Goal: Information Seeking & Learning: Learn about a topic

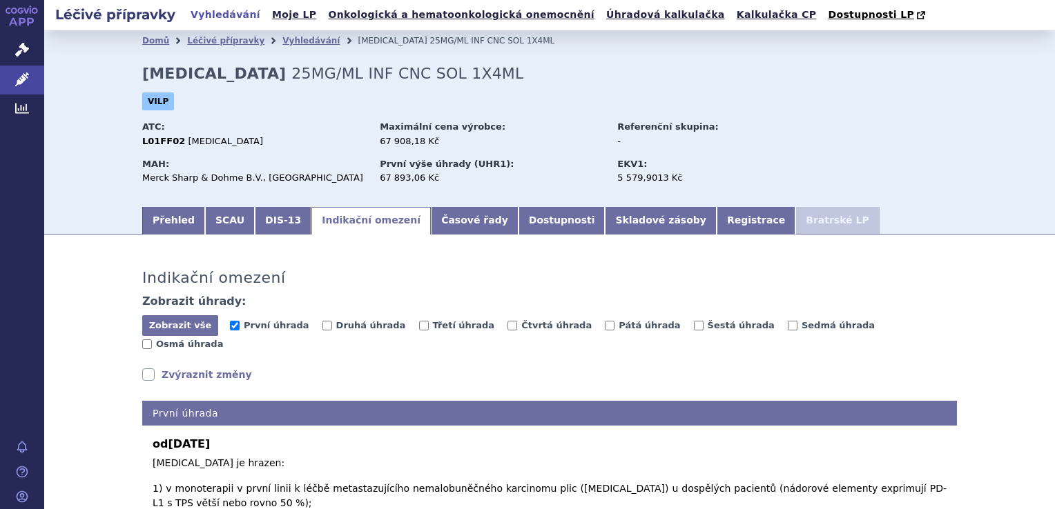
scroll to position [425, 0]
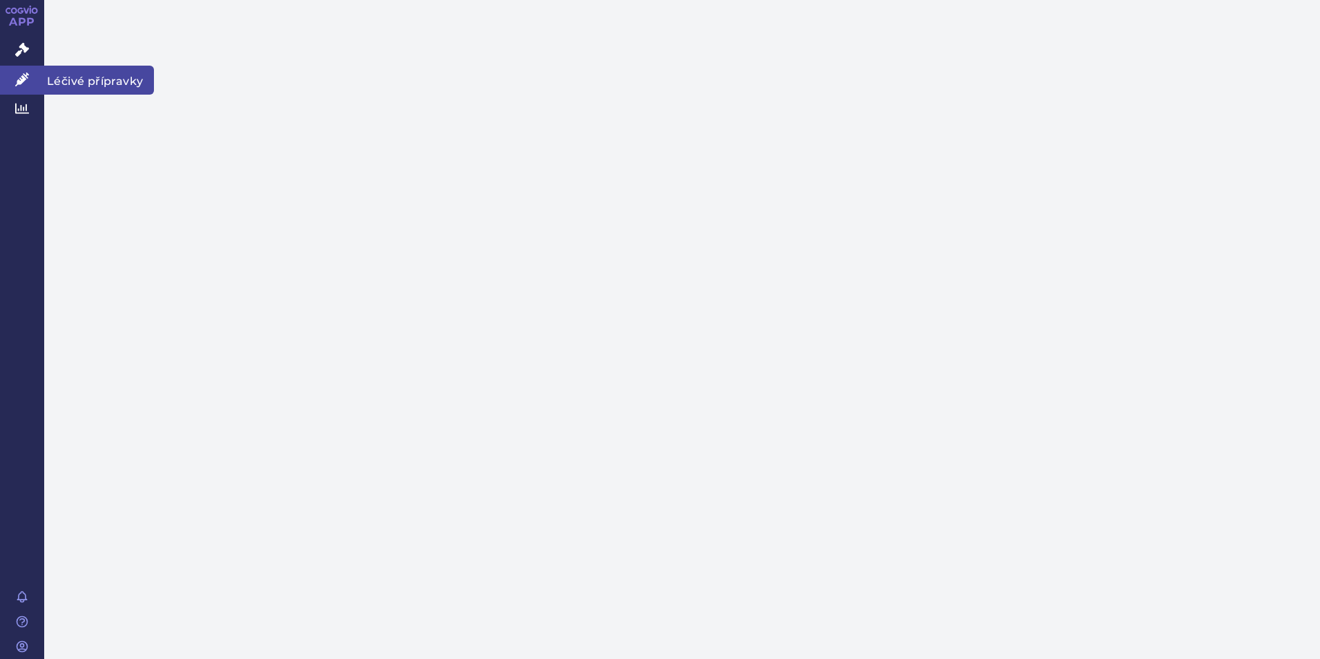
click at [12, 76] on link "Léčivé přípravky" at bounding box center [22, 80] width 44 height 29
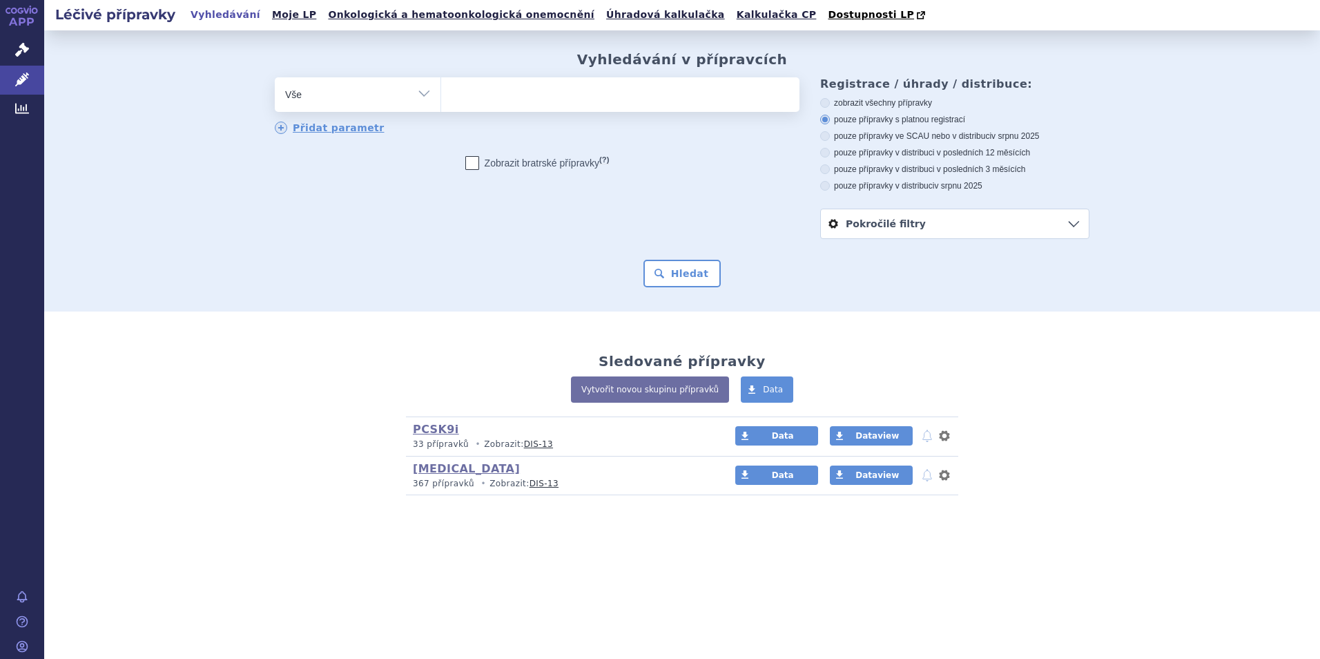
click at [495, 91] on ul at bounding box center [620, 91] width 358 height 29
click at [441, 91] on select at bounding box center [440, 94] width 1 height 35
type input "key"
type input "keytr"
type input "keytrud"
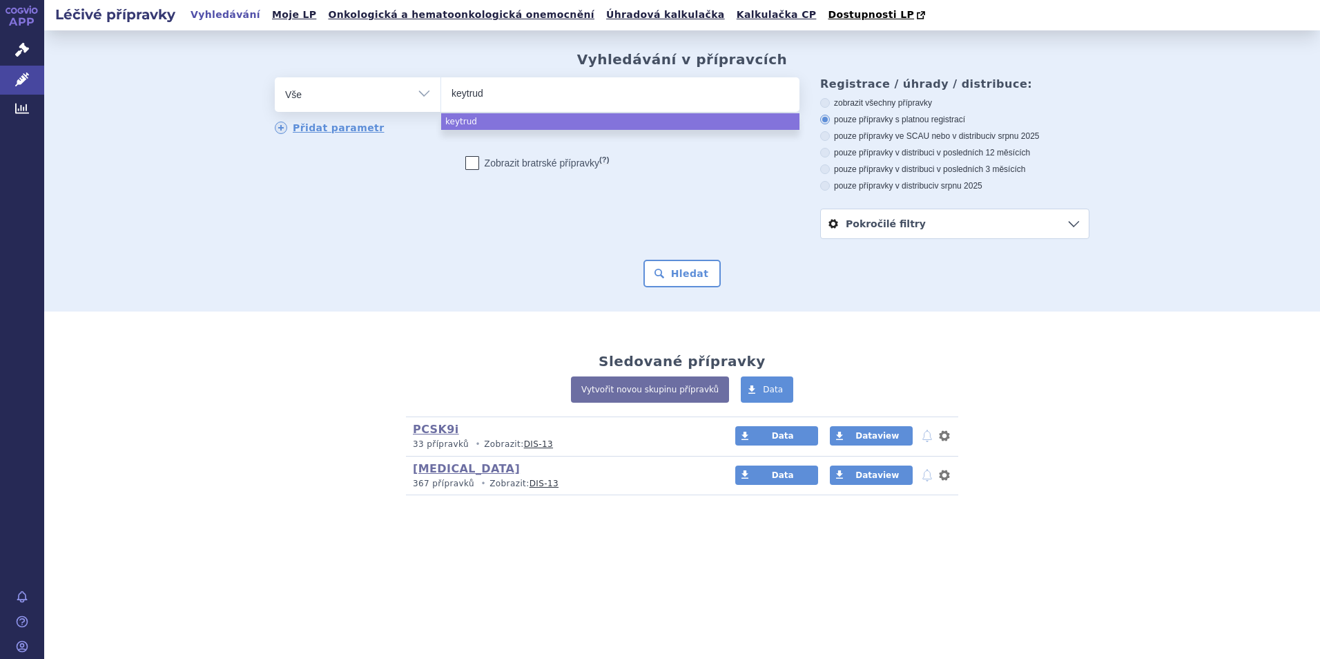
type input "keytruda"
select select "keytruda"
click at [675, 289] on div "Vyhledávání v přípravcích odstranit Vše Přípravek/SUKL kód MAH VPOIS ×" at bounding box center [682, 170] width 1276 height 281
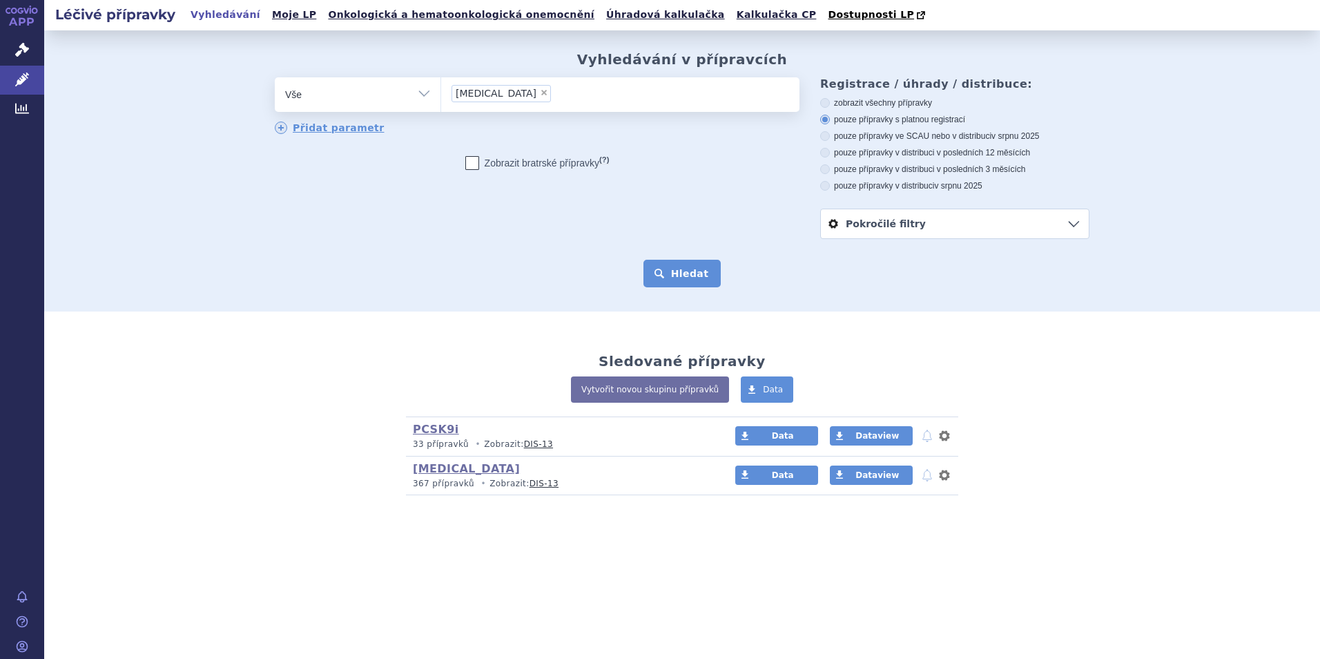
click at [676, 275] on button "Hledat" at bounding box center [682, 274] width 78 height 28
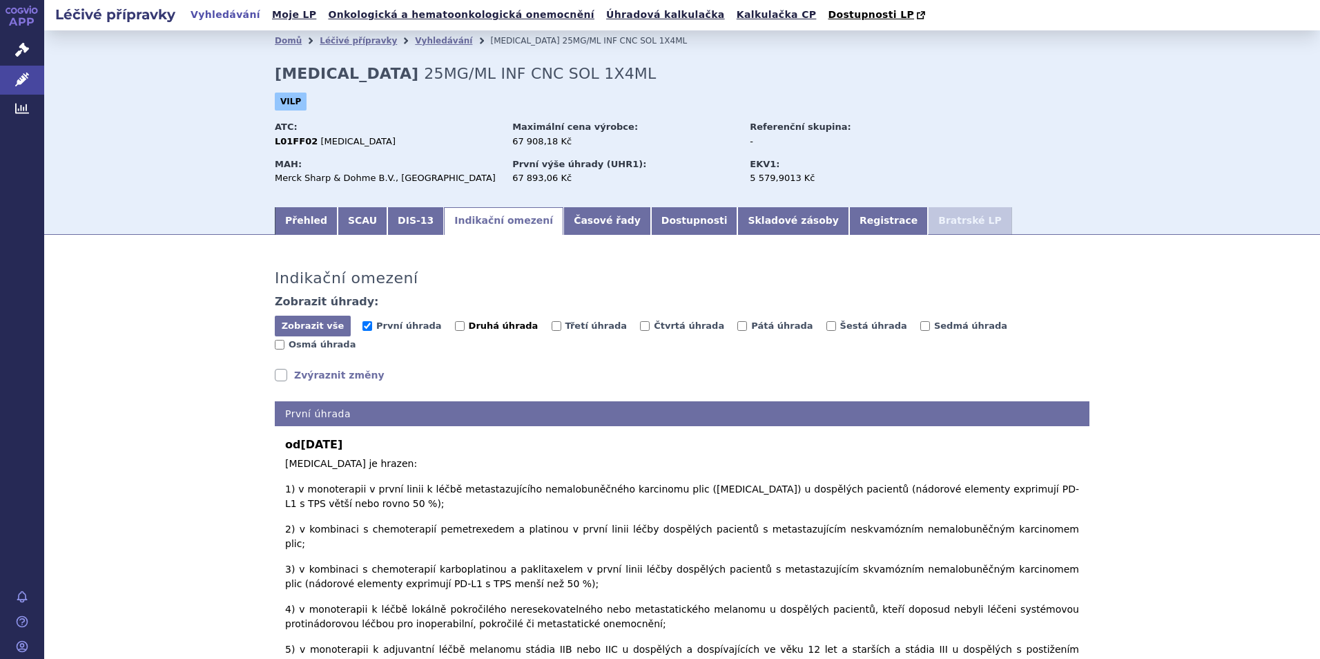
click at [476, 321] on span "Druhá úhrada" at bounding box center [504, 325] width 70 height 10
click at [465, 321] on input "Druhá úhrada" at bounding box center [460, 326] width 10 height 10
checkbox input "true"
click at [382, 324] on span "První úhrada" at bounding box center [408, 325] width 65 height 10
click at [372, 324] on input "První úhrada" at bounding box center [367, 326] width 10 height 10
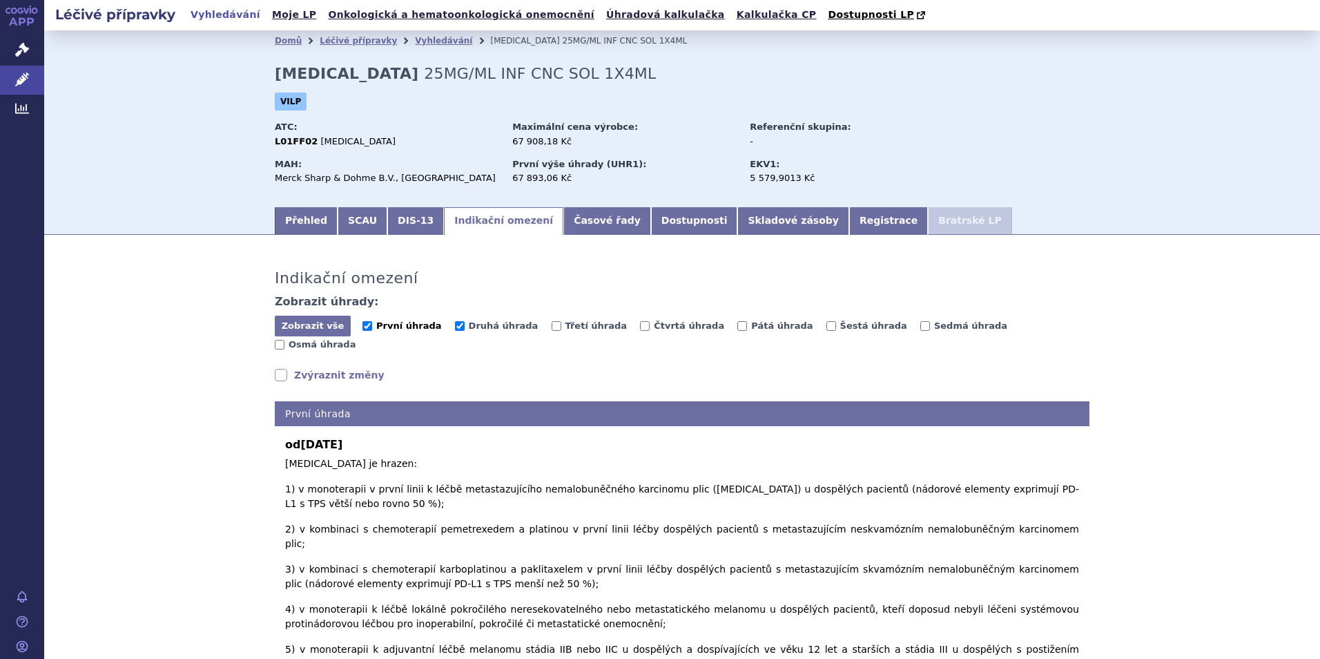
checkbox input "false"
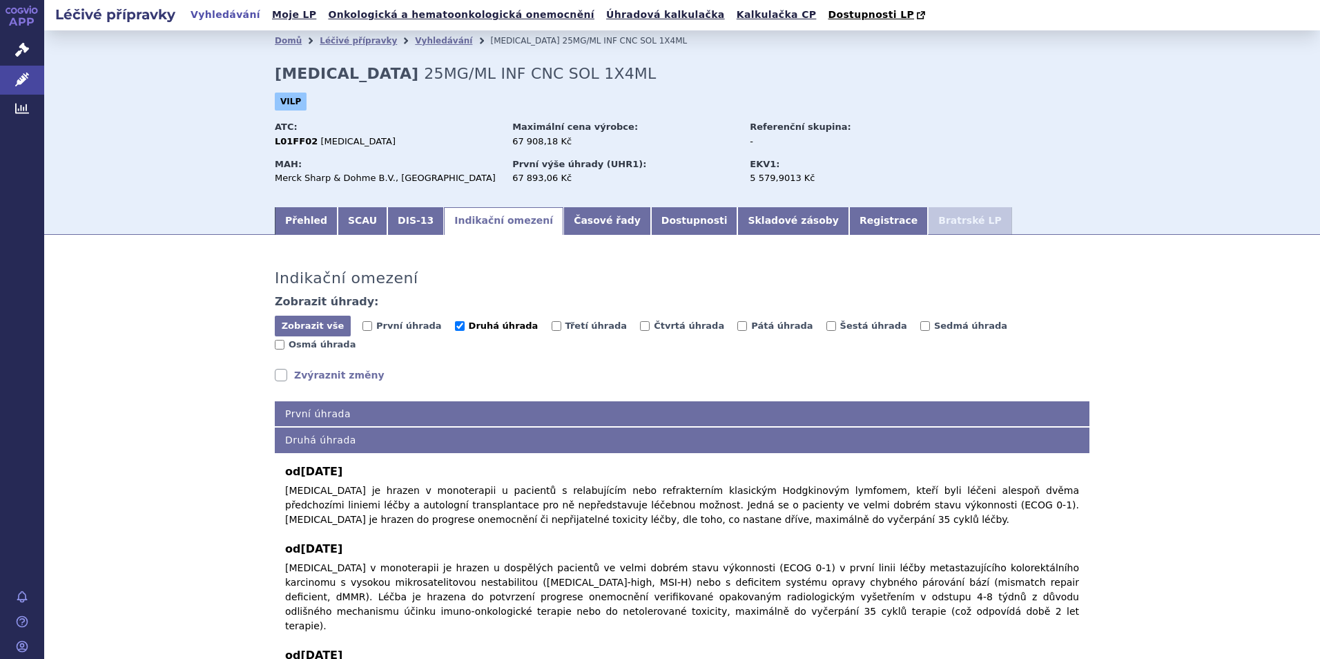
click at [476, 331] on span "Druhá úhrada" at bounding box center [504, 325] width 70 height 10
click at [465, 331] on input "Druhá úhrada" at bounding box center [460, 326] width 10 height 10
checkbox input "false"
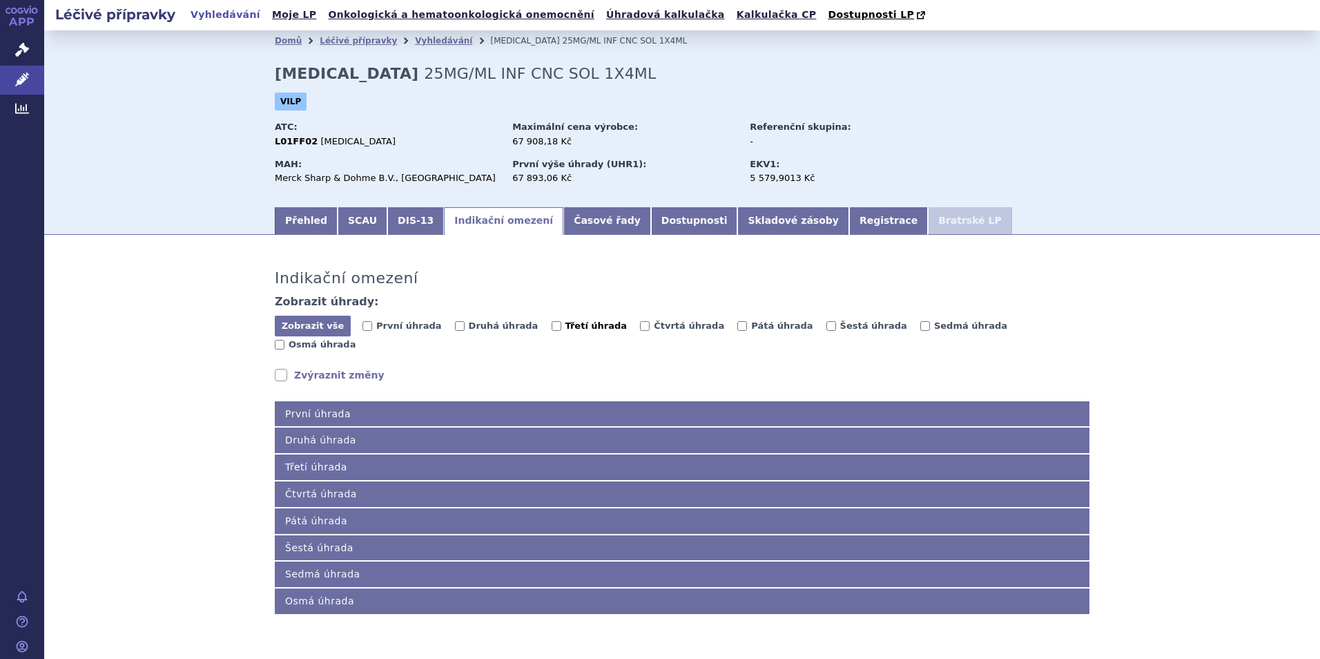
click at [565, 329] on span "Třetí úhrada" at bounding box center [596, 325] width 62 height 10
click at [558, 329] on input "Třetí úhrada" at bounding box center [557, 326] width 10 height 10
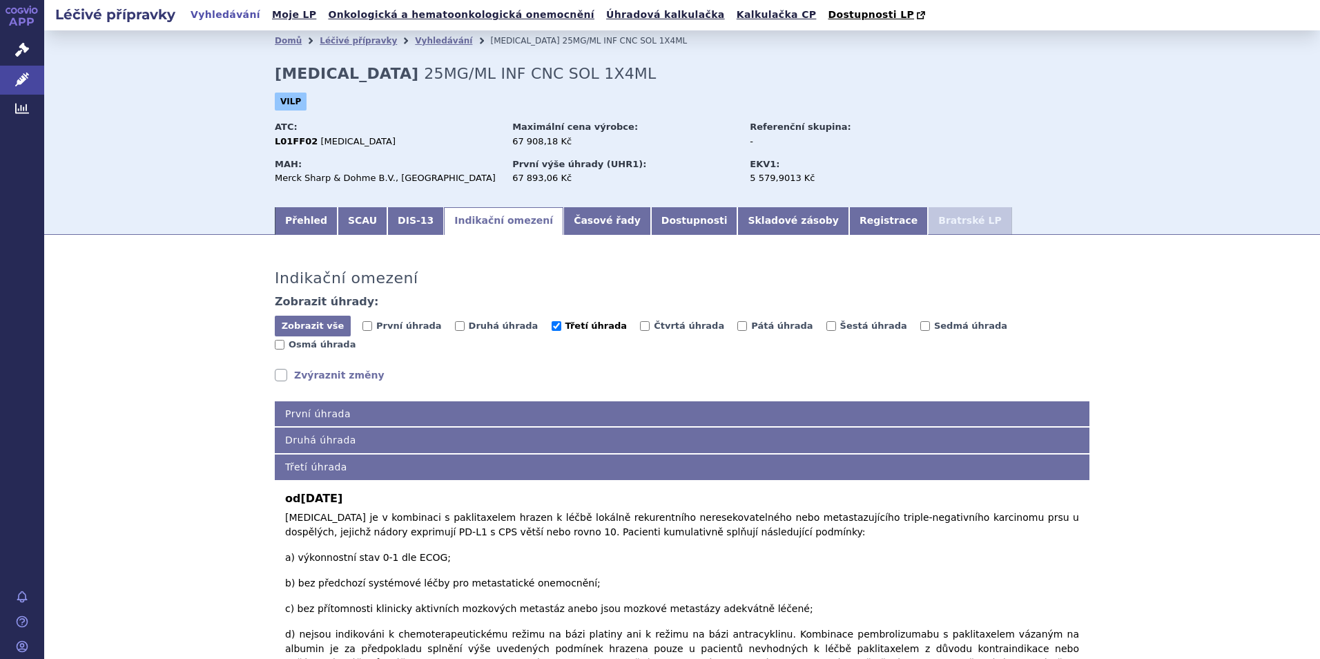
click at [565, 324] on span "Třetí úhrada" at bounding box center [596, 325] width 62 height 10
click at [559, 324] on input "Třetí úhrada" at bounding box center [557, 326] width 10 height 10
checkbox input "false"
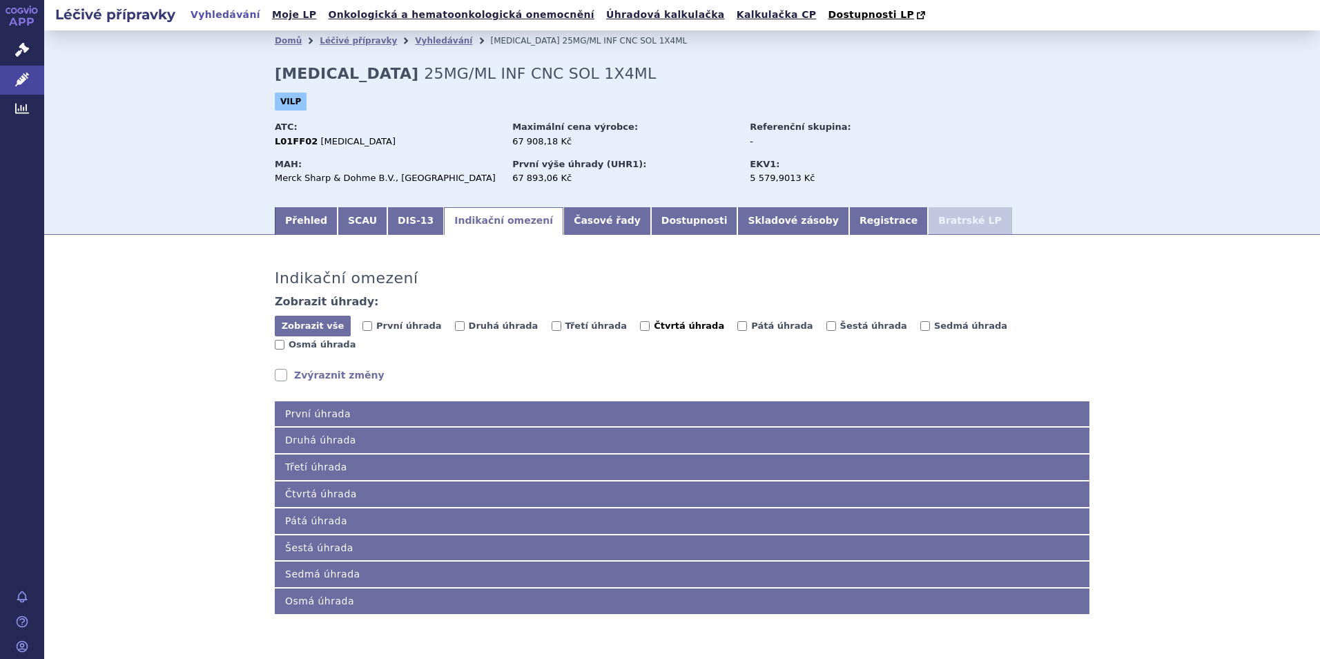
click at [654, 327] on span "Čtvrtá úhrada" at bounding box center [689, 325] width 70 height 10
click at [640, 327] on input "Čtvrtá úhrada" at bounding box center [645, 326] width 10 height 10
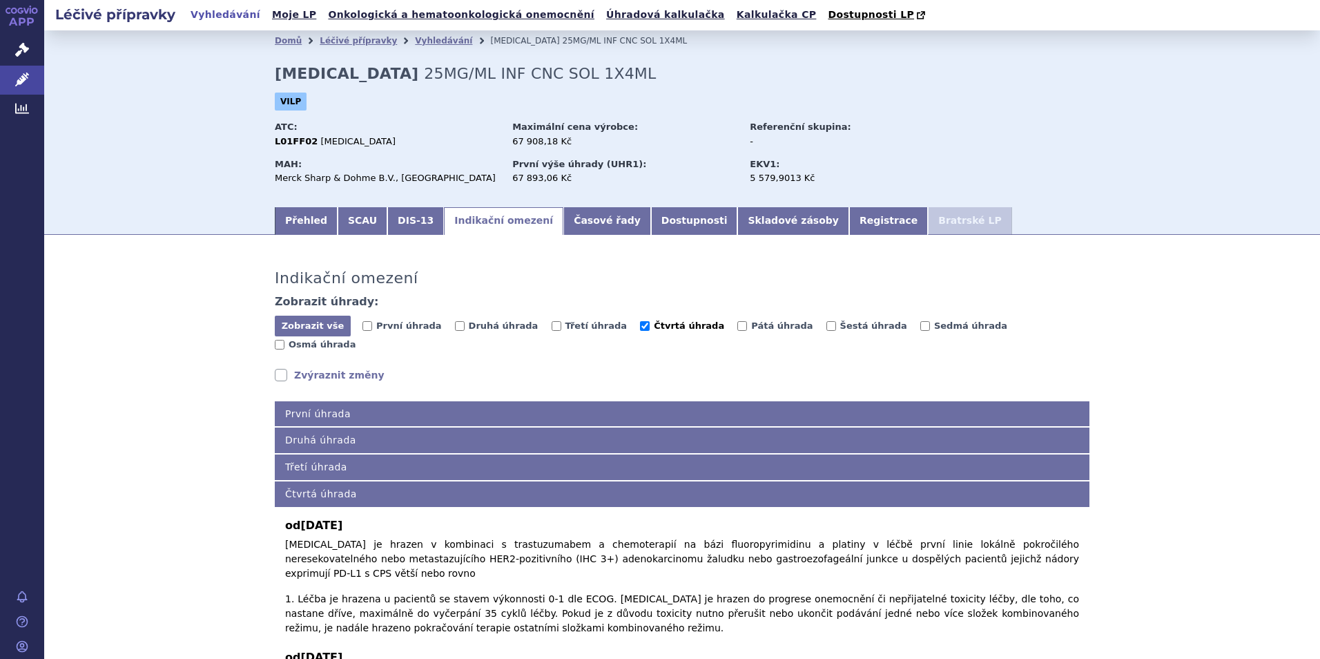
click at [654, 331] on span "Čtvrtá úhrada" at bounding box center [689, 325] width 70 height 10
click at [640, 331] on input "Čtvrtá úhrada" at bounding box center [645, 326] width 10 height 10
checkbox input "false"
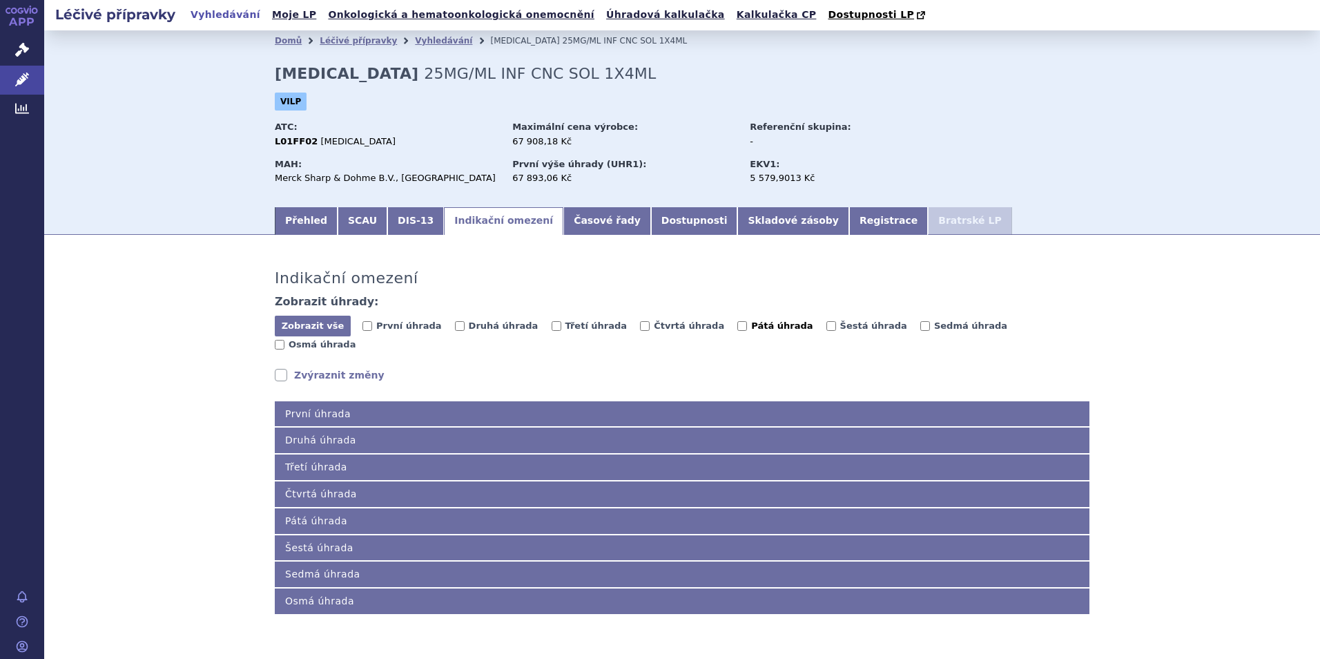
click at [751, 329] on span "Pátá úhrada" at bounding box center [781, 325] width 61 height 10
click at [737, 329] on input "Pátá úhrada" at bounding box center [742, 326] width 10 height 10
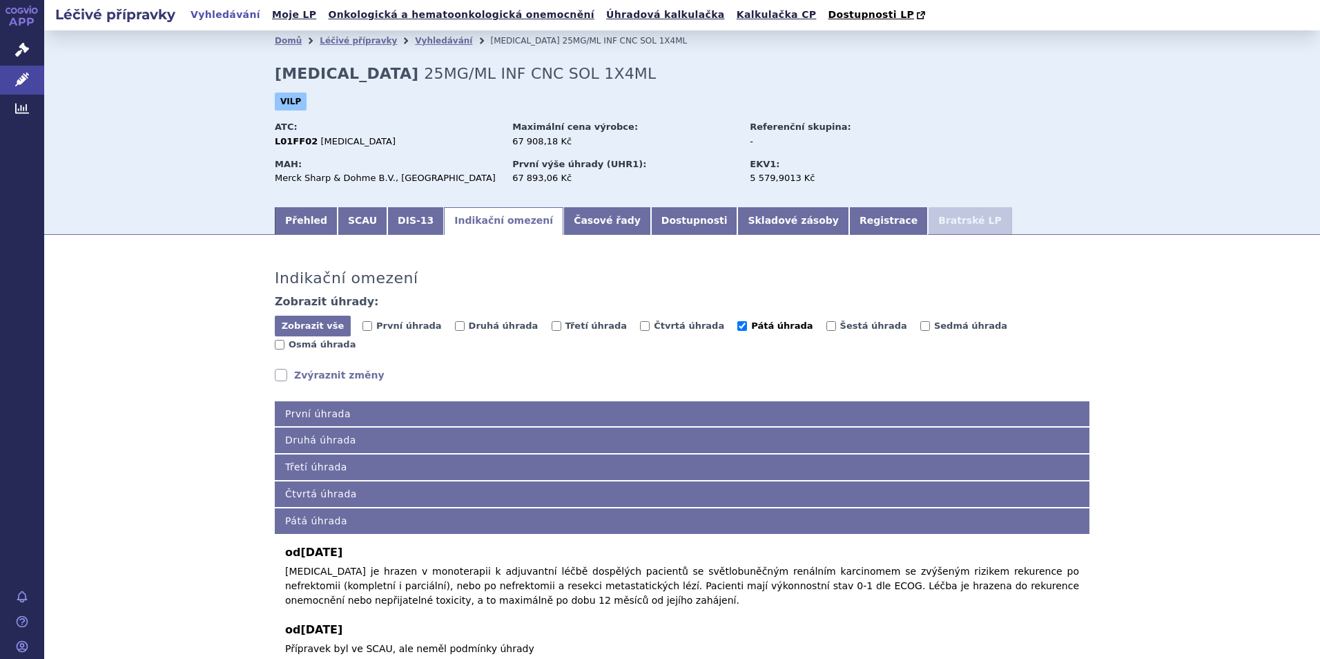
click at [751, 327] on span "Pátá úhrada" at bounding box center [781, 325] width 61 height 10
click at [737, 327] on input "Pátá úhrada" at bounding box center [742, 326] width 10 height 10
checkbox input "false"
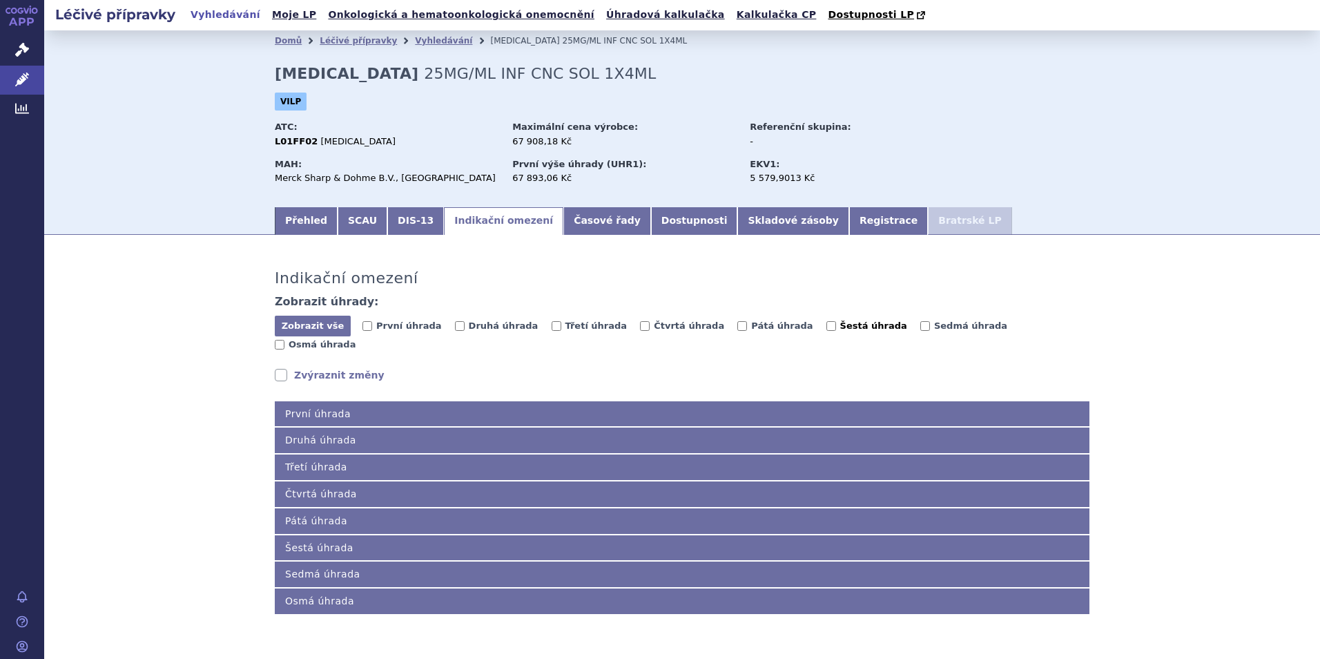
click at [840, 322] on span "Šestá úhrada" at bounding box center [873, 325] width 67 height 10
click at [826, 322] on input "Šestá úhrada" at bounding box center [831, 326] width 10 height 10
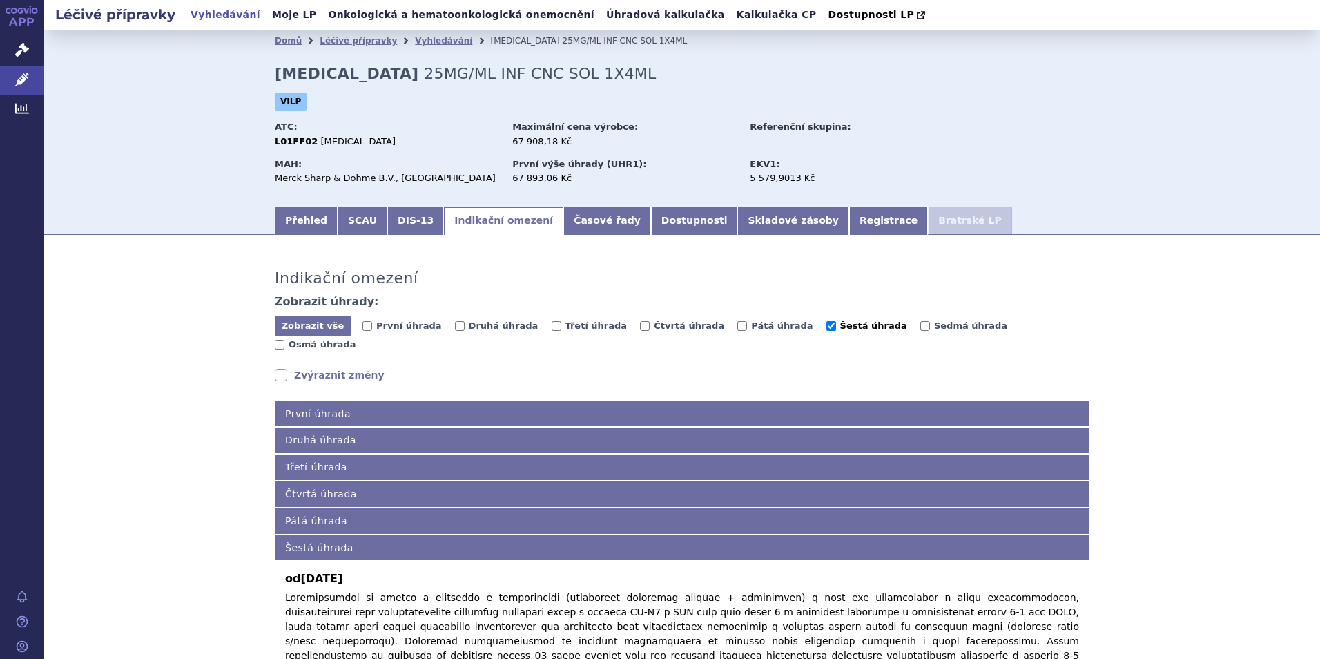
click at [840, 322] on span "Šestá úhrada" at bounding box center [873, 325] width 67 height 10
click at [826, 322] on input "Šestá úhrada" at bounding box center [831, 326] width 10 height 10
checkbox input "false"
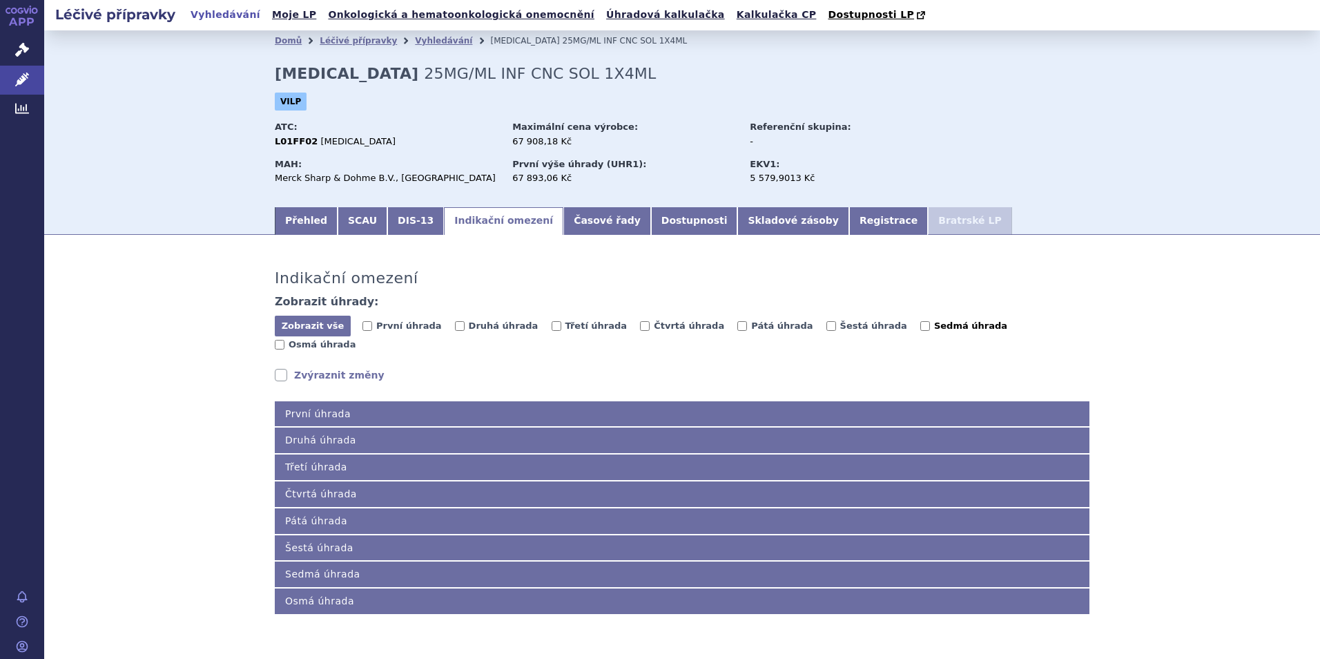
click at [934, 322] on span "Sedmá úhrada" at bounding box center [970, 325] width 73 height 10
click at [920, 322] on input "Sedmá úhrada" at bounding box center [925, 326] width 10 height 10
checkbox input "true"
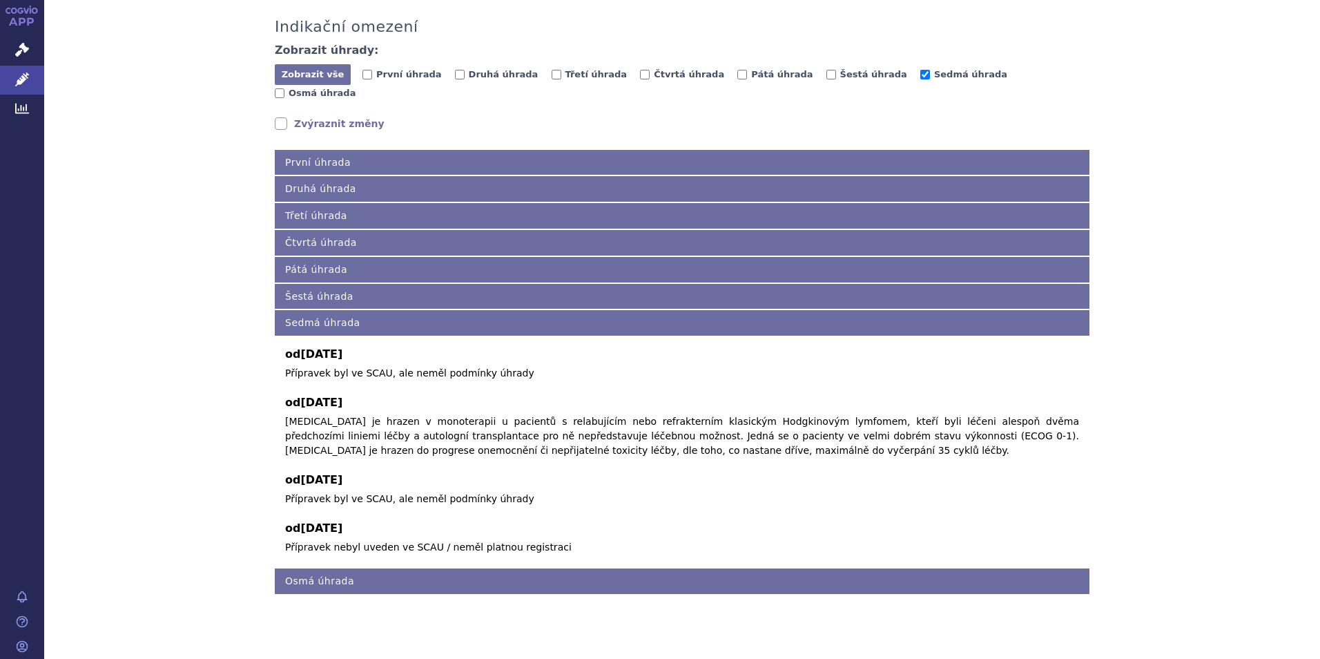
scroll to position [255, 0]
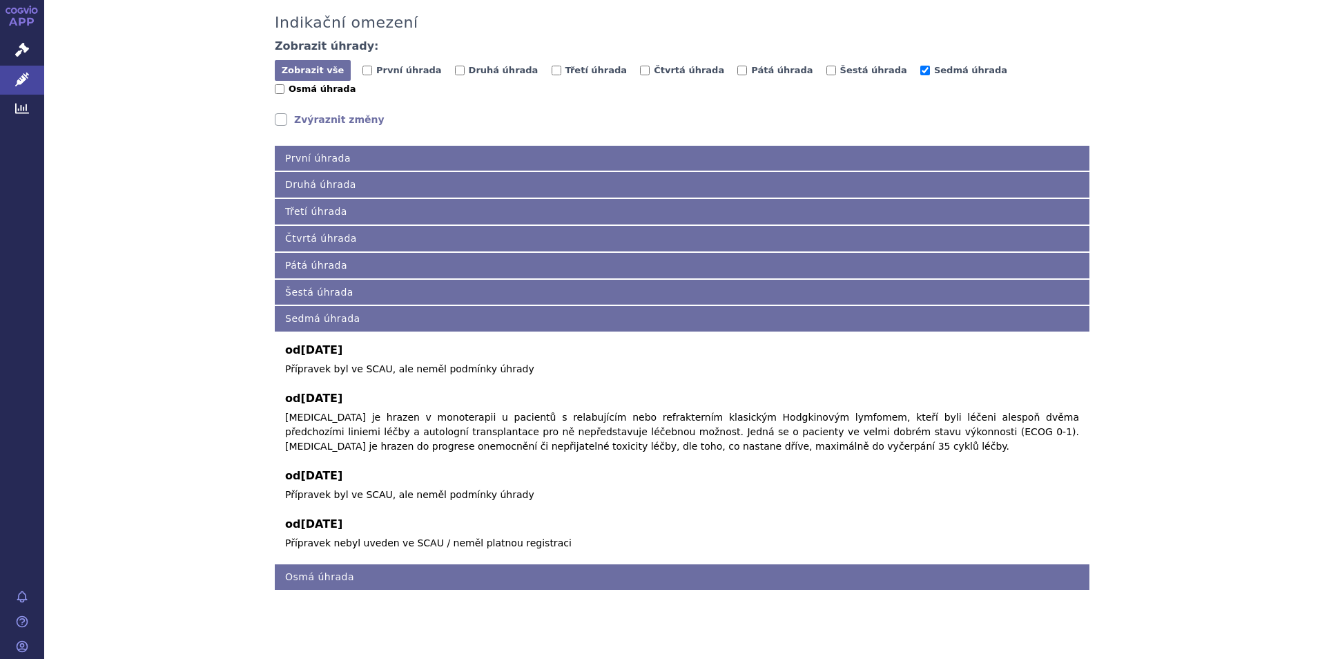
click at [356, 84] on span "Osmá úhrada" at bounding box center [322, 89] width 67 height 10
click at [284, 84] on input "Osmá úhrada" at bounding box center [280, 89] width 10 height 10
checkbox input "true"
click at [920, 77] on label "Sedmá úhrada" at bounding box center [963, 71] width 87 height 14
click at [920, 75] on input "Sedmá úhrada" at bounding box center [925, 71] width 10 height 10
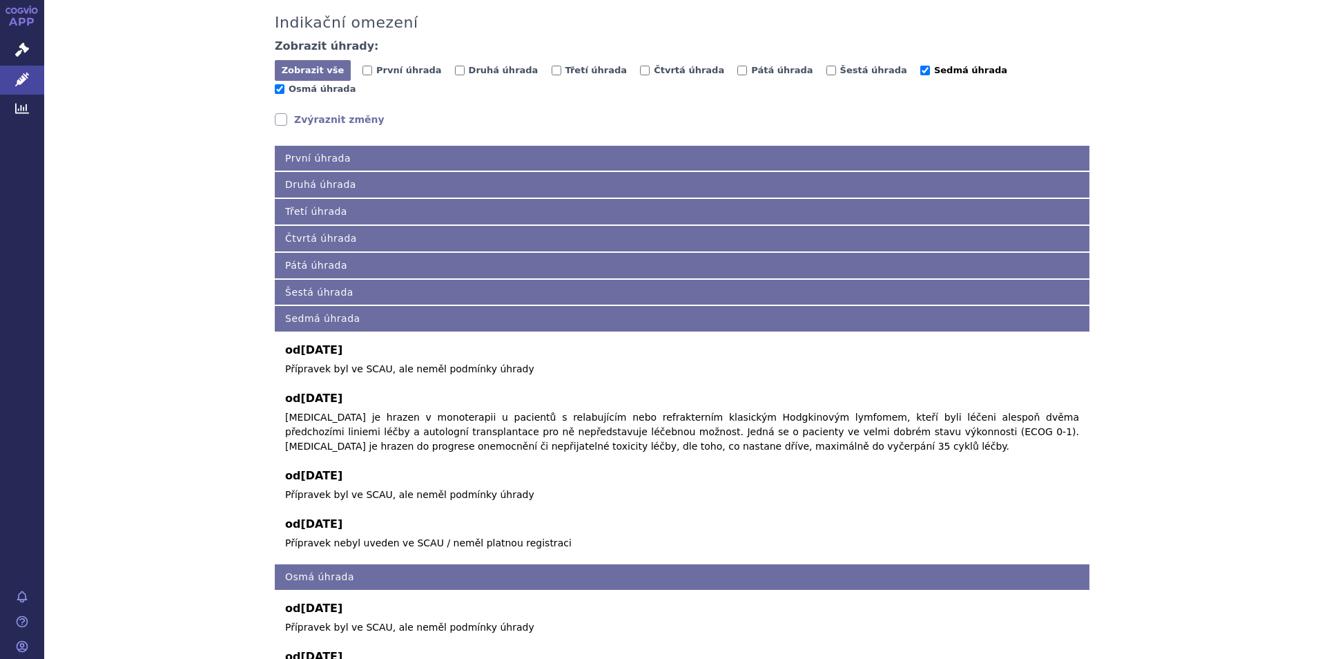
checkbox input "false"
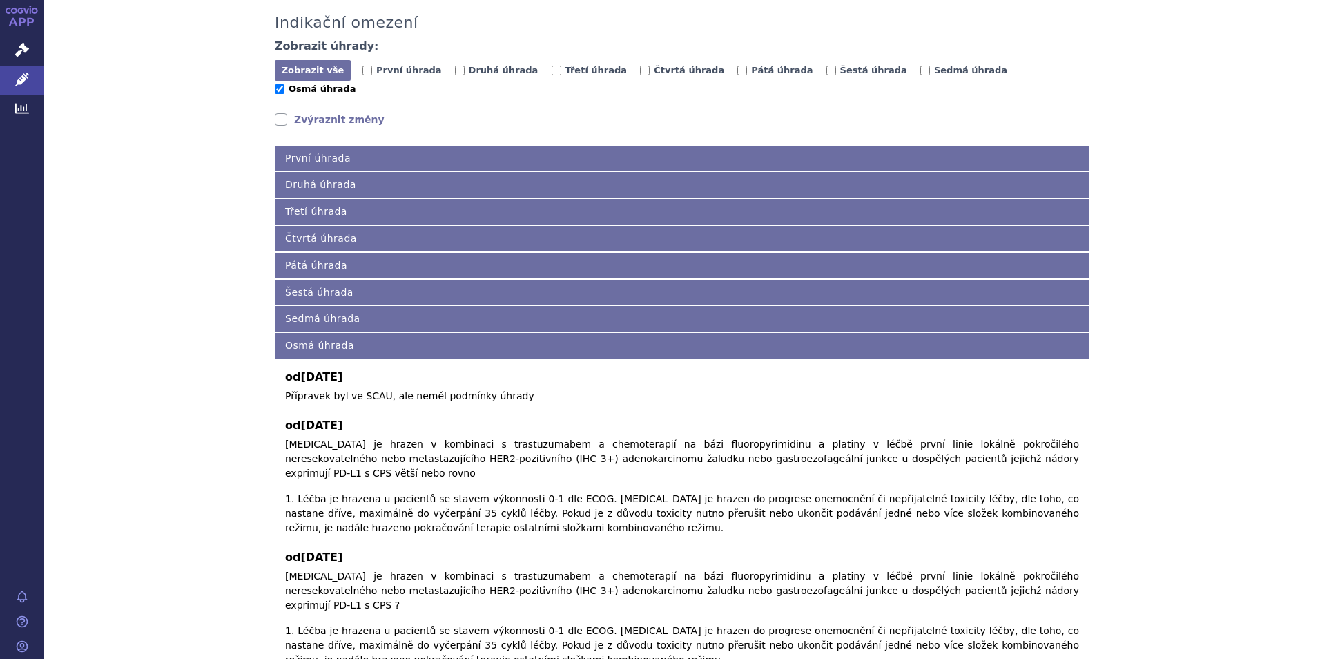
click at [356, 82] on label "Osmá úhrada" at bounding box center [315, 89] width 81 height 14
click at [284, 84] on input "Osmá úhrada" at bounding box center [280, 89] width 10 height 10
checkbox input "false"
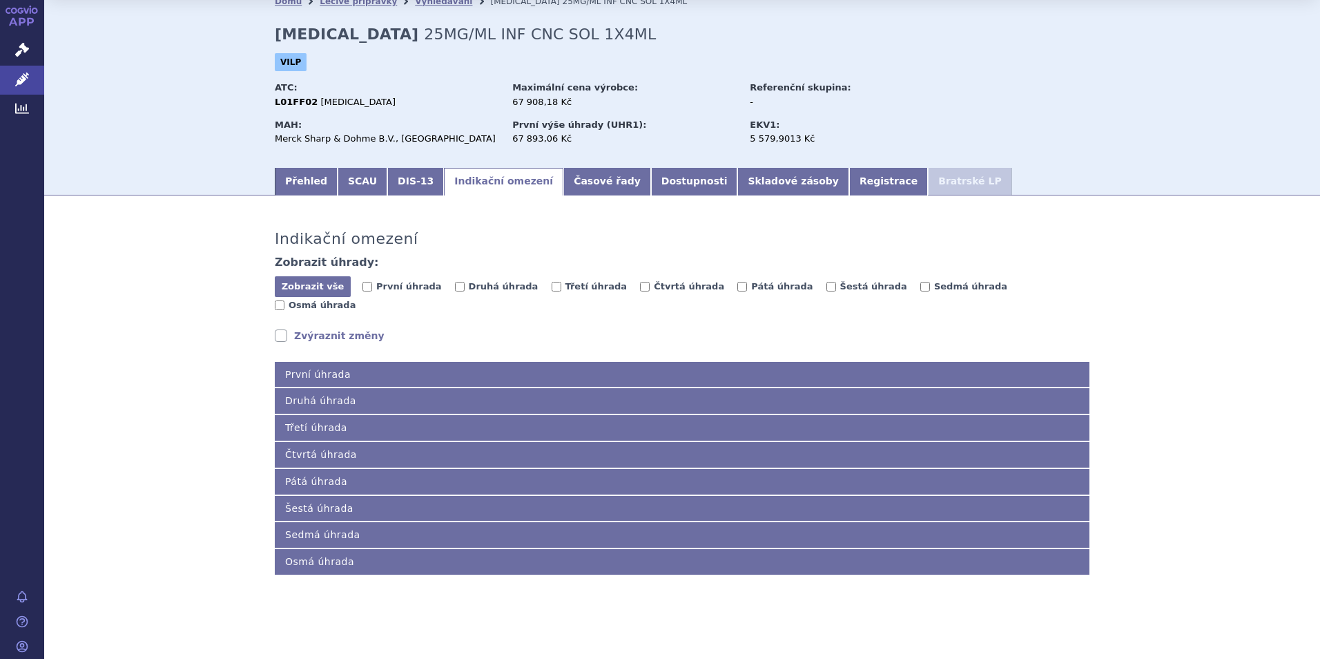
scroll to position [24, 0]
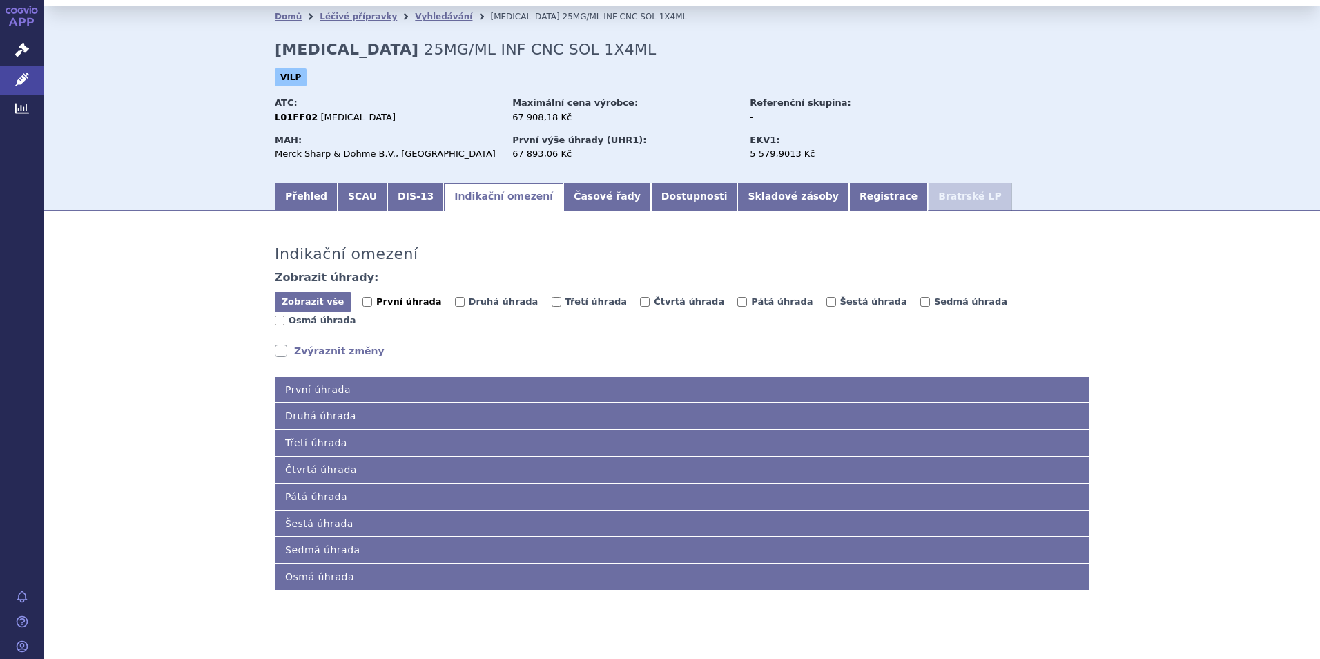
click at [377, 298] on span "První úhrada" at bounding box center [408, 301] width 65 height 10
click at [372, 298] on input "První úhrada" at bounding box center [367, 302] width 10 height 10
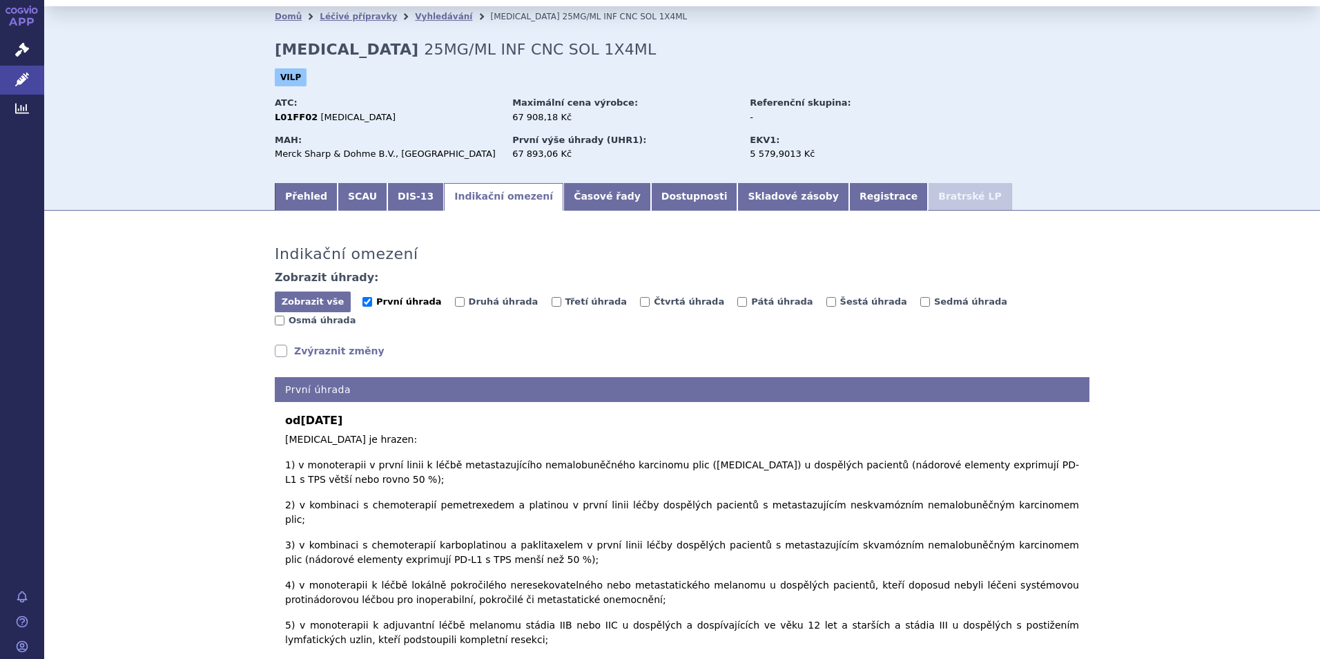
click at [418, 306] on span "První úhrada" at bounding box center [408, 301] width 65 height 10
click at [372, 306] on input "První úhrada" at bounding box center [367, 302] width 10 height 10
checkbox input "false"
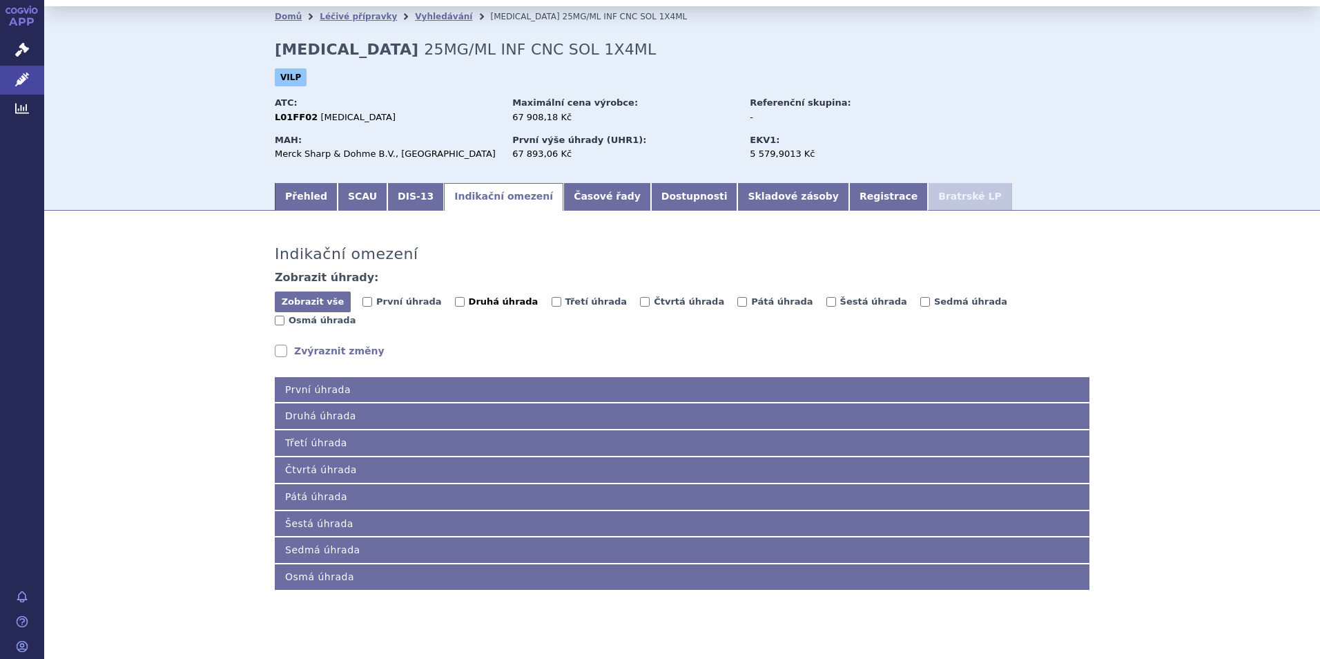
click at [497, 306] on span "Druhá úhrada" at bounding box center [504, 301] width 70 height 10
click at [465, 306] on input "Druhá úhrada" at bounding box center [460, 302] width 10 height 10
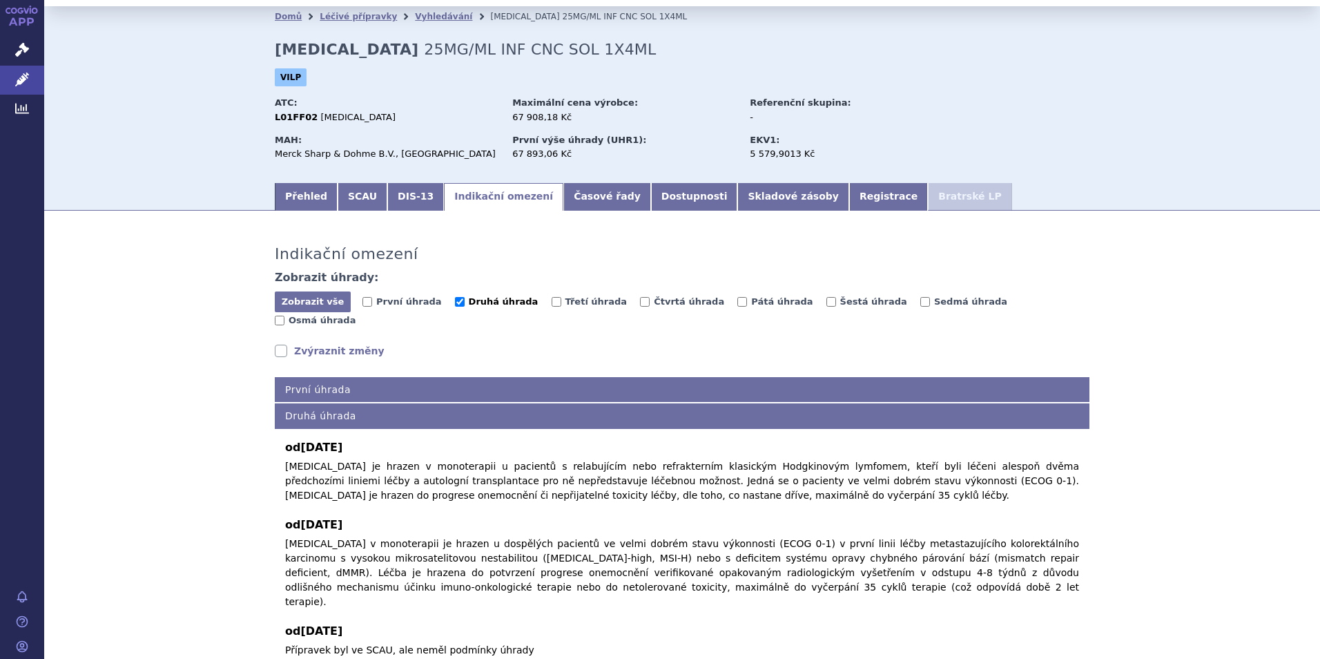
click at [498, 305] on span "Druhá úhrada" at bounding box center [504, 301] width 70 height 10
click at [465, 305] on input "Druhá úhrada" at bounding box center [460, 302] width 10 height 10
checkbox input "false"
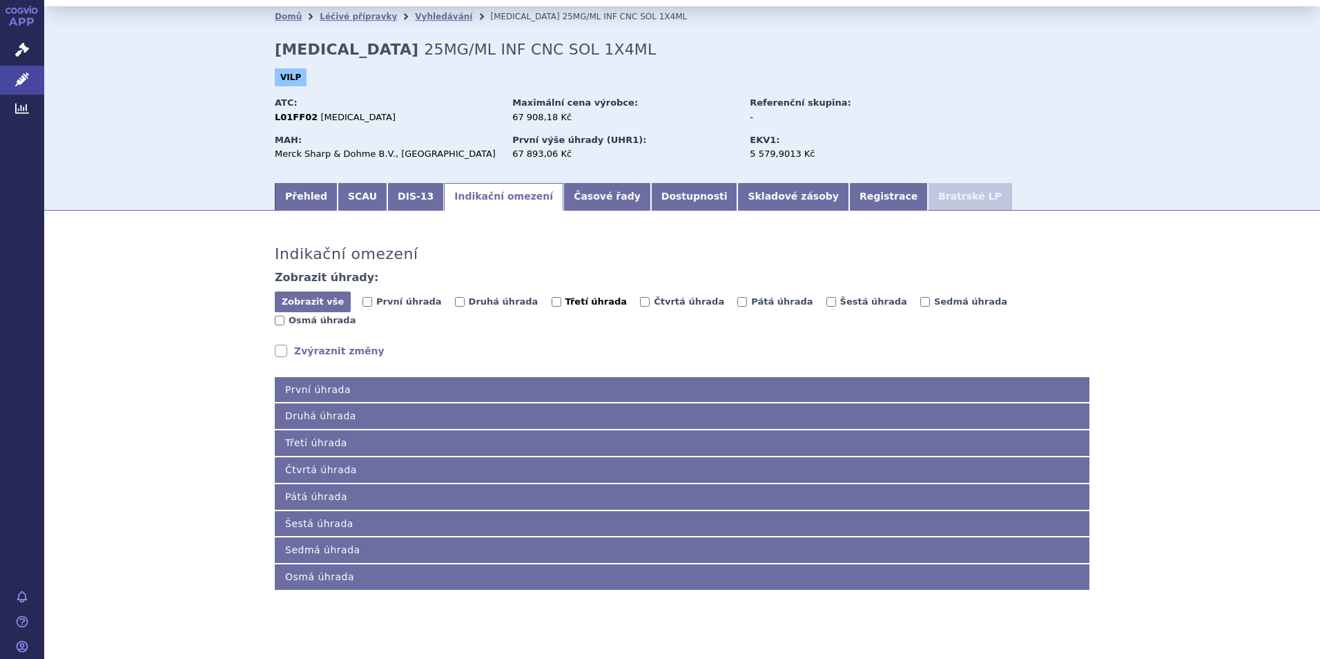
click at [565, 298] on span "Třetí úhrada" at bounding box center [596, 301] width 62 height 10
click at [556, 298] on input "Třetí úhrada" at bounding box center [557, 302] width 10 height 10
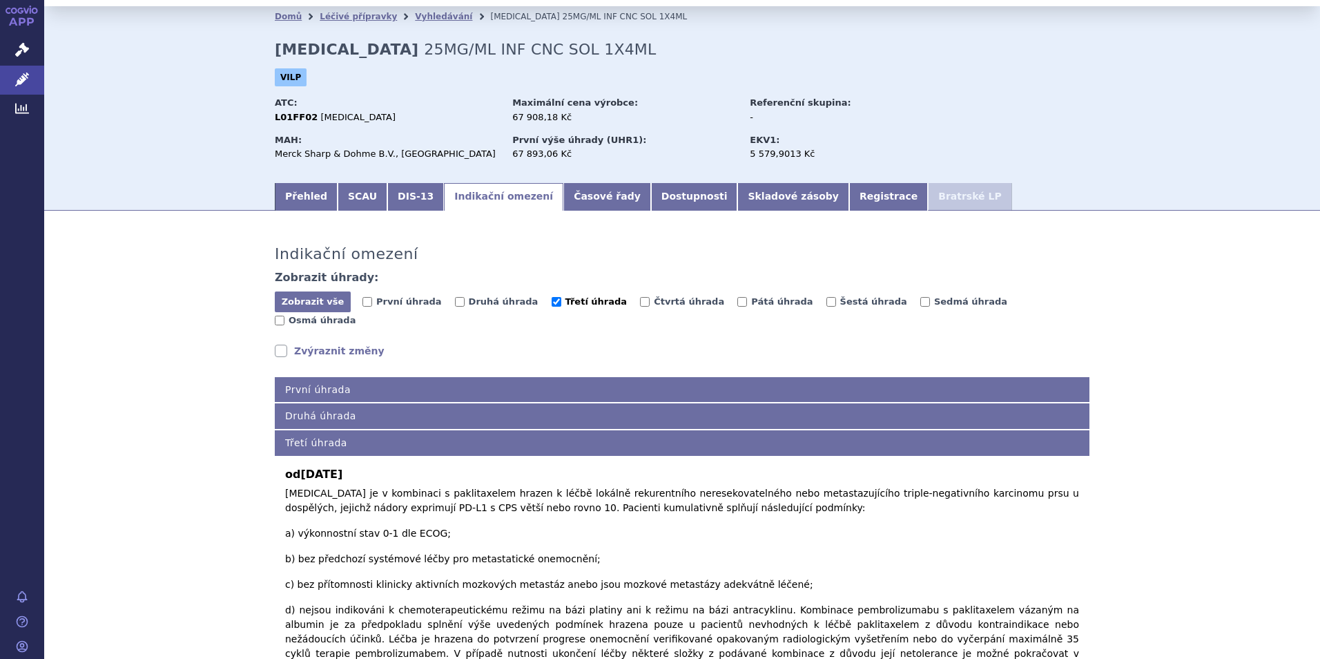
click at [565, 306] on span "Třetí úhrada" at bounding box center [596, 301] width 62 height 10
click at [552, 306] on input "Třetí úhrada" at bounding box center [557, 302] width 10 height 10
checkbox input "false"
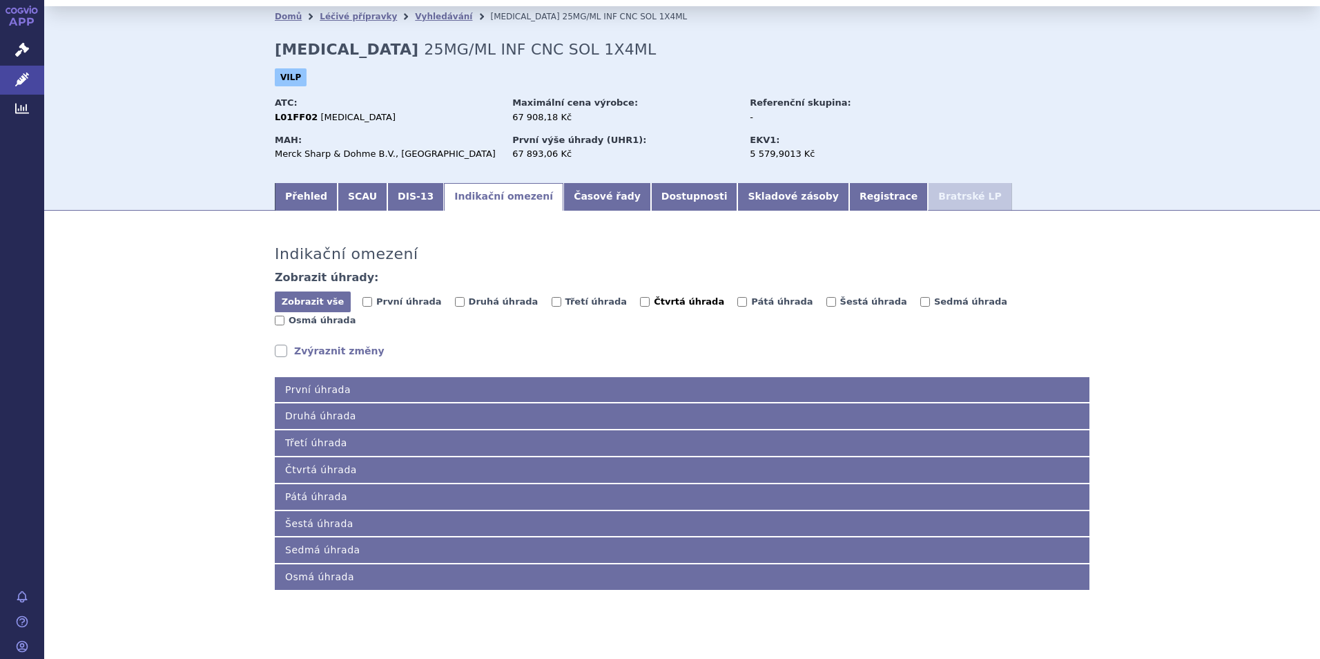
click at [654, 301] on span "Čtvrtá úhrada" at bounding box center [689, 301] width 70 height 10
click at [640, 301] on input "Čtvrtá úhrada" at bounding box center [645, 302] width 10 height 10
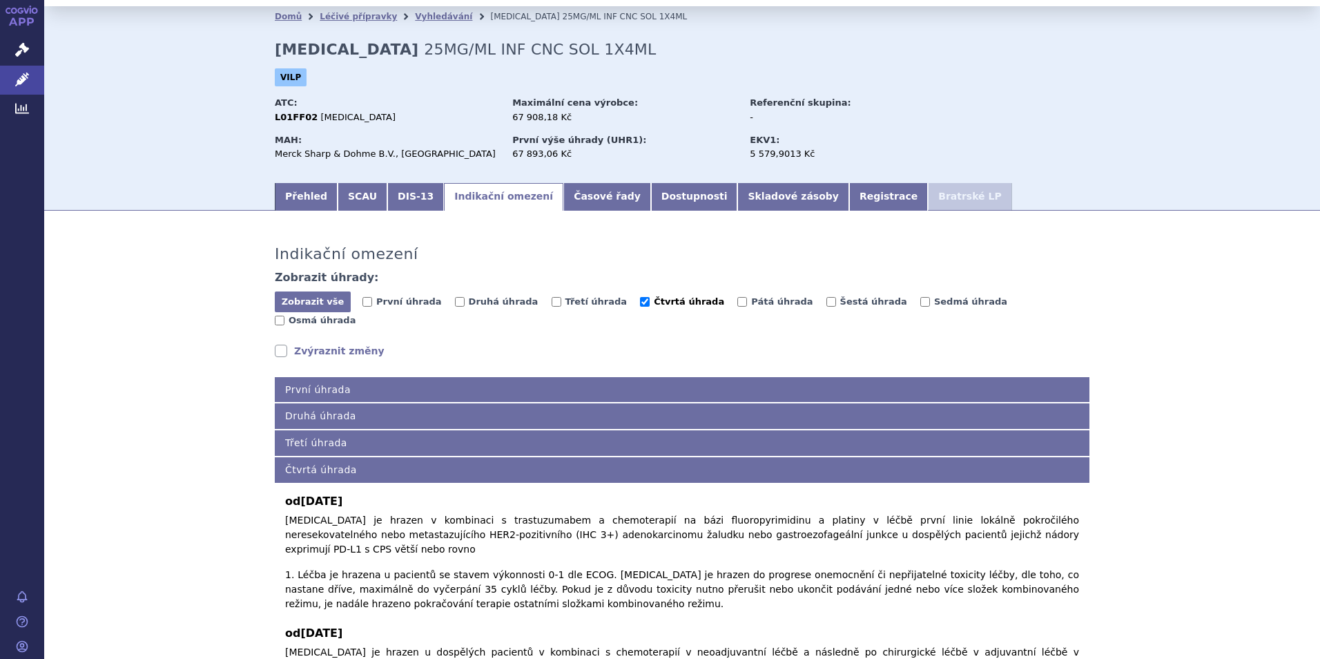
click at [654, 298] on span "Čtvrtá úhrada" at bounding box center [689, 301] width 70 height 10
click at [640, 298] on input "Čtvrtá úhrada" at bounding box center [645, 302] width 10 height 10
checkbox input "false"
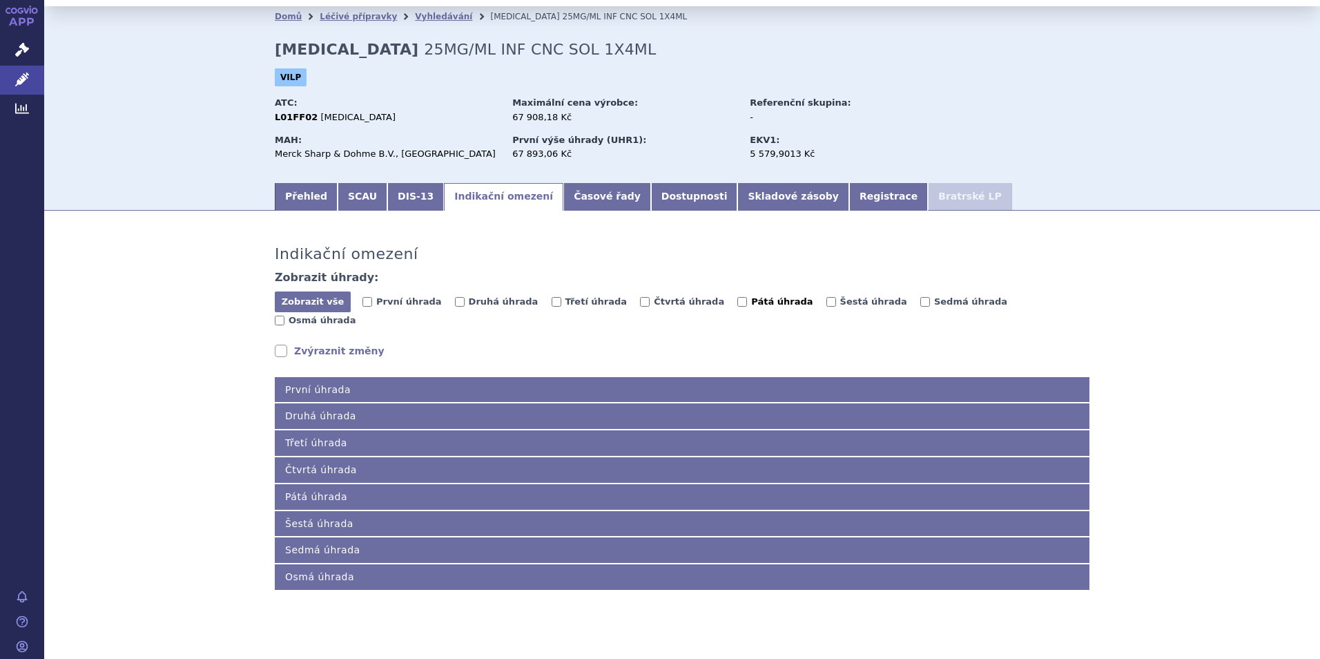
click at [737, 299] on input "Pátá úhrada" at bounding box center [742, 302] width 10 height 10
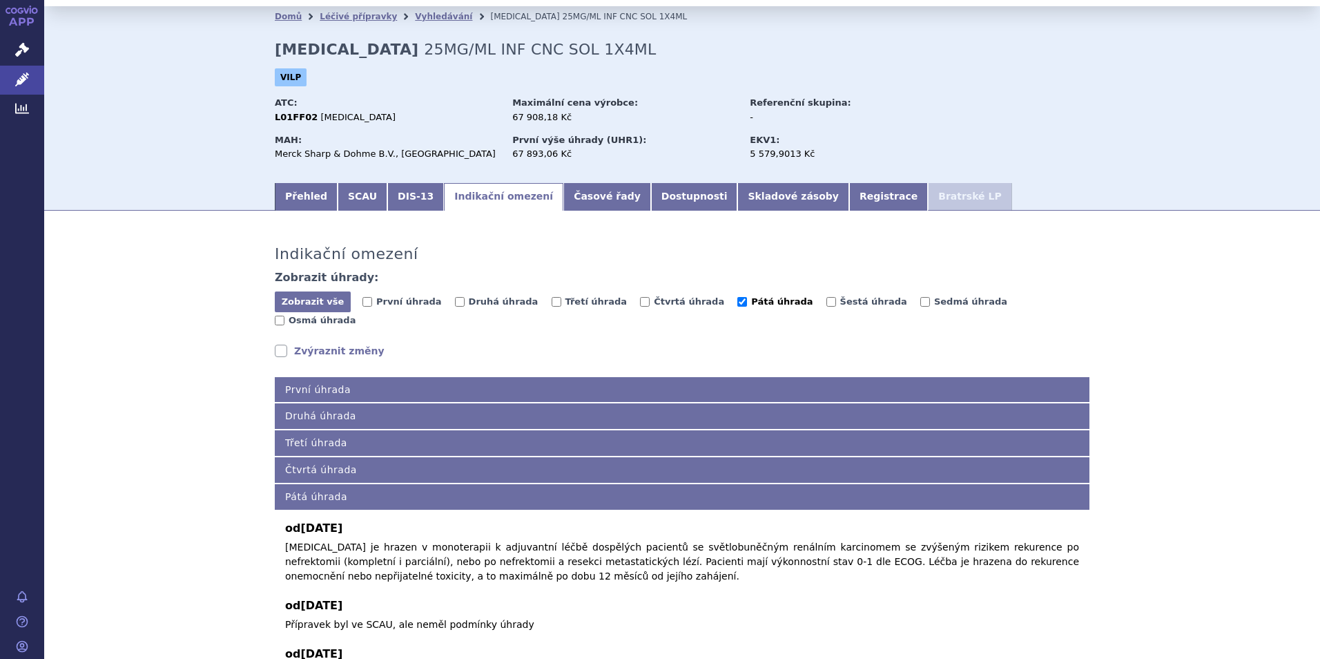
click at [737, 309] on label "Pátá úhrada" at bounding box center [774, 302] width 75 height 14
click at [737, 306] on input "Pátá úhrada" at bounding box center [742, 302] width 10 height 10
checkbox input "false"
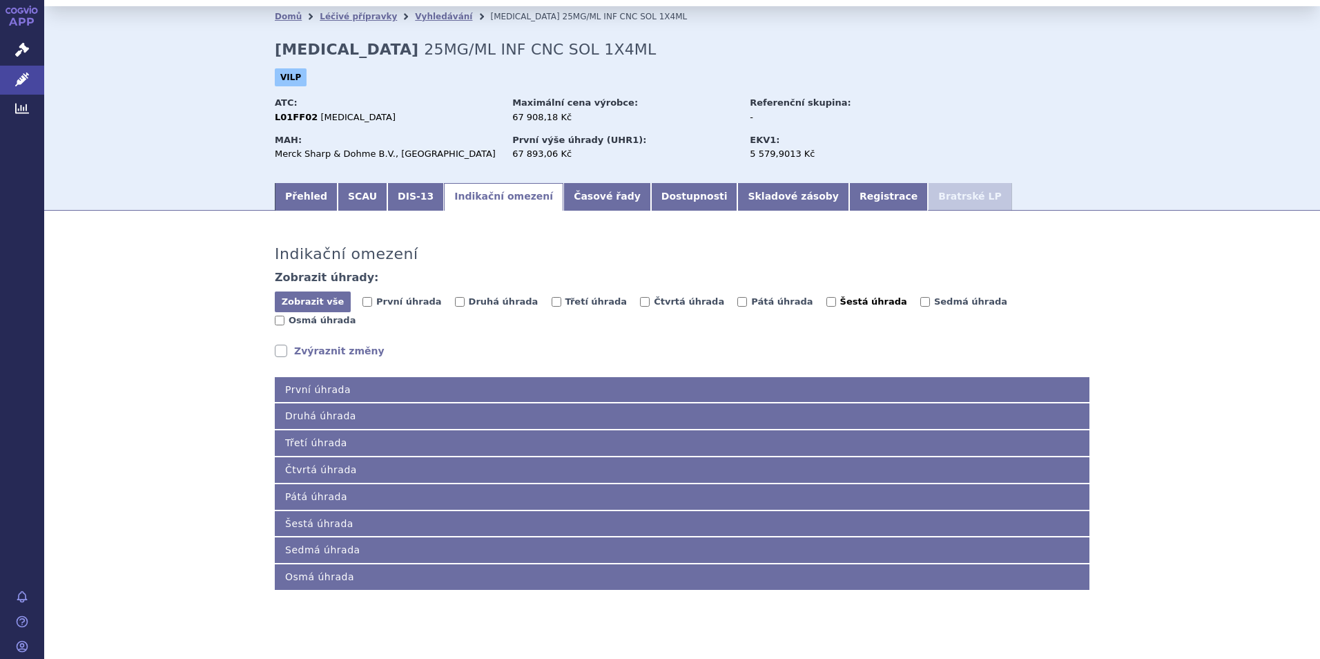
click at [826, 308] on label "Šestá úhrada" at bounding box center [866, 302] width 81 height 14
click at [826, 306] on input "Šestá úhrada" at bounding box center [831, 302] width 10 height 10
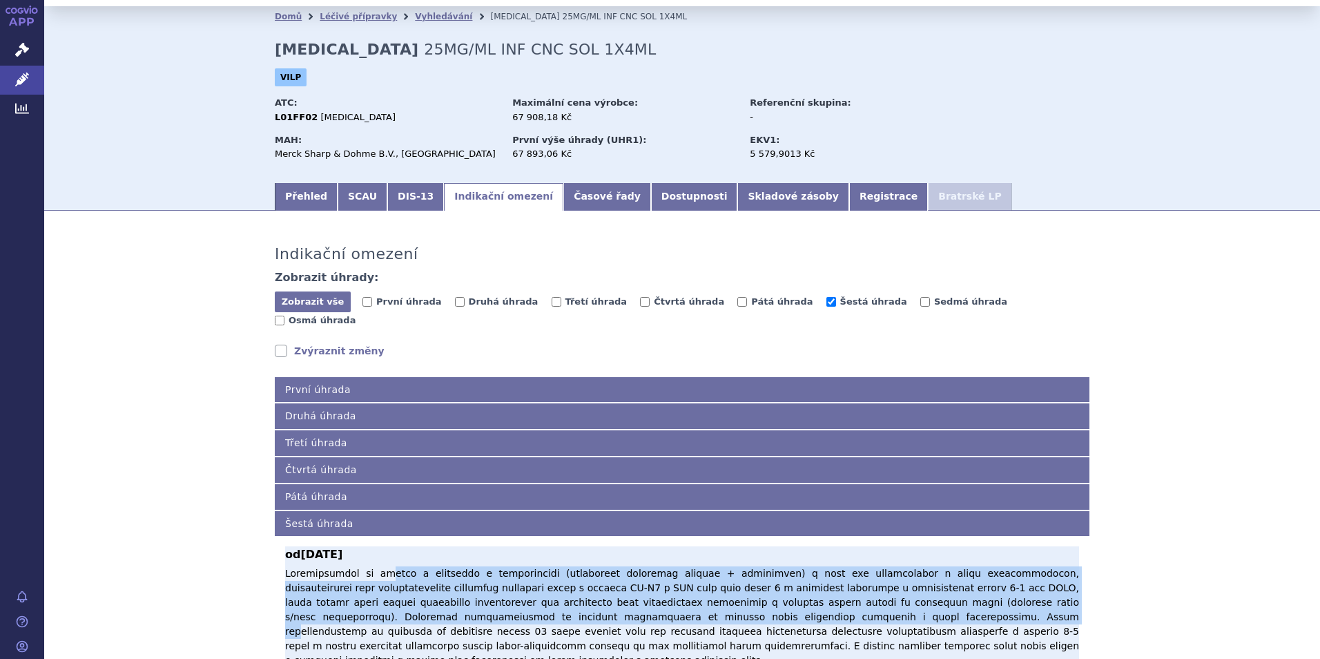
drag, startPoint x: 369, startPoint y: 556, endPoint x: 610, endPoint y: 595, distance: 243.4
click at [610, 596] on p at bounding box center [682, 616] width 794 height 101
click at [610, 594] on p at bounding box center [682, 616] width 794 height 101
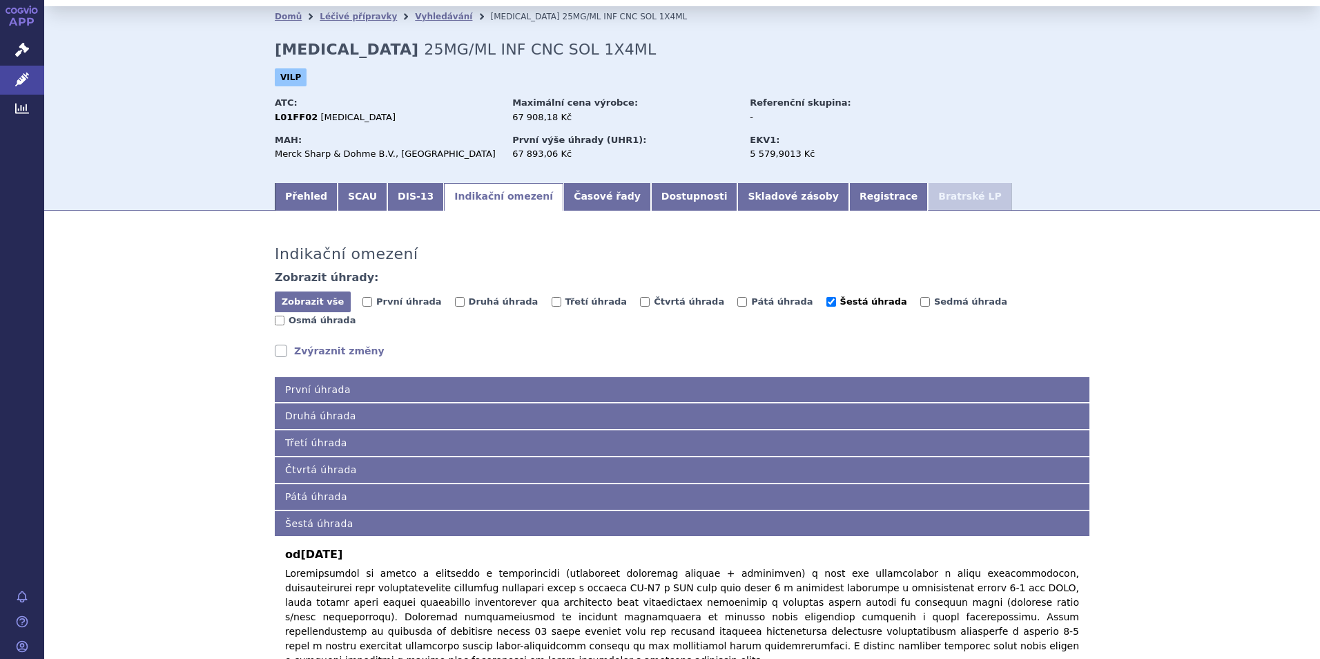
click at [840, 304] on span "Šestá úhrada" at bounding box center [873, 301] width 67 height 10
click at [826, 304] on input "Šestá úhrada" at bounding box center [831, 302] width 10 height 10
checkbox input "false"
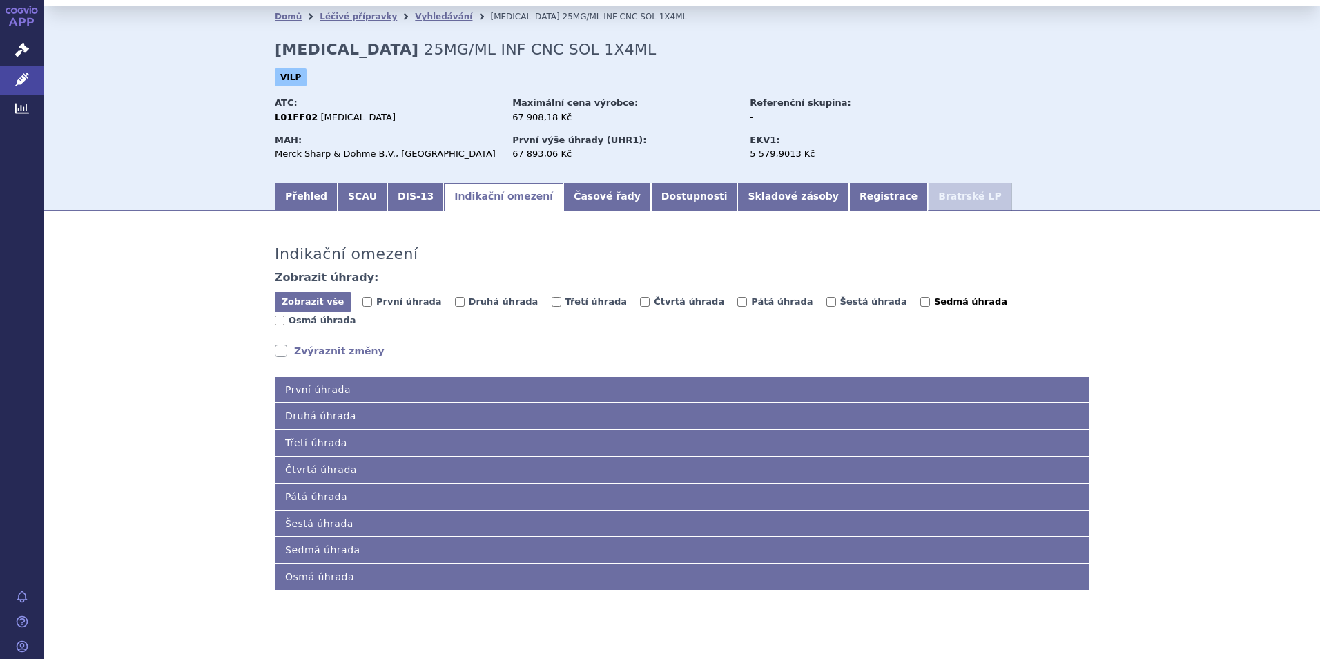
click at [862, 295] on div "Zobrazit vše Skrýt vše První úhrada Druhá úhrada Třetí úhrada Čtvrtá úhrada Pát…" at bounding box center [682, 310] width 815 height 39
click at [934, 302] on span "Sedmá úhrada" at bounding box center [970, 301] width 73 height 10
click at [920, 302] on input "Sedmá úhrada" at bounding box center [925, 302] width 10 height 10
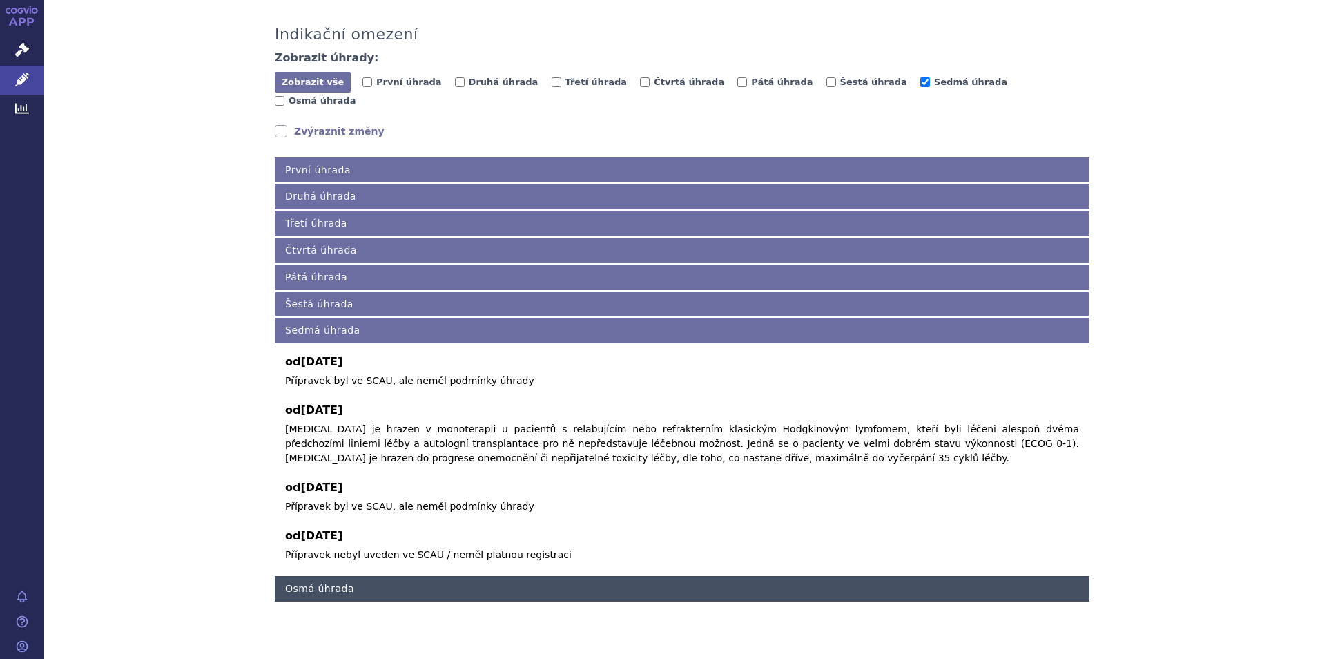
scroll to position [255, 0]
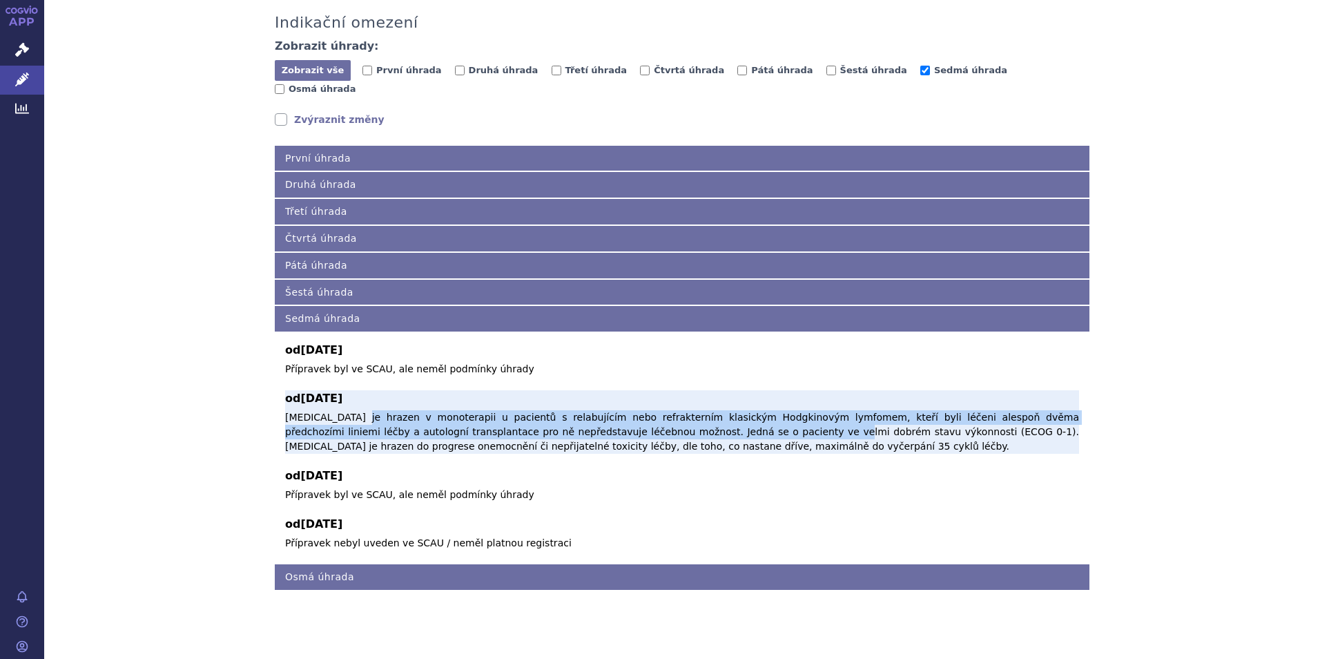
drag, startPoint x: 441, startPoint y: 406, endPoint x: 670, endPoint y: 423, distance: 229.1
click at [670, 423] on p "Pembrolizumab je hrazen v monoterapii u pacientů s relabujícím nebo refrakterní…" at bounding box center [682, 431] width 794 height 43
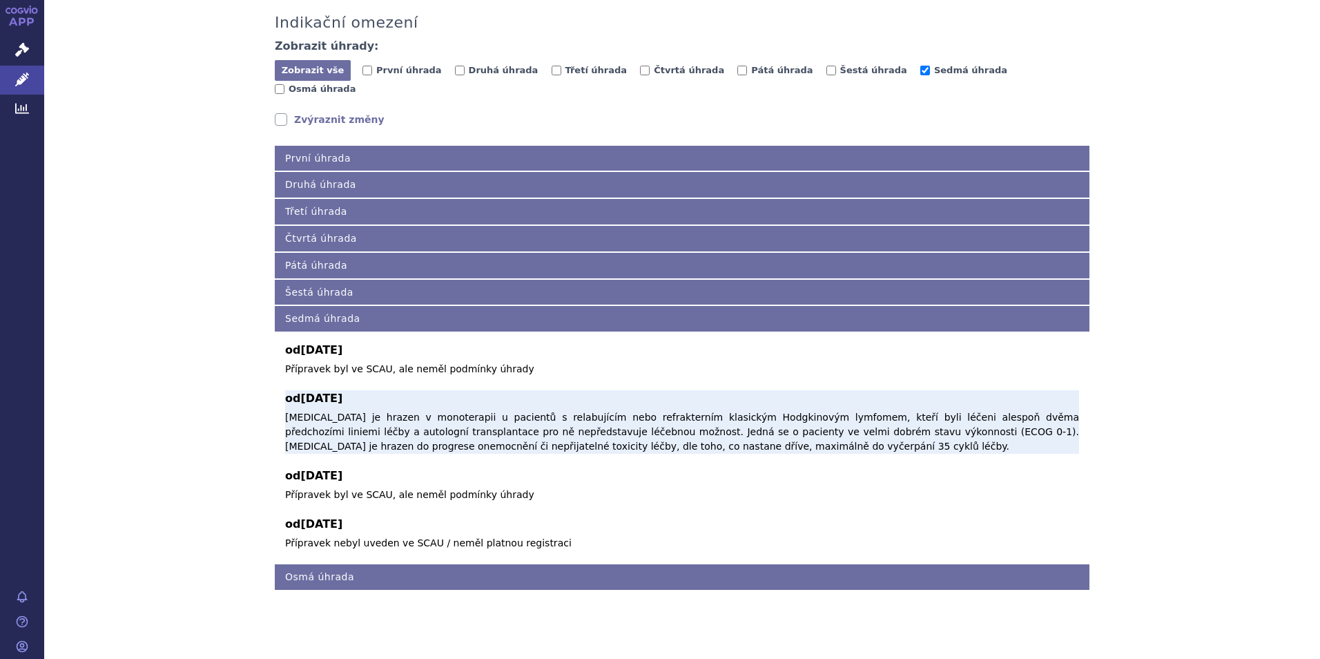
click at [672, 427] on p "Pembrolizumab je hrazen v monoterapii u pacientů s relabujícím nebo refrakterní…" at bounding box center [682, 431] width 794 height 43
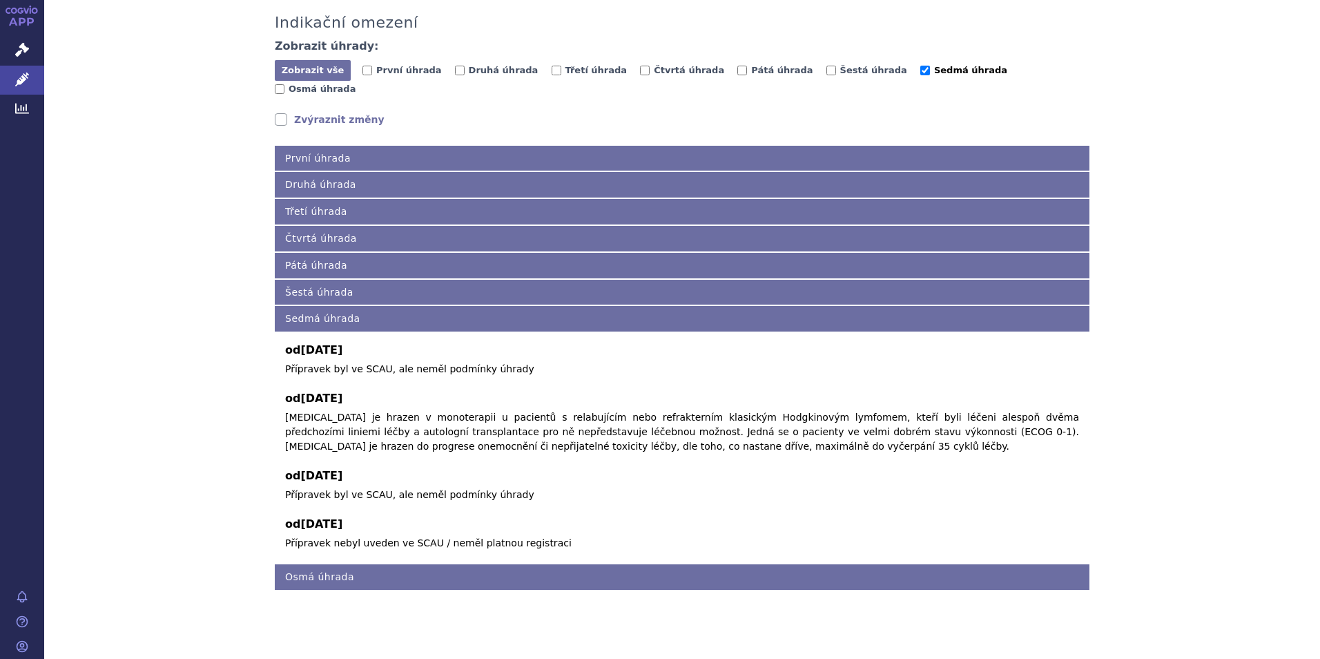
click at [934, 75] on span "Sedmá úhrada" at bounding box center [970, 70] width 73 height 10
click at [920, 75] on input "Sedmá úhrada" at bounding box center [925, 71] width 10 height 10
checkbox input "false"
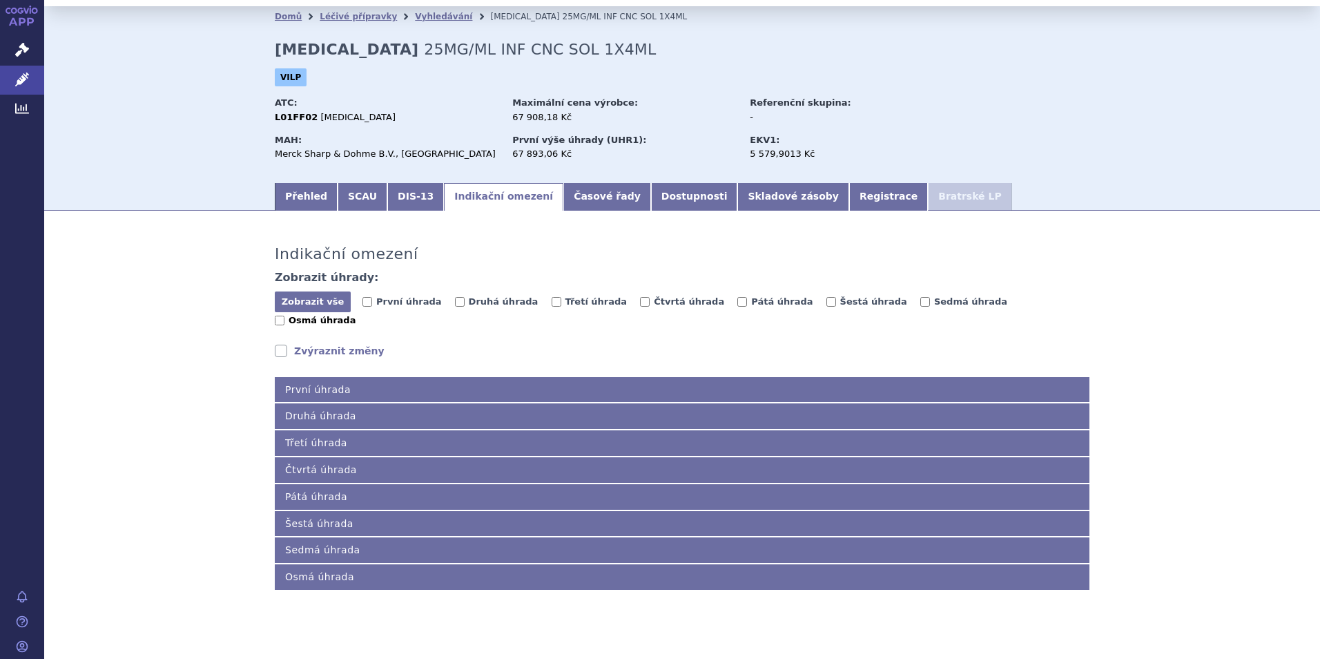
click at [356, 313] on label "Osmá úhrada" at bounding box center [315, 320] width 81 height 14
click at [284, 315] on input "Osmá úhrada" at bounding box center [280, 320] width 10 height 10
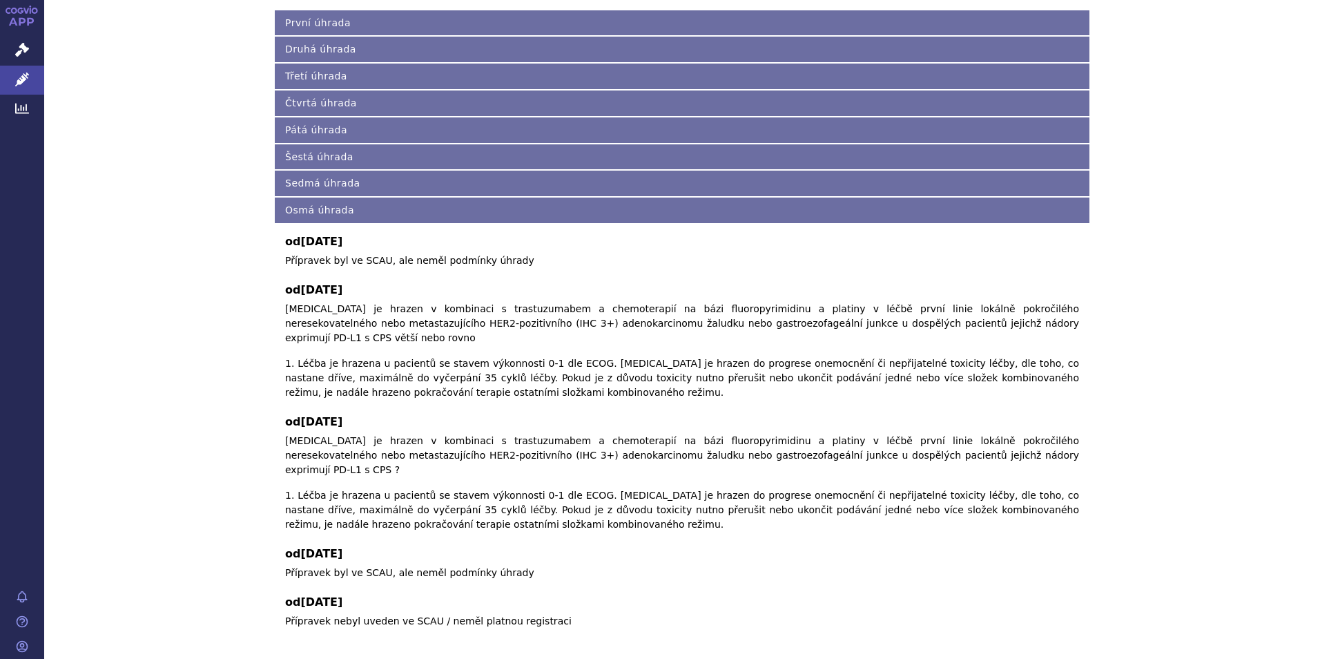
scroll to position [0, 0]
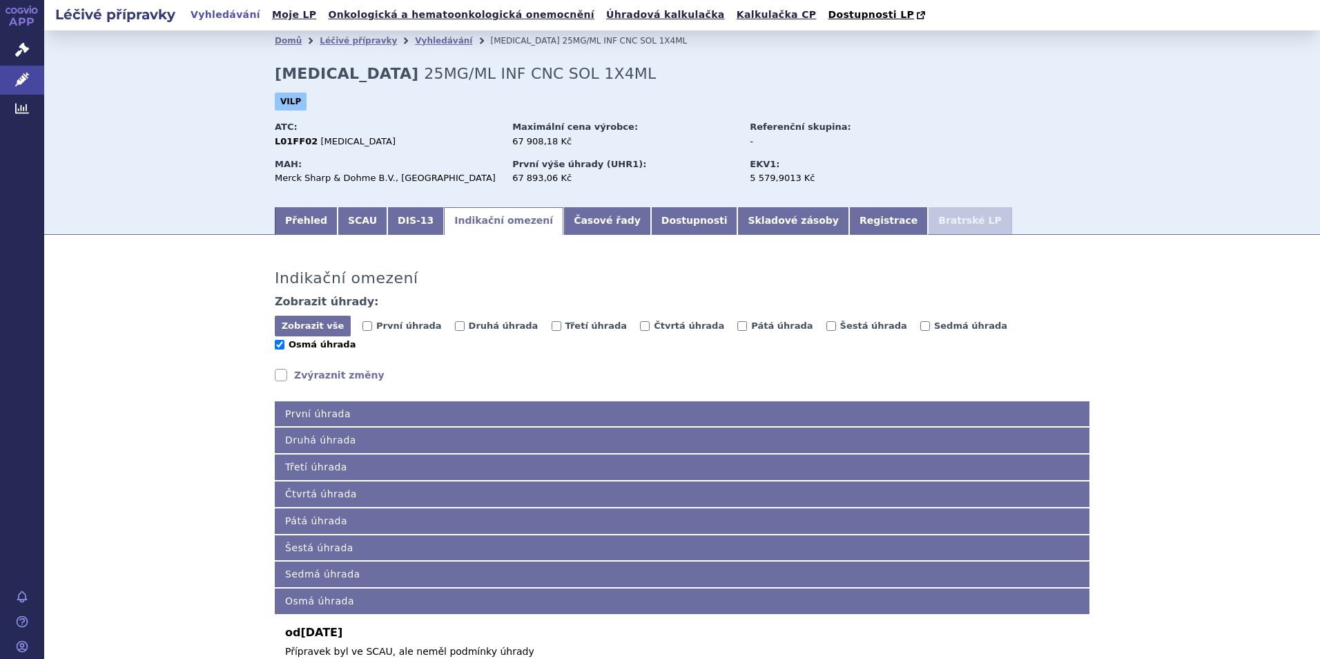
click at [356, 339] on span "Osmá úhrada" at bounding box center [322, 344] width 67 height 10
click at [284, 340] on input "Osmá úhrada" at bounding box center [280, 345] width 10 height 10
checkbox input "false"
click at [576, 329] on span "Třetí úhrada" at bounding box center [596, 325] width 62 height 10
click at [561, 329] on input "Třetí úhrada" at bounding box center [557, 326] width 10 height 10
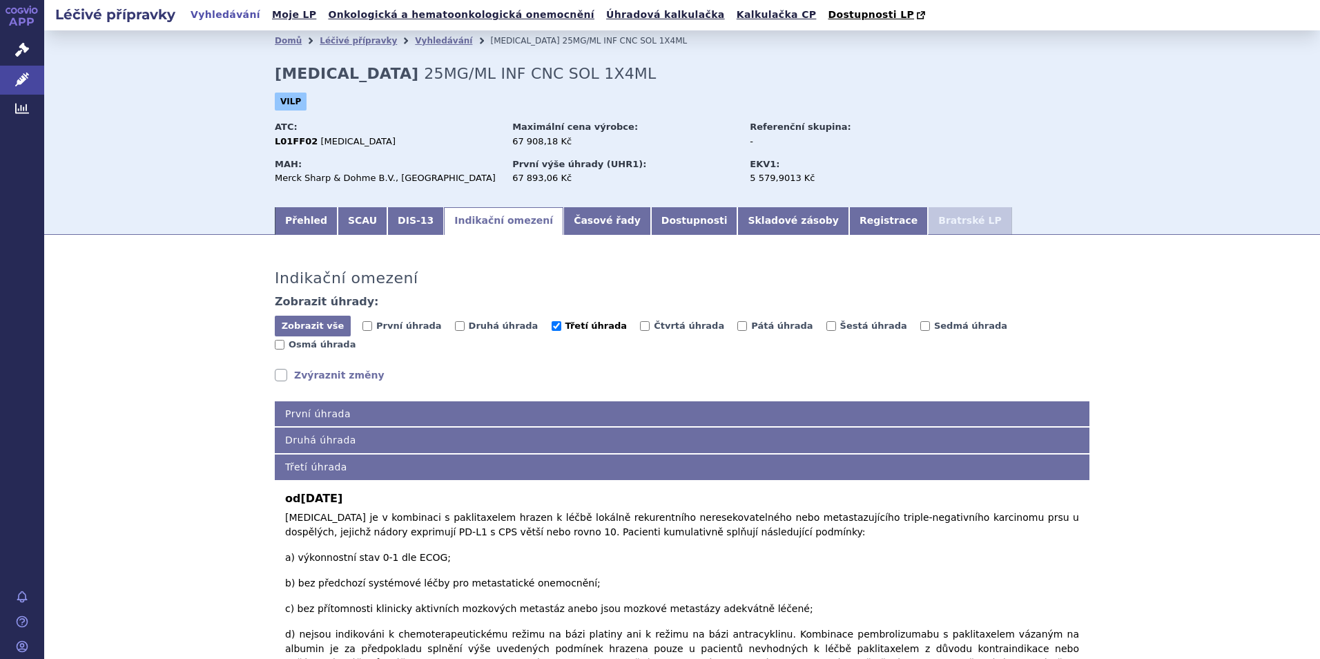
click at [565, 324] on span "Třetí úhrada" at bounding box center [596, 325] width 62 height 10
click at [561, 324] on input "Třetí úhrada" at bounding box center [557, 326] width 10 height 10
checkbox input "false"
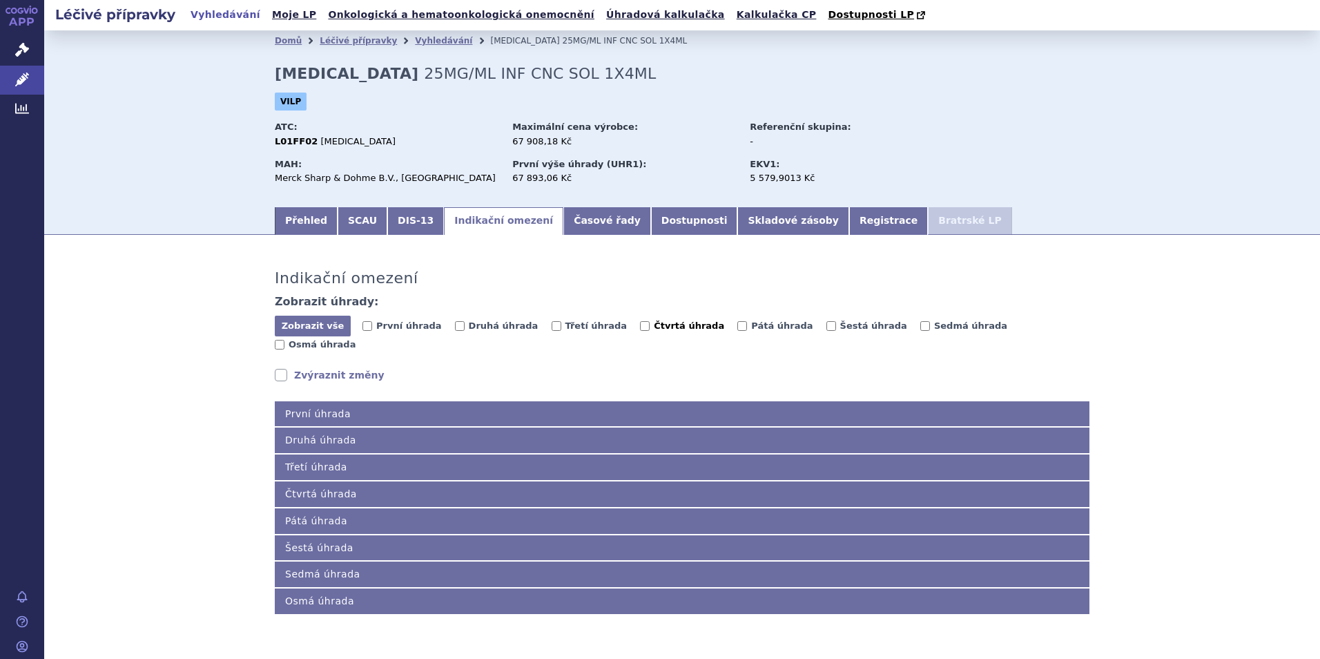
click at [654, 323] on span "Čtvrtá úhrada" at bounding box center [689, 325] width 70 height 10
click at [642, 323] on input "Čtvrtá úhrada" at bounding box center [645, 326] width 10 height 10
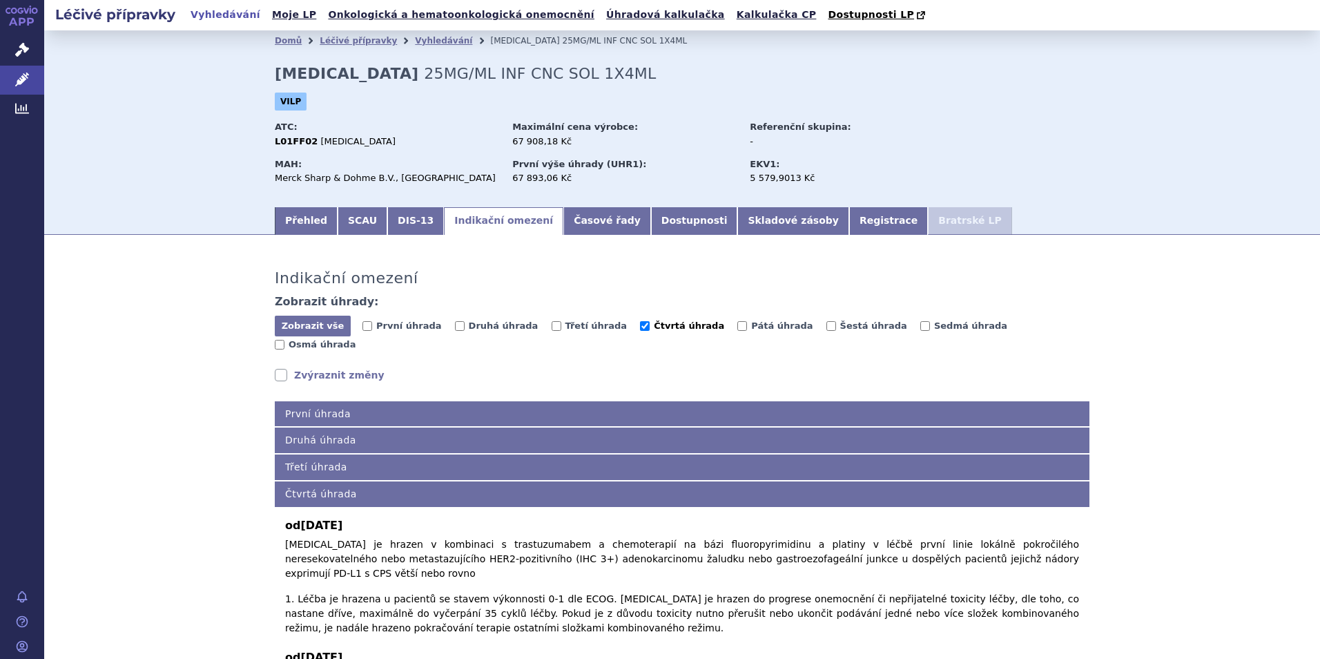
click at [654, 329] on span "Čtvrtá úhrada" at bounding box center [689, 325] width 70 height 10
click at [647, 329] on input "Čtvrtá úhrada" at bounding box center [645, 326] width 10 height 10
checkbox input "false"
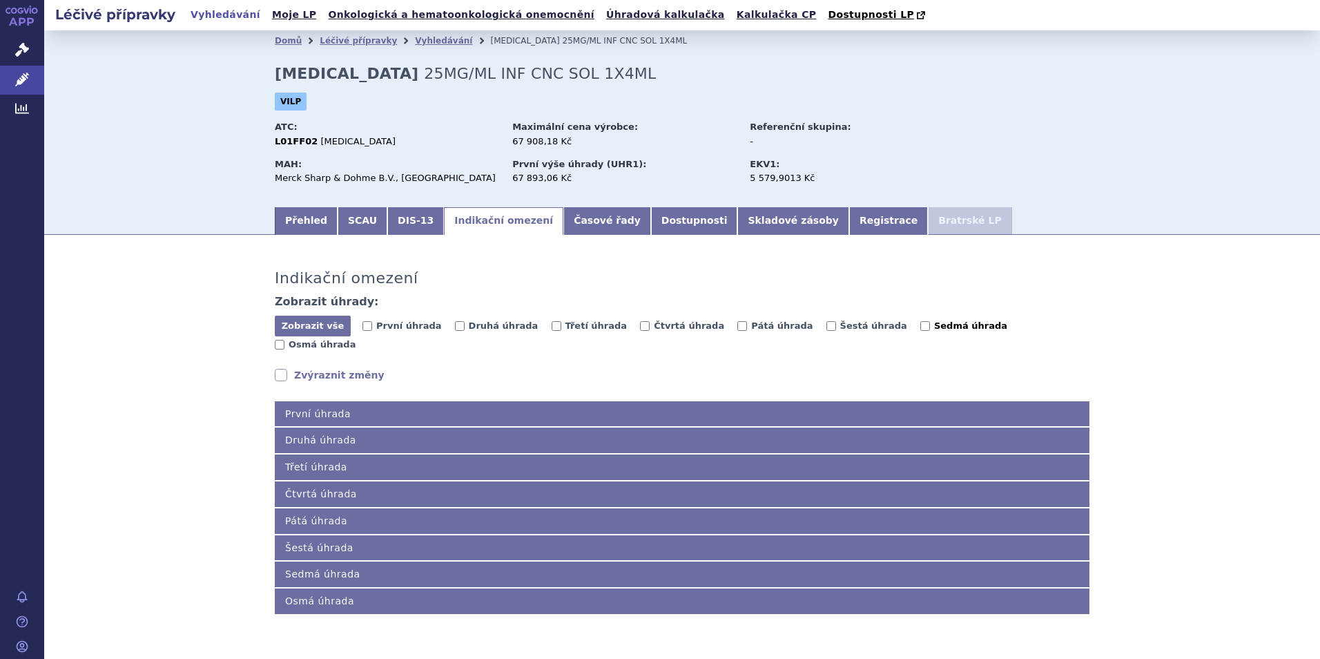
click at [934, 324] on span "Sedmá úhrada" at bounding box center [970, 325] width 73 height 10
click at [920, 324] on input "Sedmá úhrada" at bounding box center [925, 326] width 10 height 10
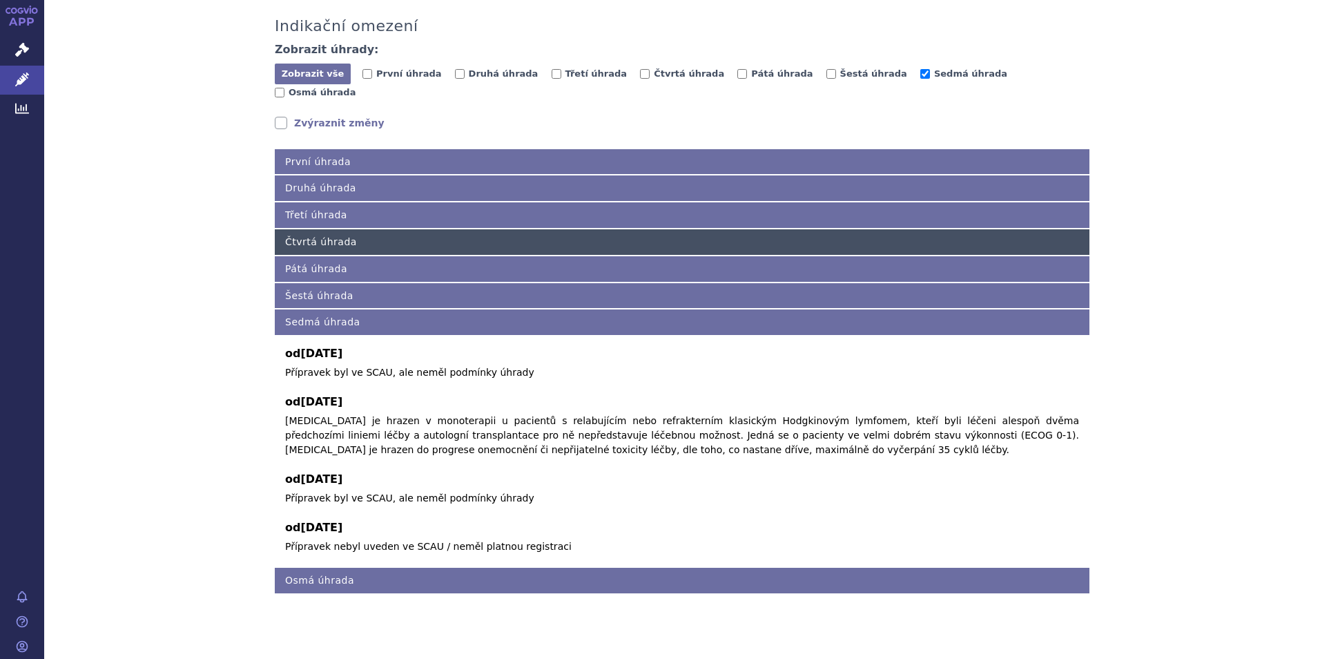
scroll to position [255, 0]
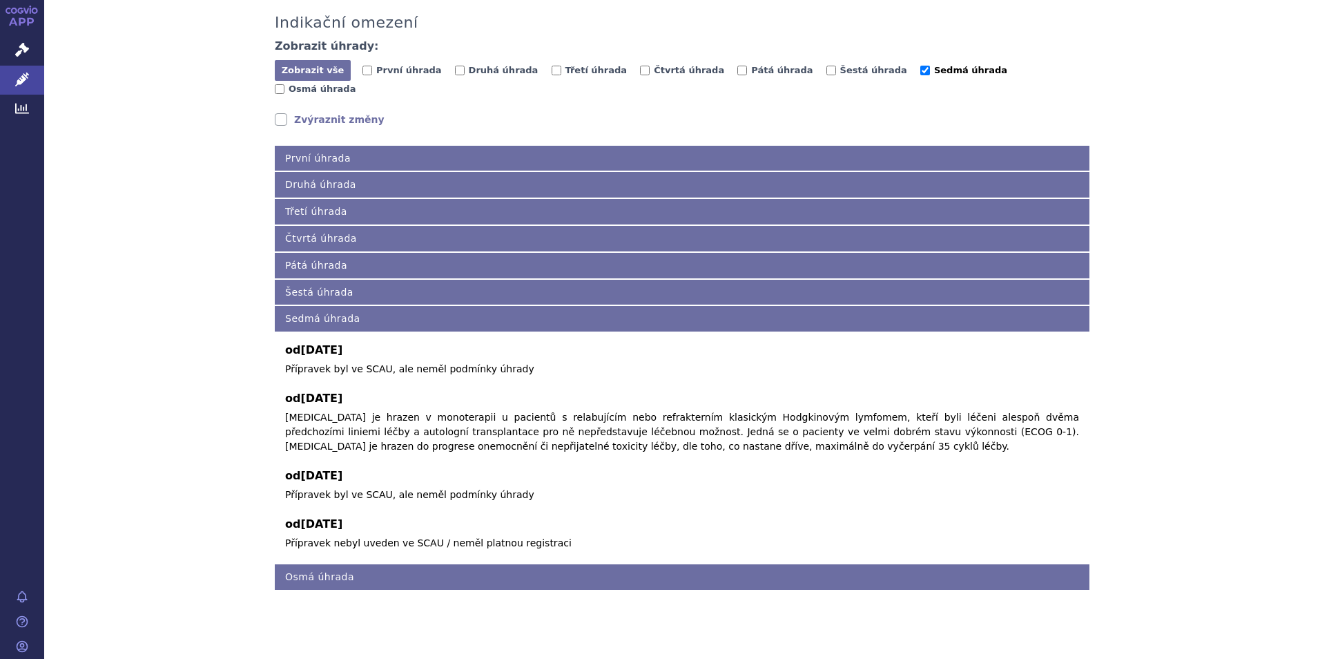
click at [934, 69] on span "Sedmá úhrada" at bounding box center [970, 70] width 73 height 10
click at [920, 69] on input "Sedmá úhrada" at bounding box center [925, 71] width 10 height 10
checkbox input "false"
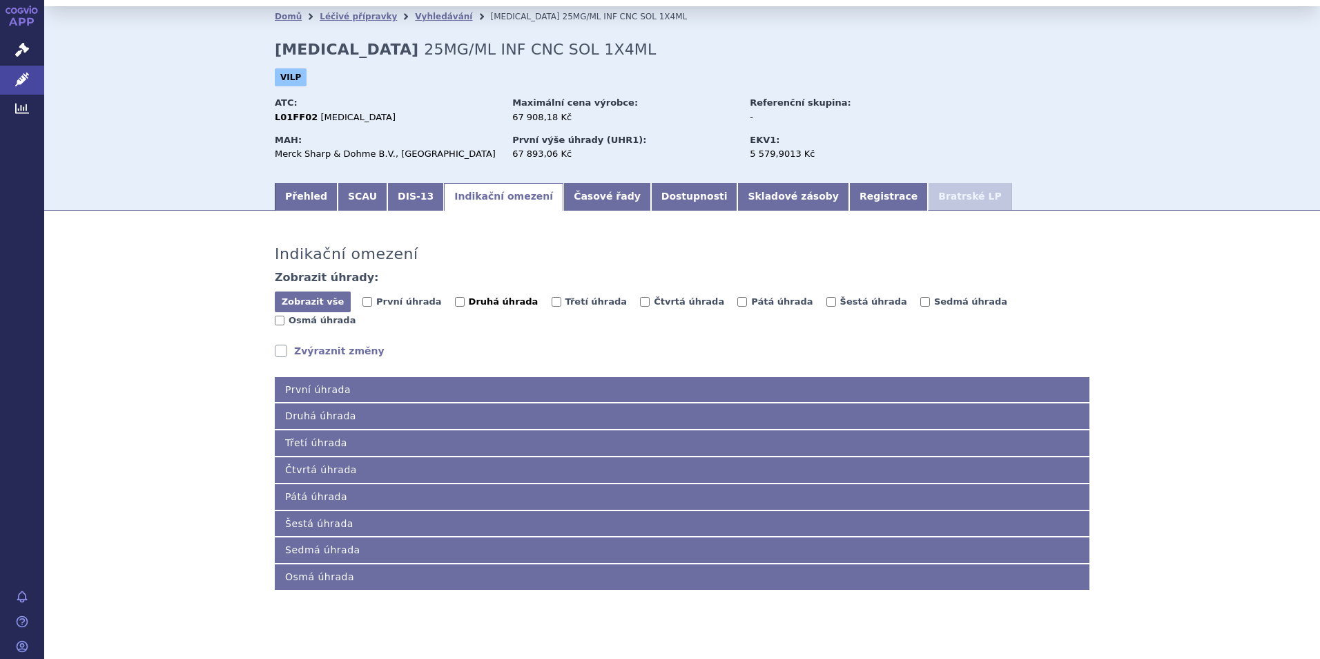
click at [483, 300] on span "Druhá úhrada" at bounding box center [504, 301] width 70 height 10
click at [465, 300] on input "Druhá úhrada" at bounding box center [460, 302] width 10 height 10
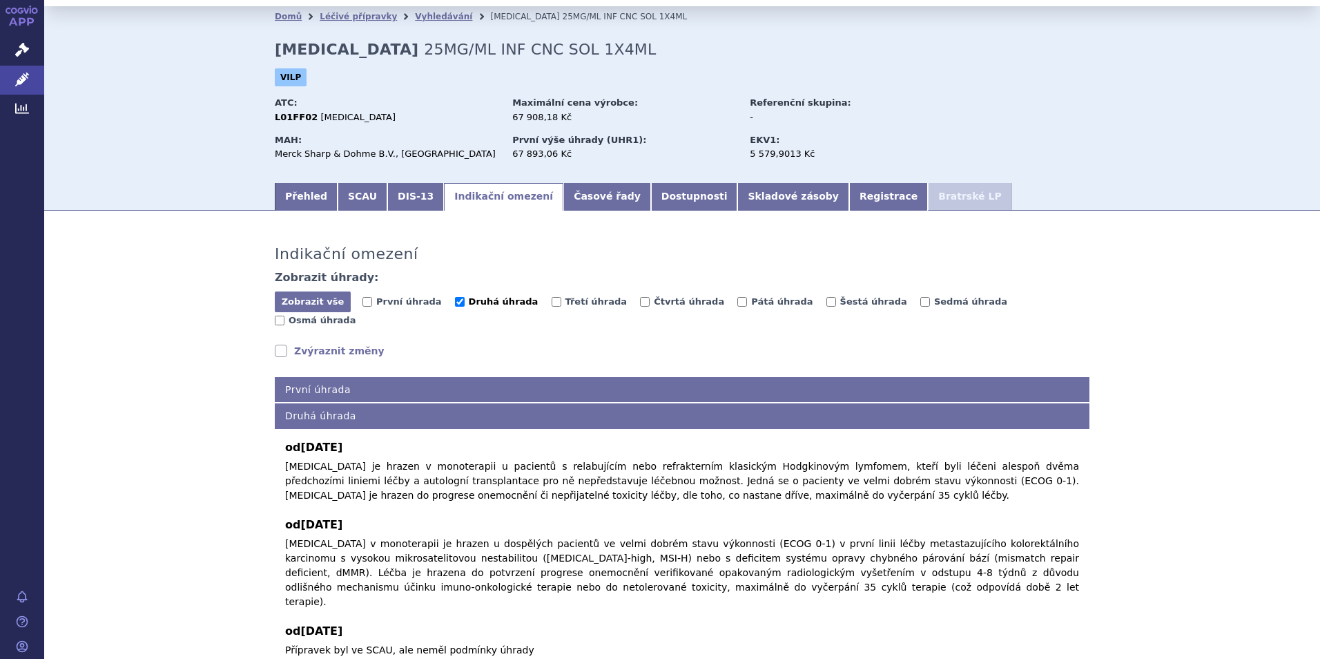
click at [478, 303] on span "Druhá úhrada" at bounding box center [504, 301] width 70 height 10
click at [465, 303] on input "Druhá úhrada" at bounding box center [460, 302] width 10 height 10
checkbox input "false"
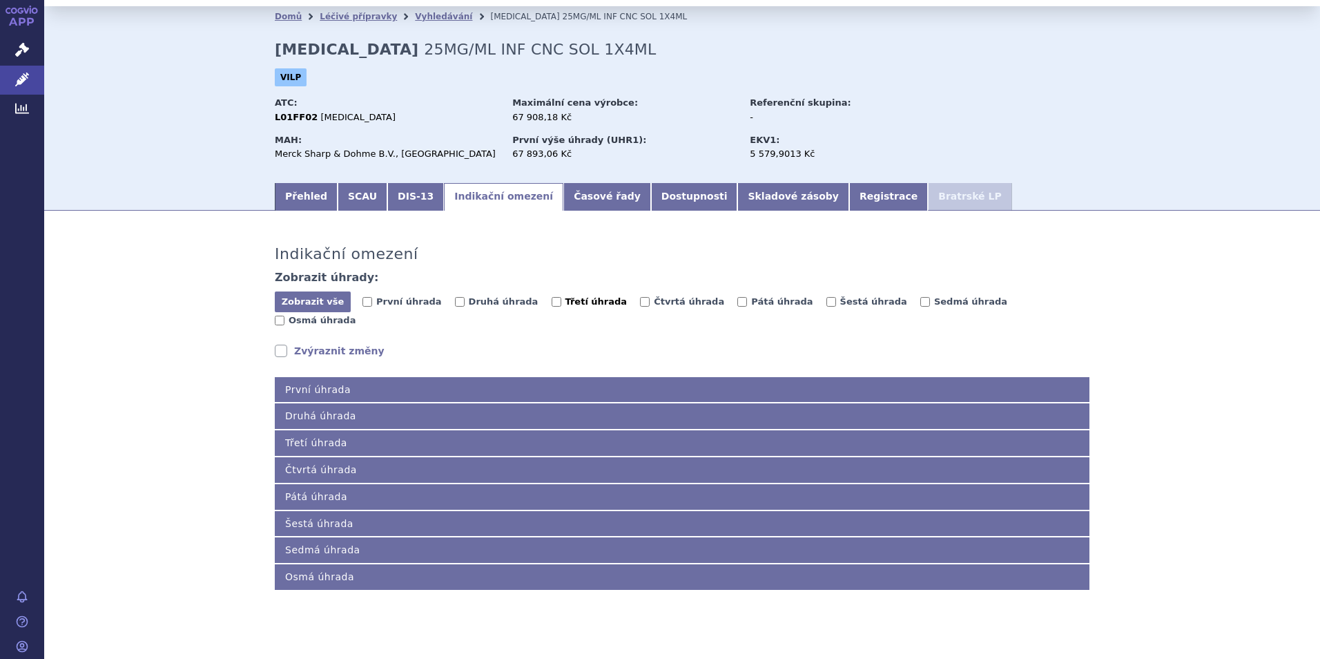
click at [584, 303] on span "Třetí úhrada" at bounding box center [596, 301] width 62 height 10
click at [561, 303] on input "Třetí úhrada" at bounding box center [557, 302] width 10 height 10
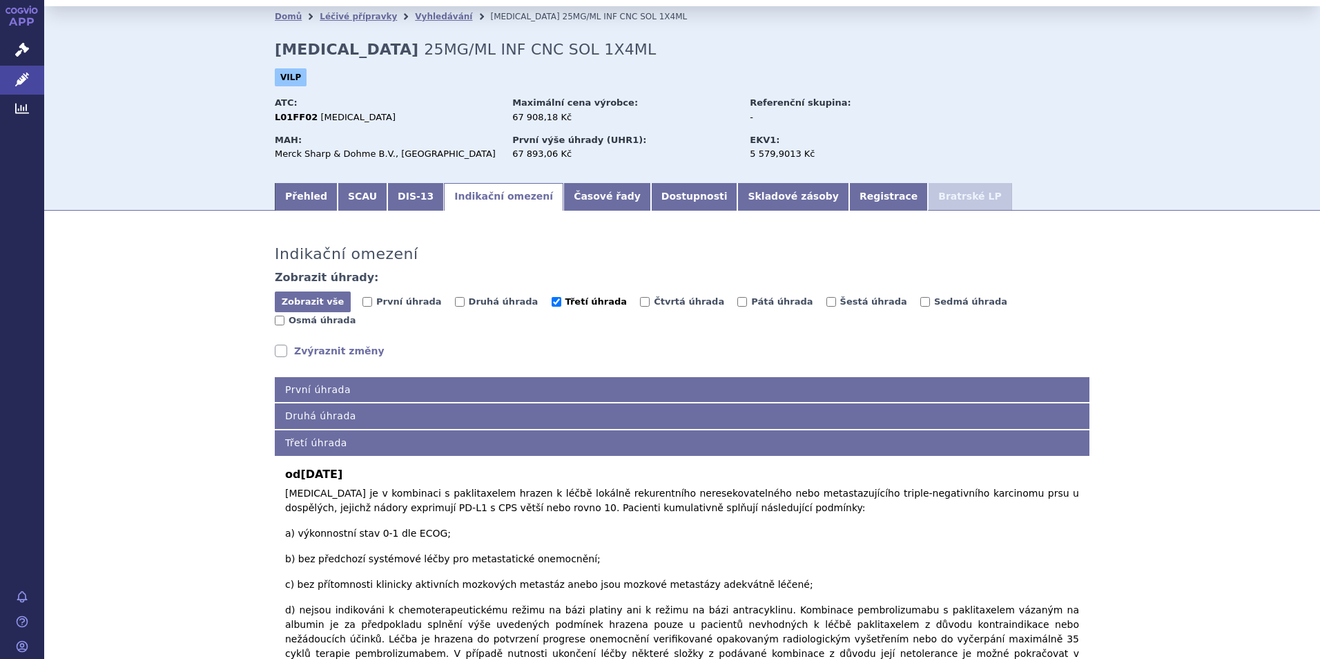
click at [574, 300] on span "Třetí úhrada" at bounding box center [596, 301] width 62 height 10
click at [561, 300] on input "Třetí úhrada" at bounding box center [557, 302] width 10 height 10
checkbox input "false"
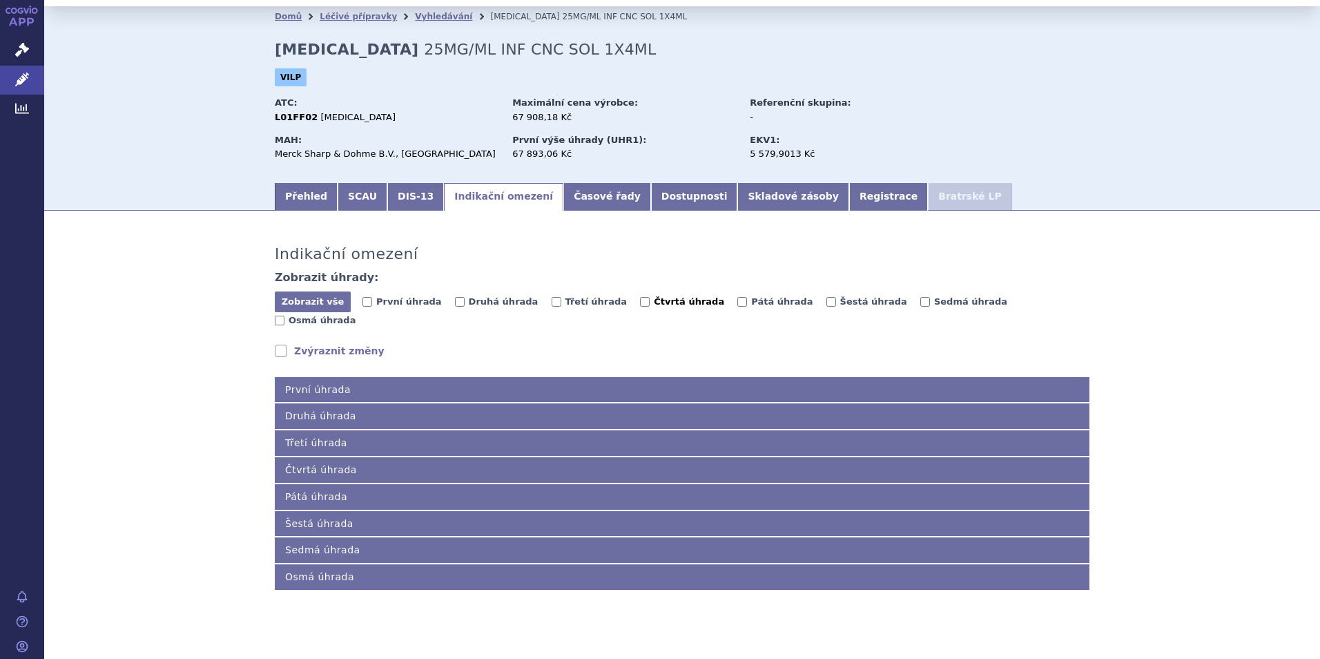
click at [654, 300] on span "Čtvrtá úhrada" at bounding box center [689, 301] width 70 height 10
click at [640, 300] on input "Čtvrtá úhrada" at bounding box center [645, 302] width 10 height 10
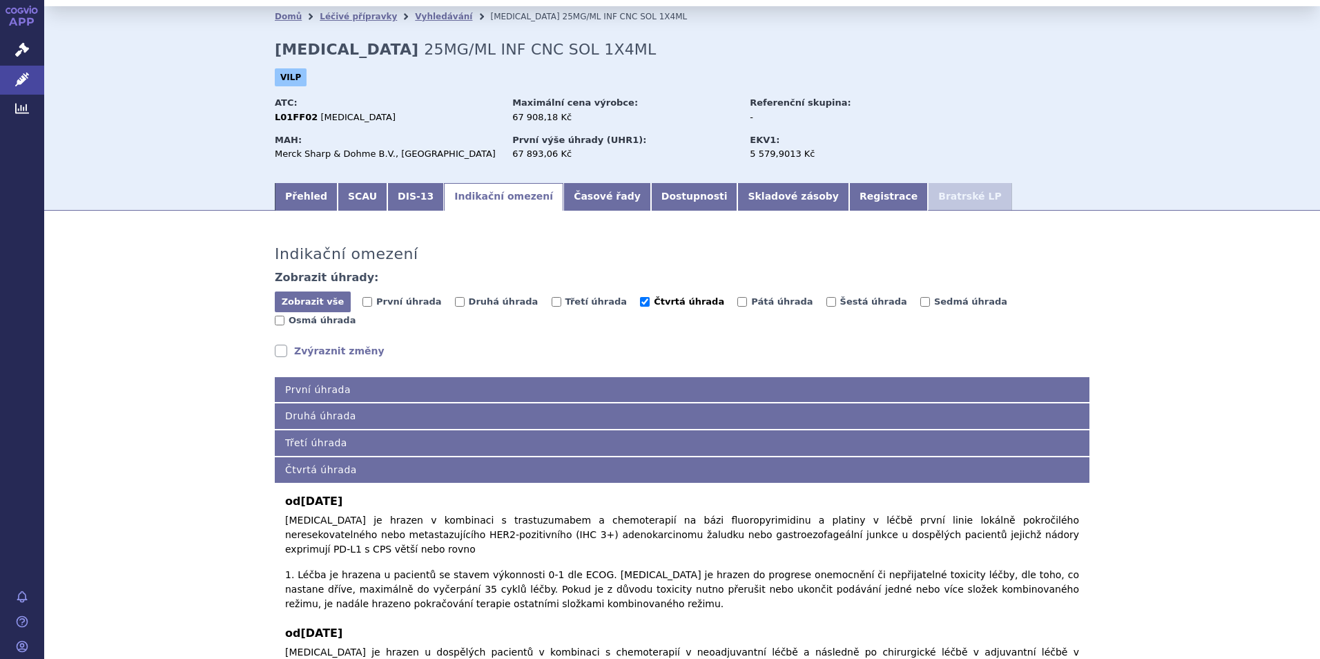
click at [654, 300] on span "Čtvrtá úhrada" at bounding box center [689, 301] width 70 height 10
click at [640, 300] on input "Čtvrtá úhrada" at bounding box center [645, 302] width 10 height 10
checkbox input "false"
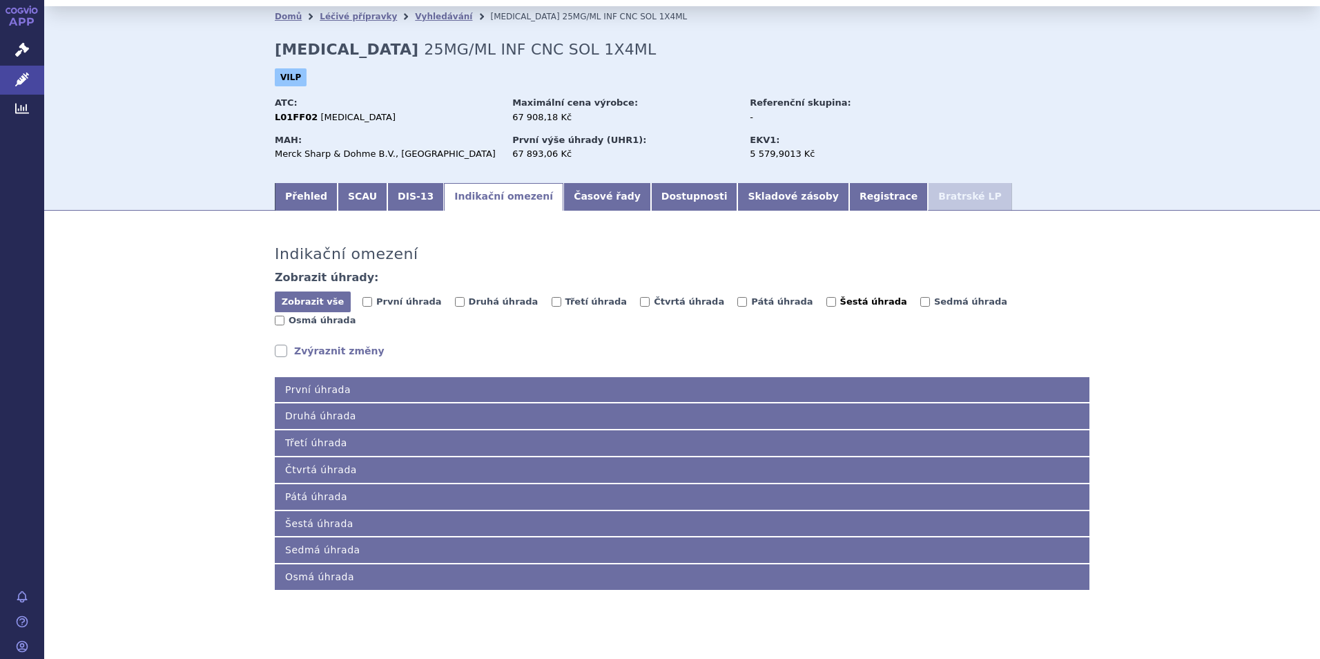
click at [826, 299] on input "Šestá úhrada" at bounding box center [831, 302] width 10 height 10
checkbox input "true"
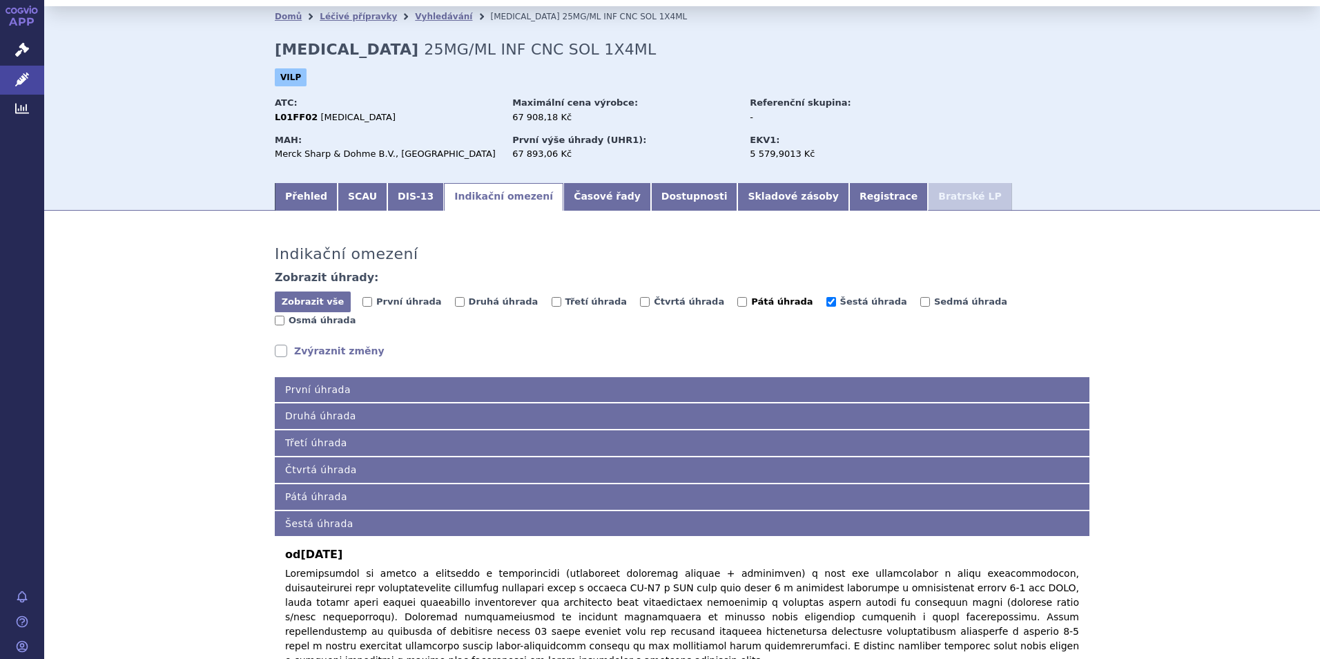
click at [751, 300] on span "Pátá úhrada" at bounding box center [781, 301] width 61 height 10
click at [737, 300] on input "Pátá úhrada" at bounding box center [742, 302] width 10 height 10
checkbox input "true"
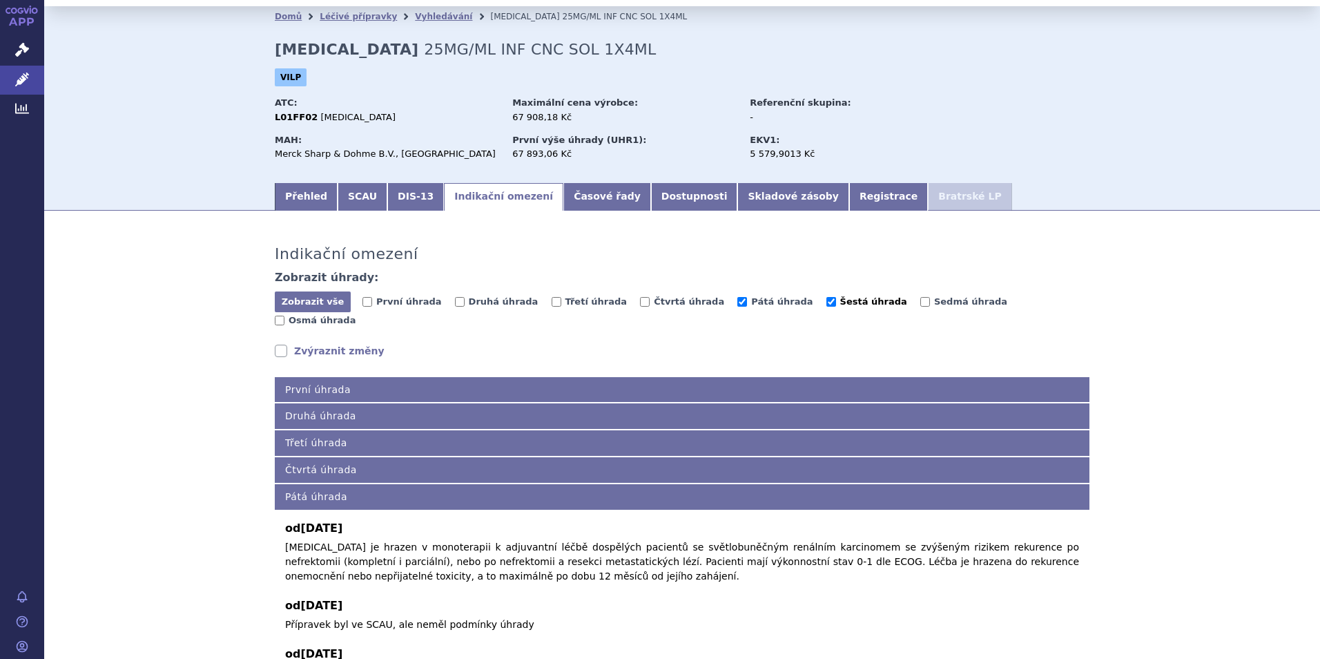
click at [826, 300] on input "Šestá úhrada" at bounding box center [831, 302] width 10 height 10
click at [840, 306] on span "Šestá úhrada" at bounding box center [873, 301] width 67 height 10
click at [826, 306] on input "Šestá úhrada" at bounding box center [831, 302] width 10 height 10
click at [840, 299] on span "Šestá úhrada" at bounding box center [873, 301] width 67 height 10
click at [826, 299] on input "Šestá úhrada" at bounding box center [831, 302] width 10 height 10
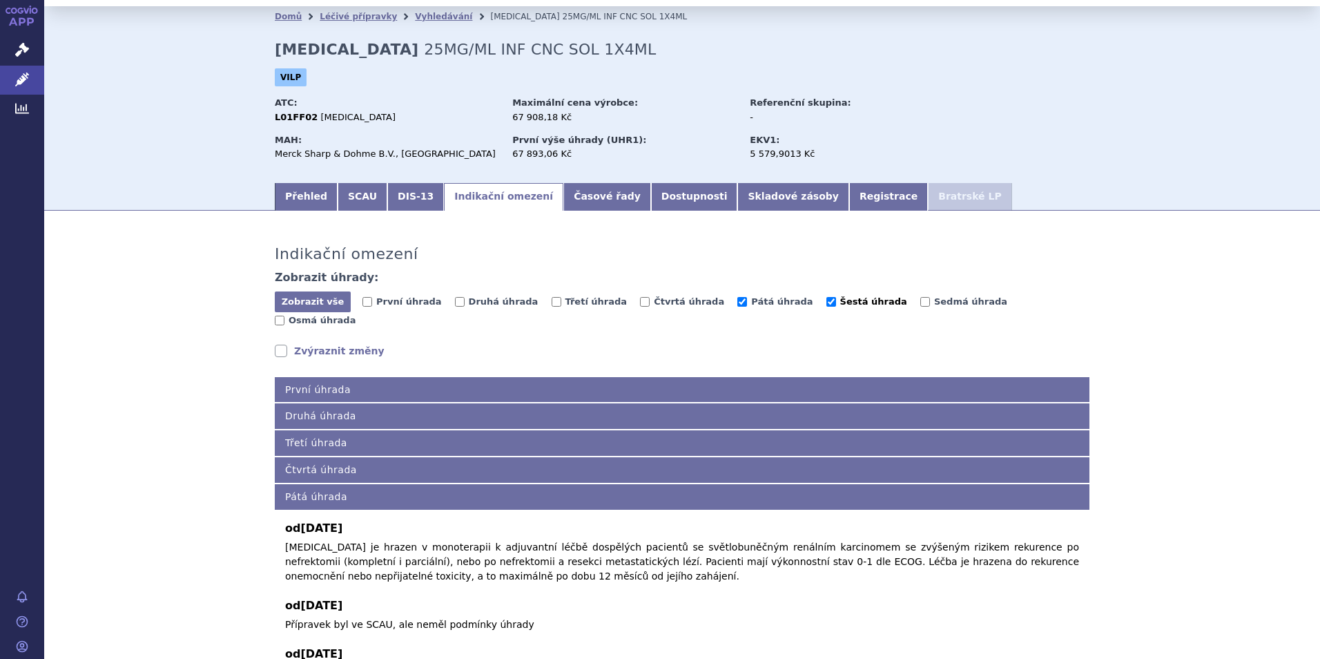
checkbox input "false"
click at [751, 300] on span "Pátá úhrada" at bounding box center [781, 301] width 61 height 10
click at [737, 300] on input "Pátá úhrada" at bounding box center [742, 302] width 10 height 10
checkbox input "false"
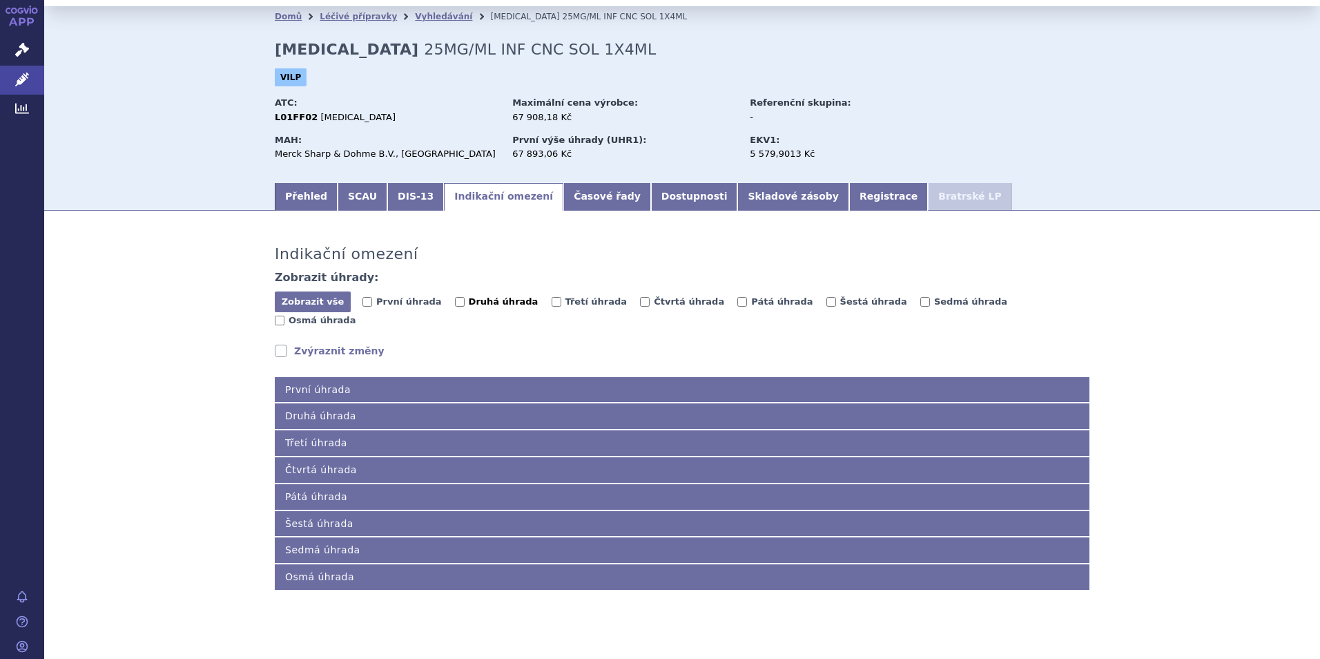
click at [469, 305] on span "Druhá úhrada" at bounding box center [504, 301] width 70 height 10
click at [456, 305] on input "Druhá úhrada" at bounding box center [460, 302] width 10 height 10
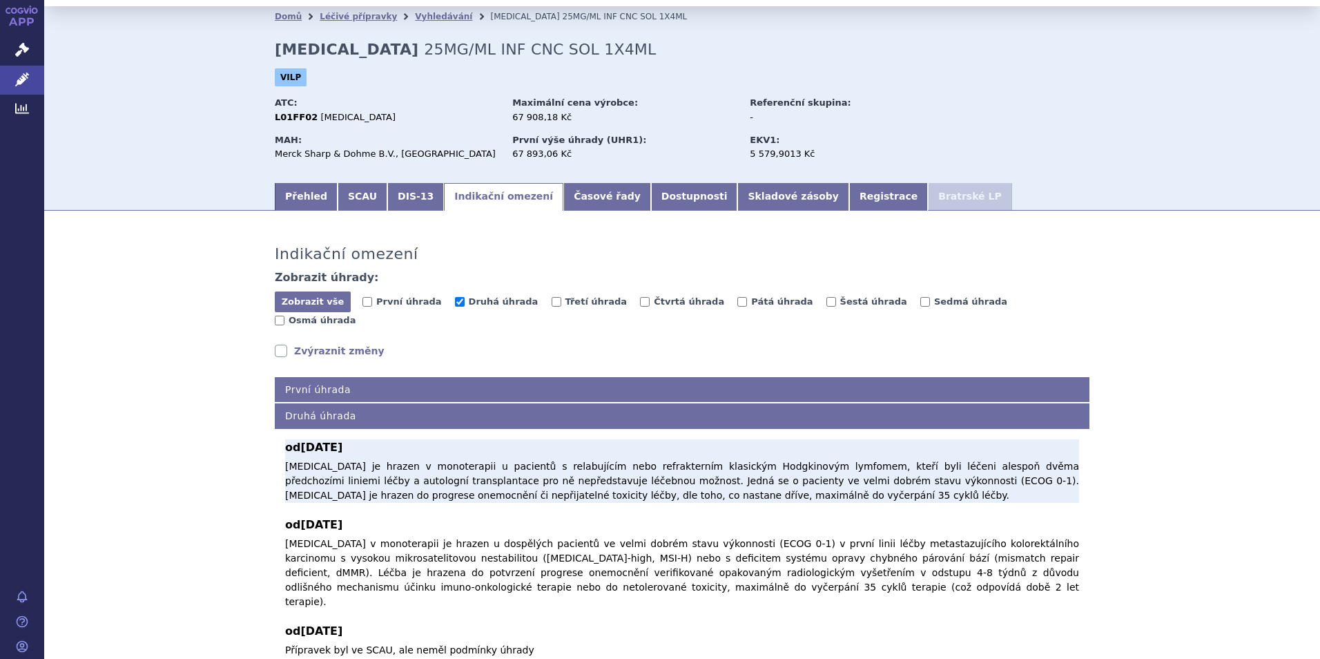
click at [498, 469] on p "Pembrolizumab je hrazen v monoterapii u pacientů s relabujícím nebo refrakterní…" at bounding box center [682, 480] width 794 height 43
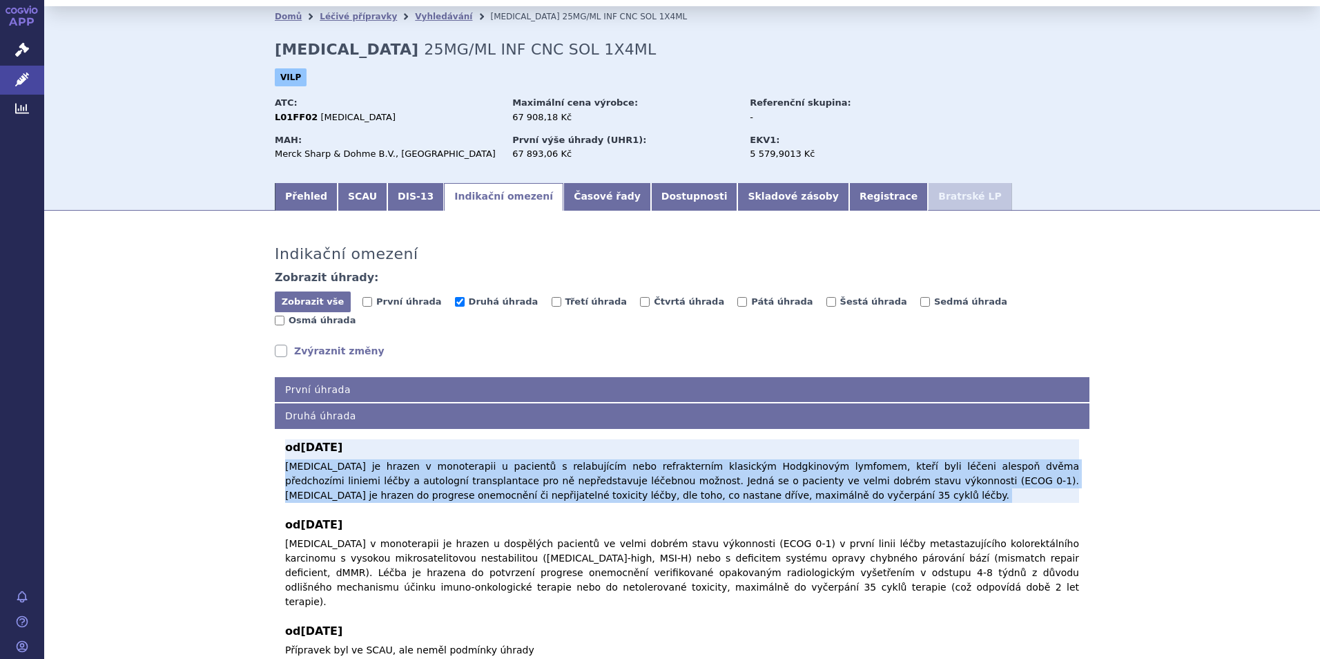
click at [498, 469] on p "Pembrolizumab je hrazen v monoterapii u pacientů s relabujícím nebo refrakterní…" at bounding box center [682, 480] width 794 height 43
drag, startPoint x: 498, startPoint y: 469, endPoint x: 498, endPoint y: 478, distance: 8.3
click at [498, 471] on p "Pembrolizumab je hrazen v monoterapii u pacientů s relabujícím nebo refrakterní…" at bounding box center [682, 480] width 794 height 43
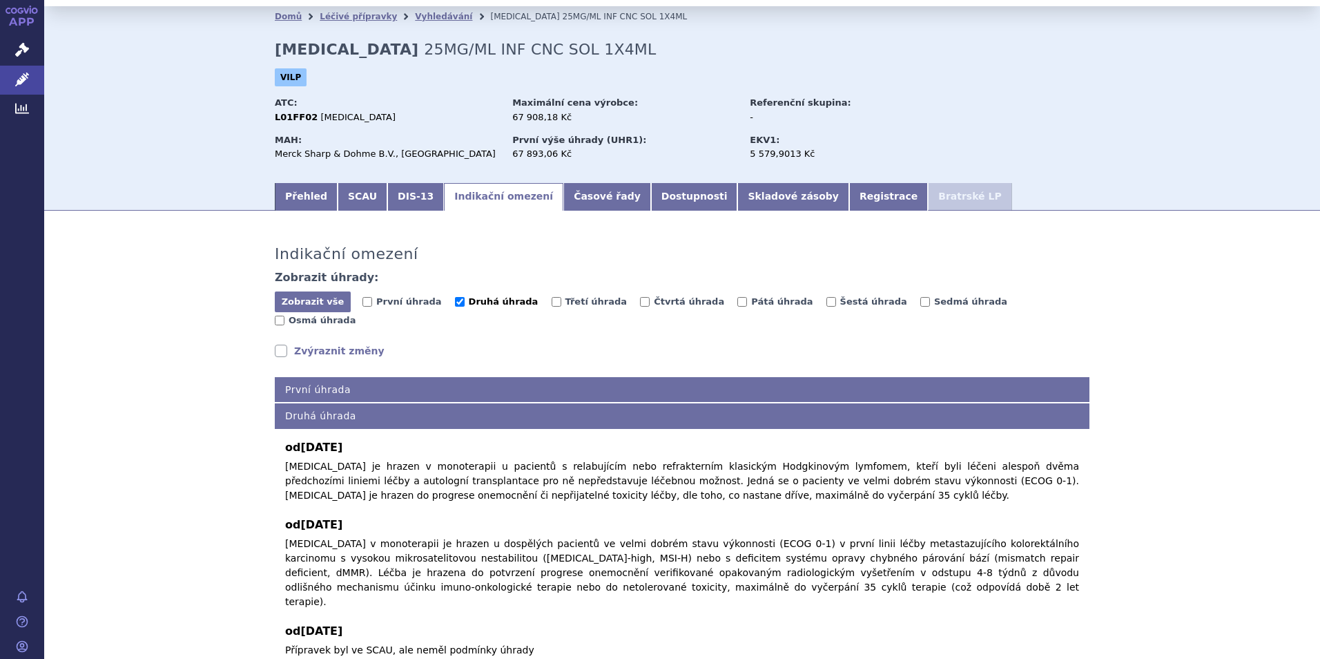
click at [502, 299] on span "Druhá úhrada" at bounding box center [504, 301] width 70 height 10
click at [465, 299] on input "Druhá úhrada" at bounding box center [460, 302] width 10 height 10
checkbox input "false"
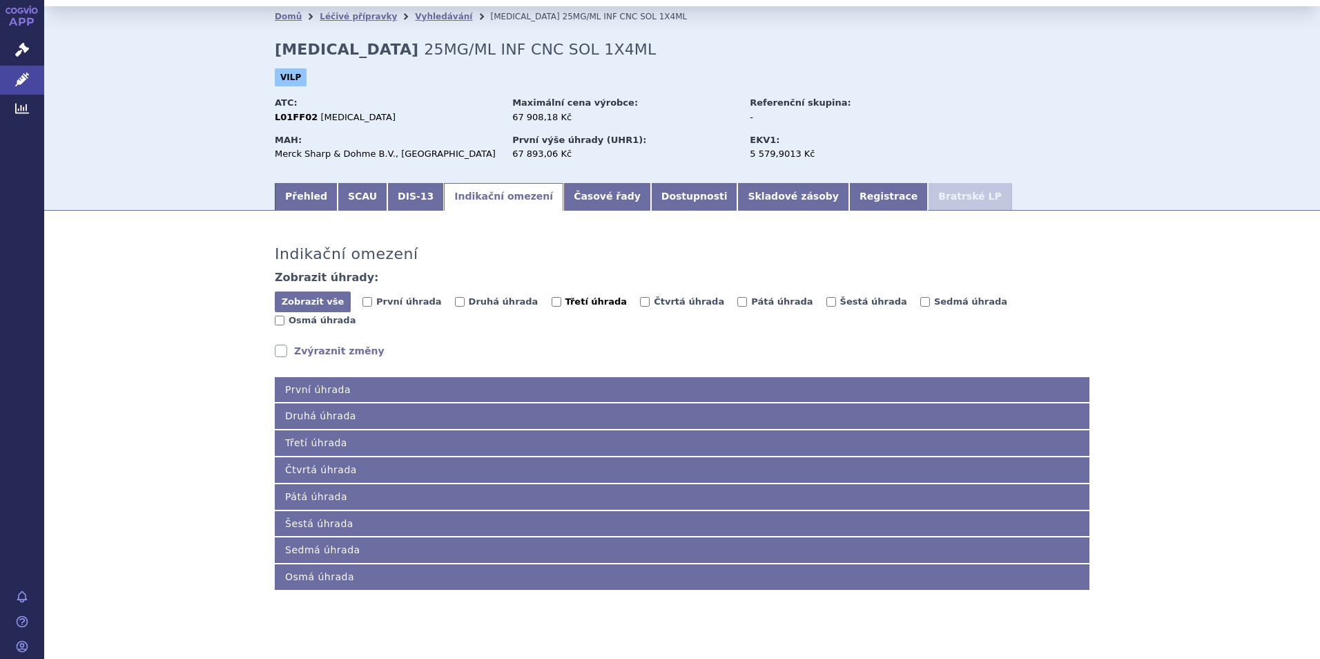
click at [565, 299] on span "Třetí úhrada" at bounding box center [596, 301] width 62 height 10
click at [552, 299] on input "Třetí úhrada" at bounding box center [557, 302] width 10 height 10
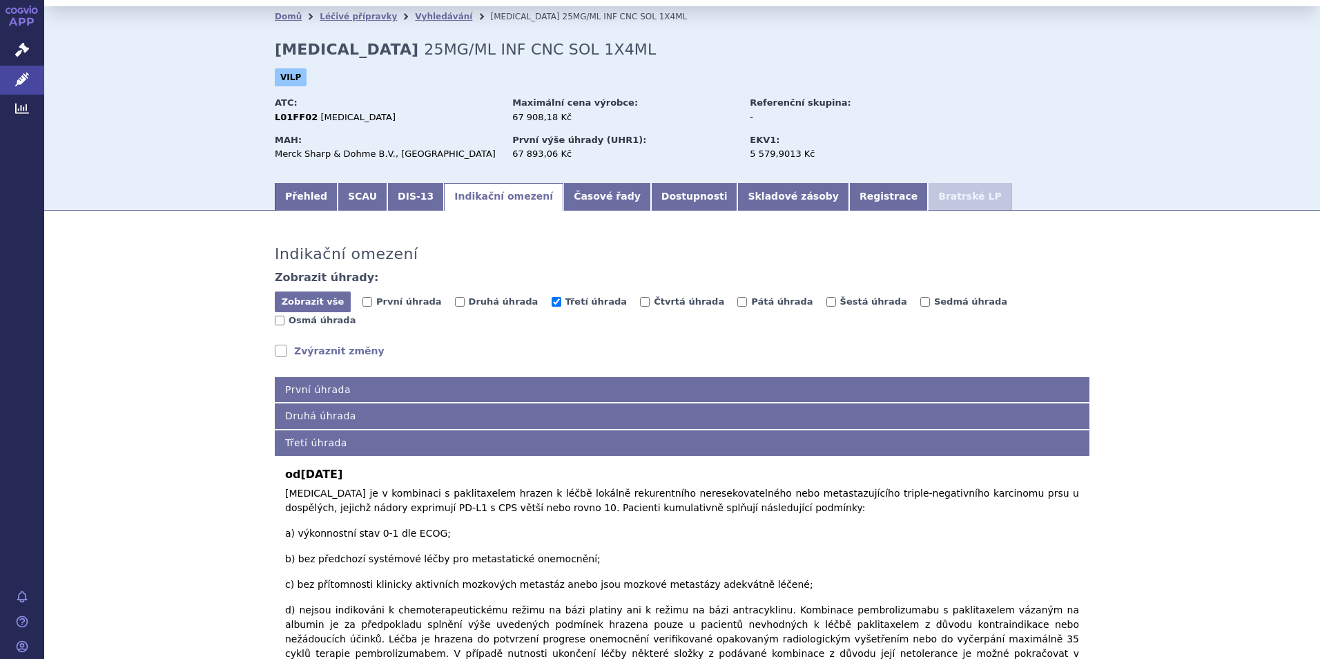
click at [552, 293] on div "Zobrazit vše Skrýt vše První úhrada Druhá úhrada Třetí úhrada Čtvrtá úhrada Pát…" at bounding box center [682, 310] width 815 height 39
click at [573, 300] on span "Třetí úhrada" at bounding box center [596, 301] width 62 height 10
click at [561, 300] on input "Třetí úhrada" at bounding box center [557, 302] width 10 height 10
checkbox input "false"
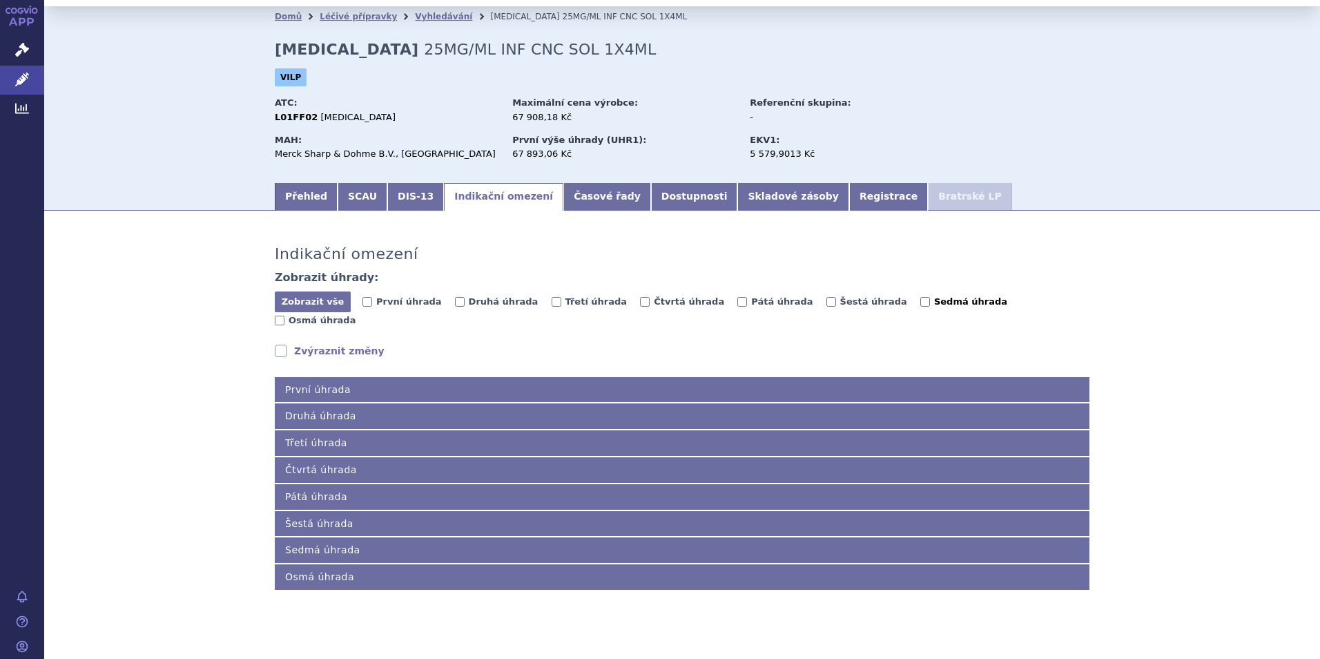
click at [934, 306] on span "Sedmá úhrada" at bounding box center [970, 301] width 73 height 10
click at [920, 306] on input "Sedmá úhrada" at bounding box center [925, 302] width 10 height 10
checkbox input "true"
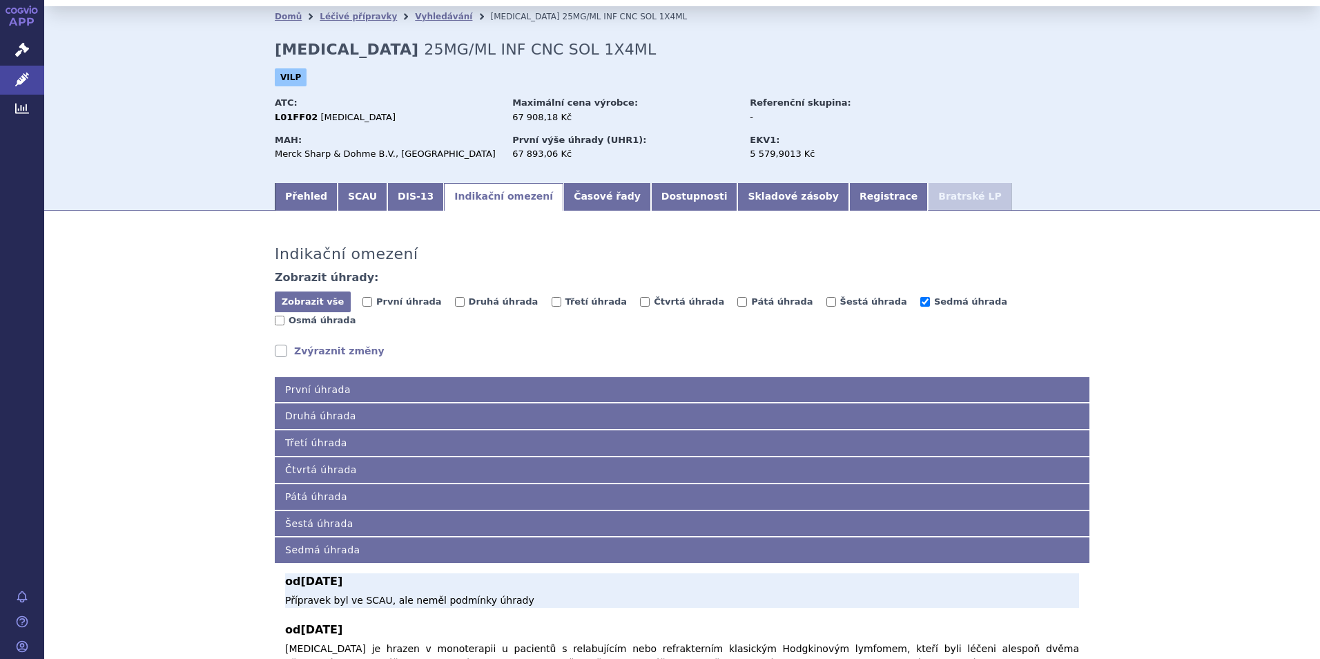
click at [463, 593] on p "Přípravek byl ve SCAU, ale neměl podmínky úhrady" at bounding box center [682, 600] width 794 height 14
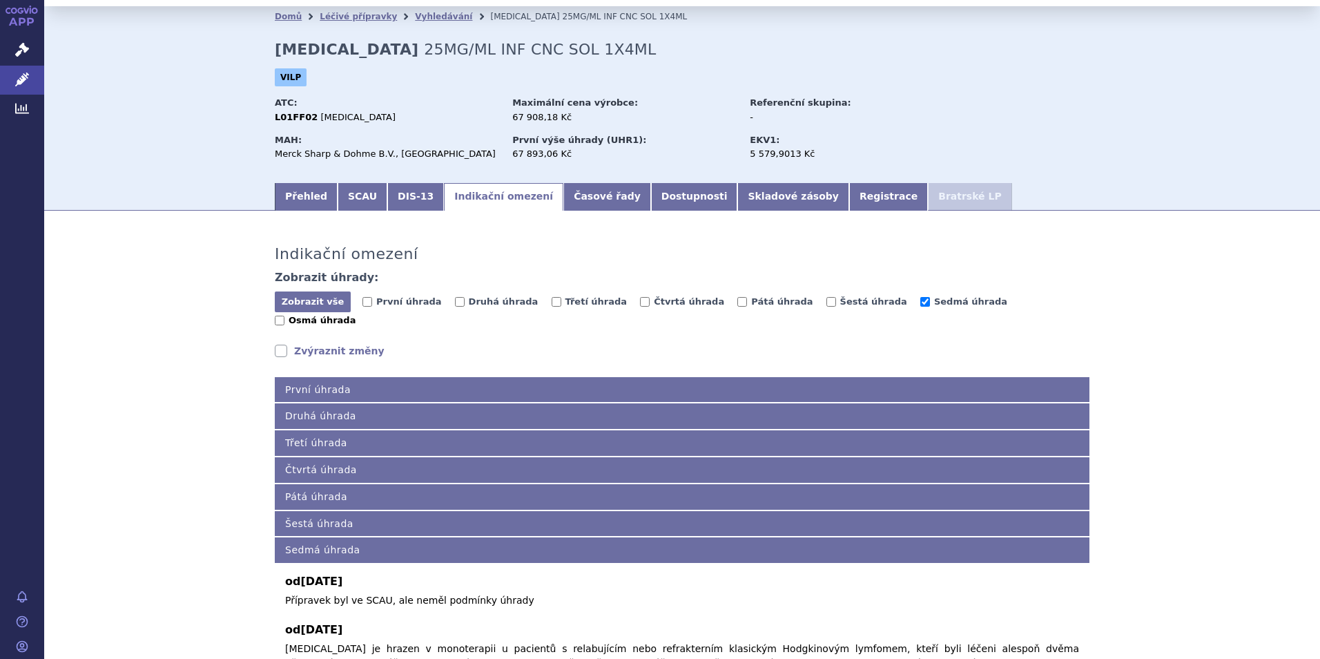
click at [948, 294] on div "Zobrazit vše Skrýt vše První úhrada Druhá úhrada Třetí úhrada Čtvrtá úhrada Pát…" at bounding box center [682, 310] width 815 height 39
click at [356, 315] on span "Osmá úhrada" at bounding box center [322, 320] width 67 height 10
click at [284, 315] on input "Osmá úhrada" at bounding box center [280, 320] width 10 height 10
checkbox input "true"
click at [934, 300] on span "Sedmá úhrada" at bounding box center [970, 301] width 73 height 10
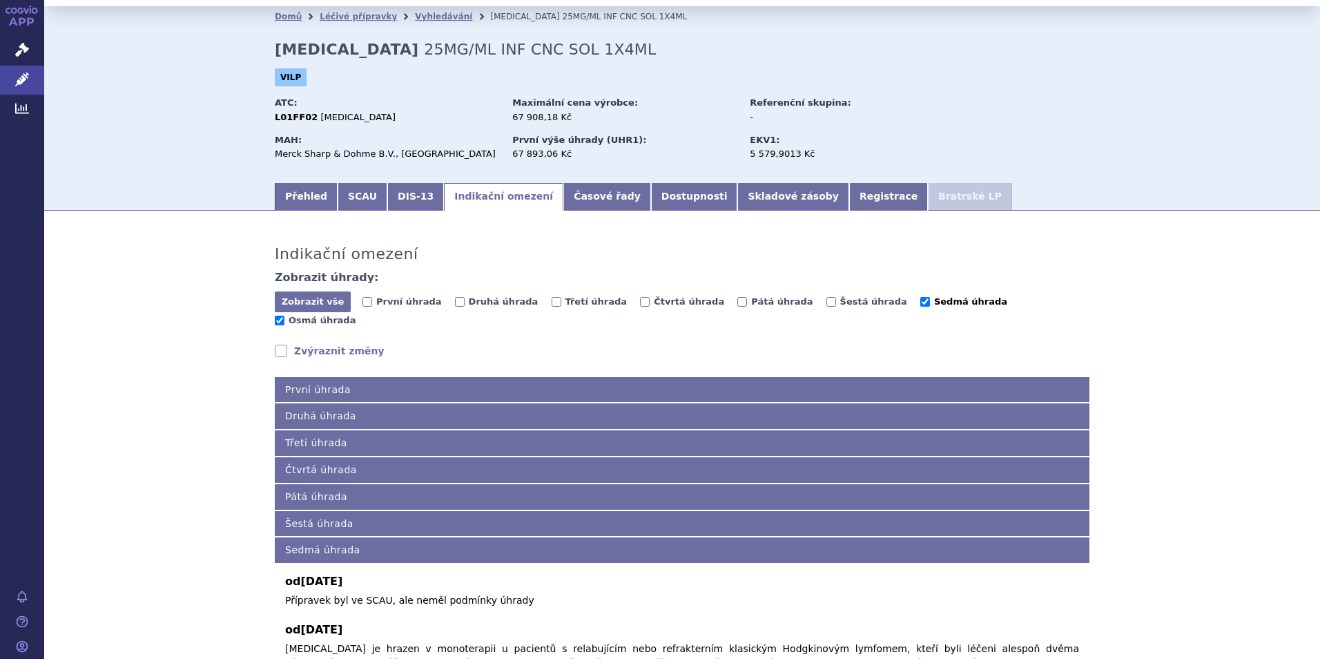
click at [920, 300] on input "Sedmá úhrada" at bounding box center [925, 302] width 10 height 10
checkbox input "false"
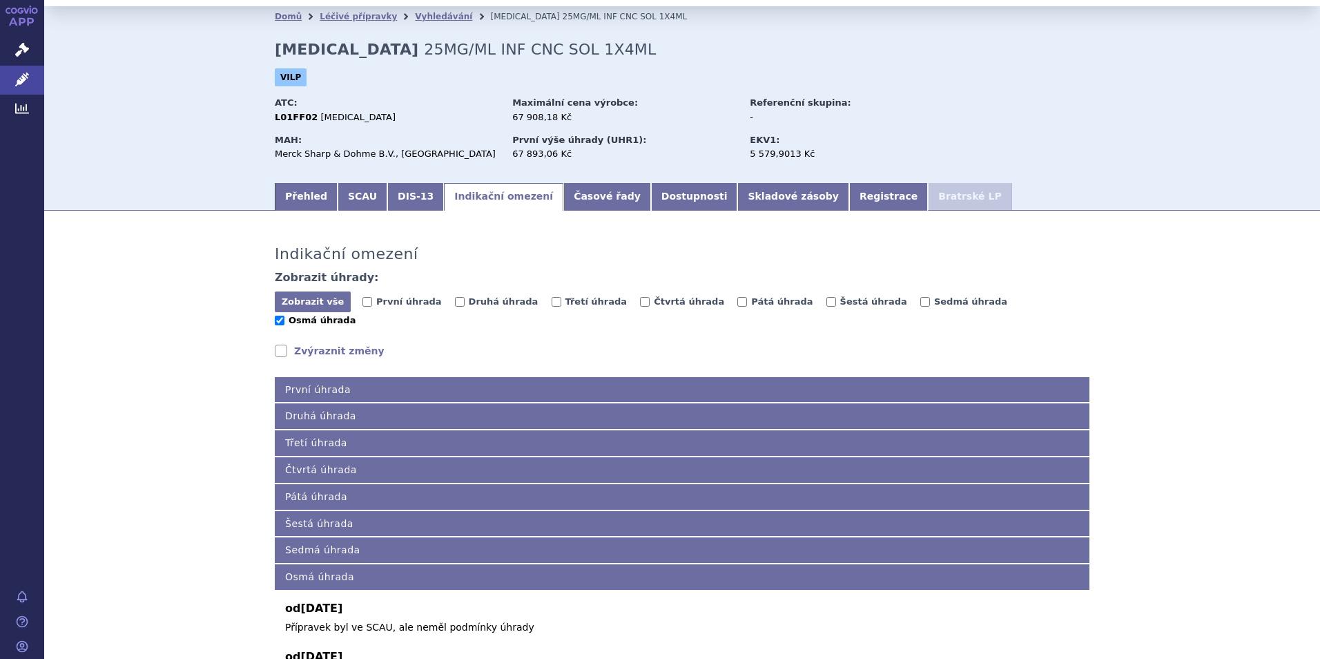
click at [356, 313] on label "Osmá úhrada" at bounding box center [315, 320] width 81 height 14
click at [284, 315] on input "Osmá úhrada" at bounding box center [280, 320] width 10 height 10
checkbox input "false"
click at [411, 303] on span "První úhrada" at bounding box center [408, 301] width 65 height 10
click at [372, 303] on input "První úhrada" at bounding box center [367, 302] width 10 height 10
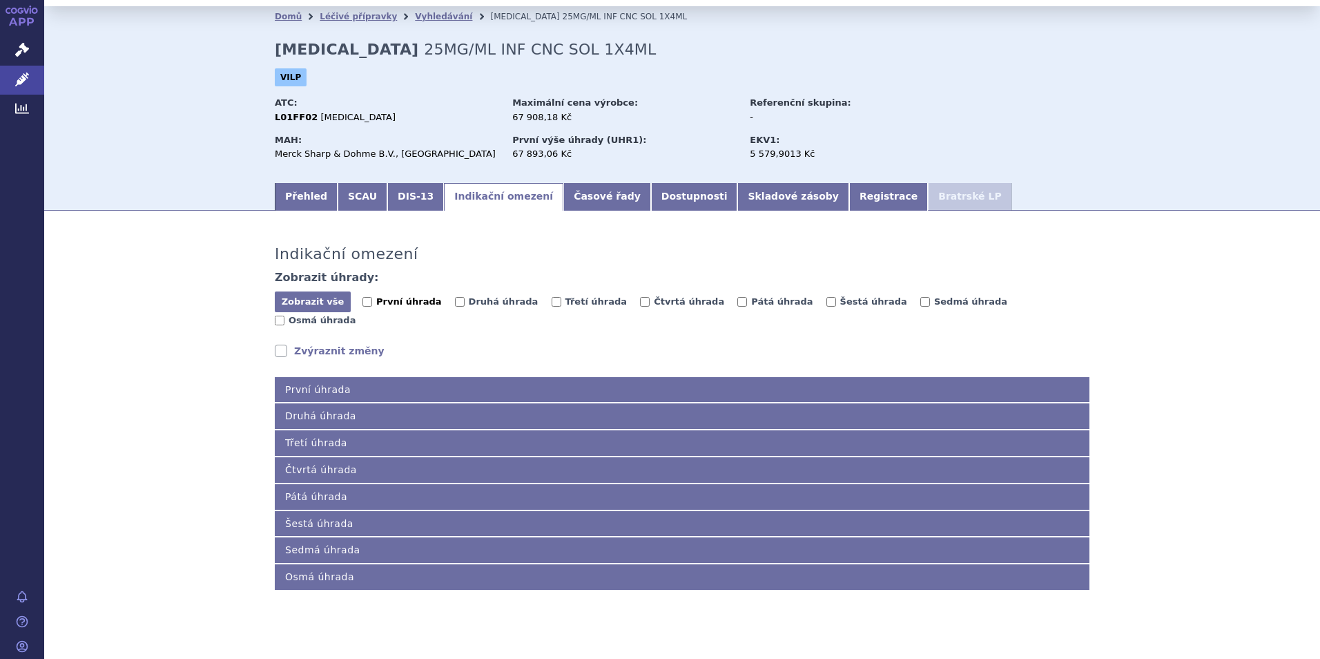
checkbox input "true"
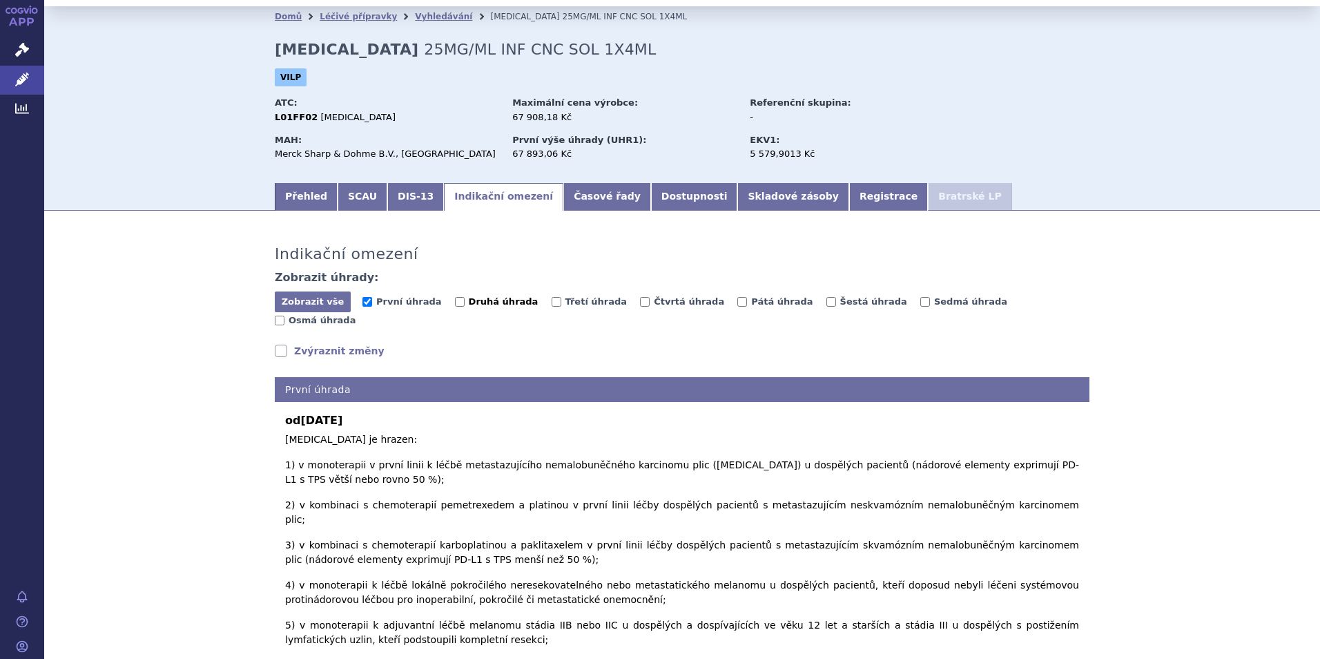
click at [469, 306] on span "Druhá úhrada" at bounding box center [504, 301] width 70 height 10
click at [465, 306] on input "Druhá úhrada" at bounding box center [460, 302] width 10 height 10
checkbox input "true"
click at [552, 304] on label "Třetí úhrada" at bounding box center [590, 302] width 76 height 14
click at [552, 304] on input "Třetí úhrada" at bounding box center [557, 302] width 10 height 10
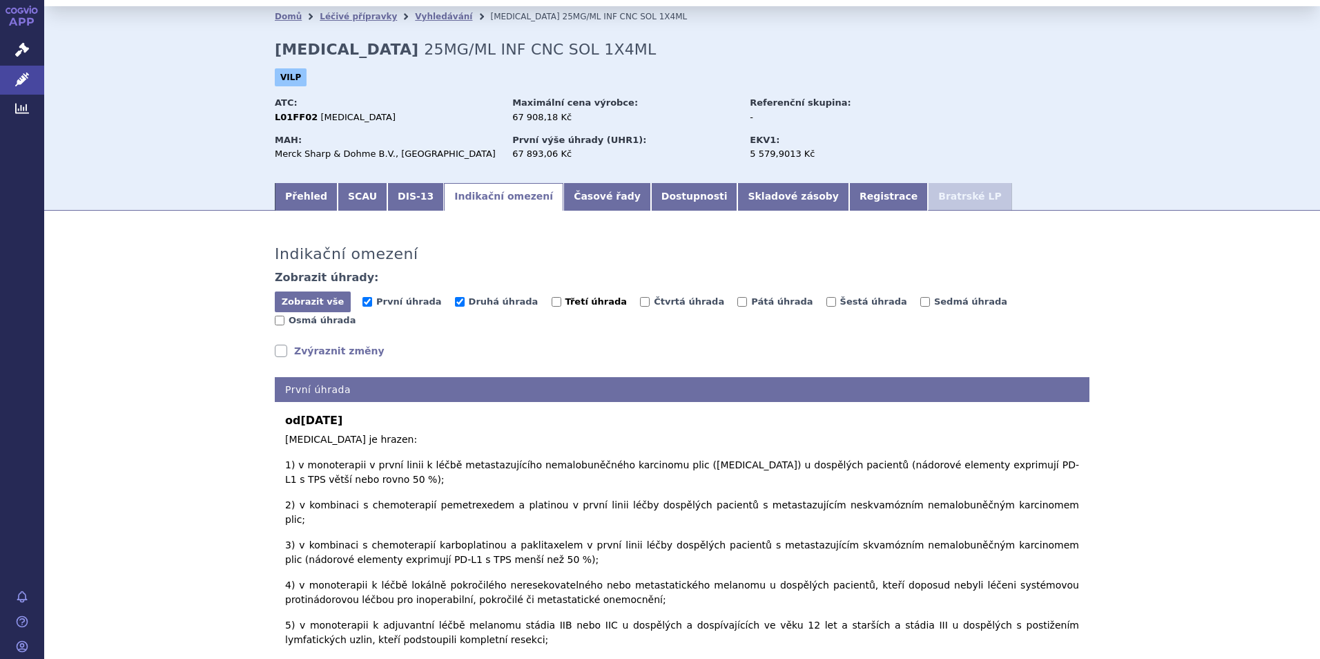
checkbox input "true"
click at [407, 302] on span "První úhrada" at bounding box center [408, 301] width 65 height 10
click at [372, 302] on input "První úhrada" at bounding box center [367, 302] width 10 height 10
checkbox input "false"
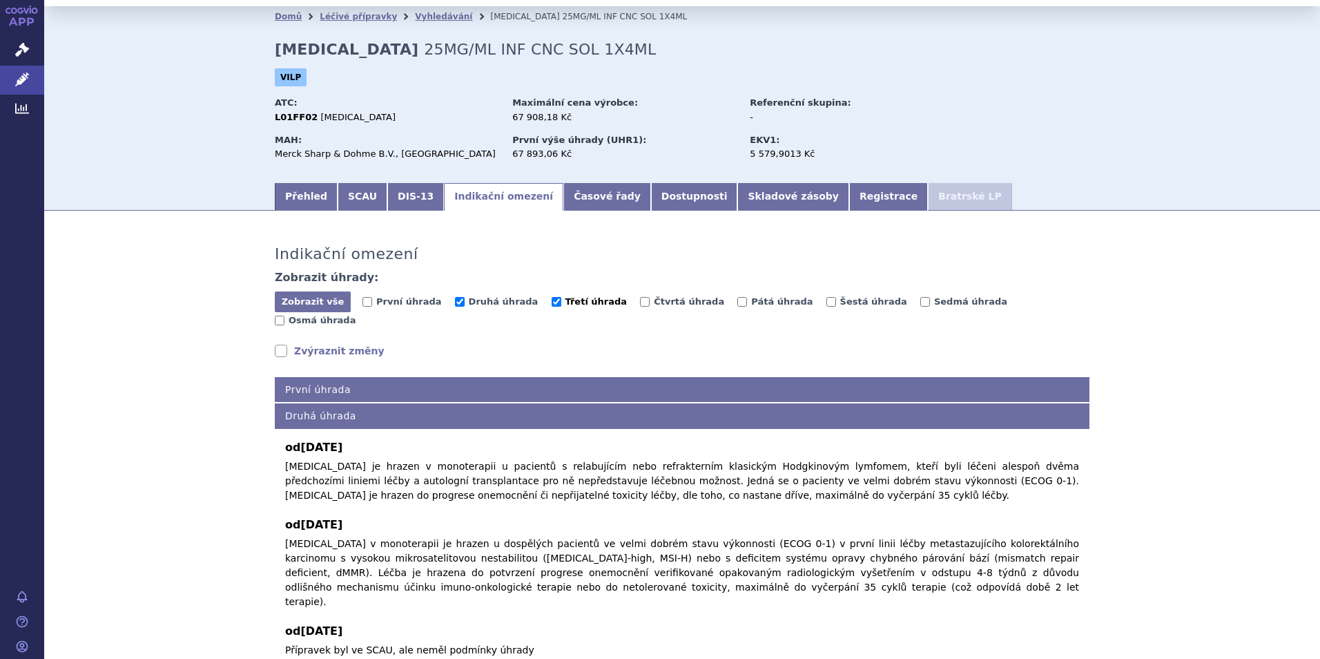
click at [572, 306] on span "Třetí úhrada" at bounding box center [596, 301] width 62 height 10
click at [561, 306] on input "Třetí úhrada" at bounding box center [557, 302] width 10 height 10
checkbox input "false"
click at [505, 302] on span "Druhá úhrada" at bounding box center [504, 301] width 70 height 10
click at [465, 302] on input "Druhá úhrada" at bounding box center [460, 302] width 10 height 10
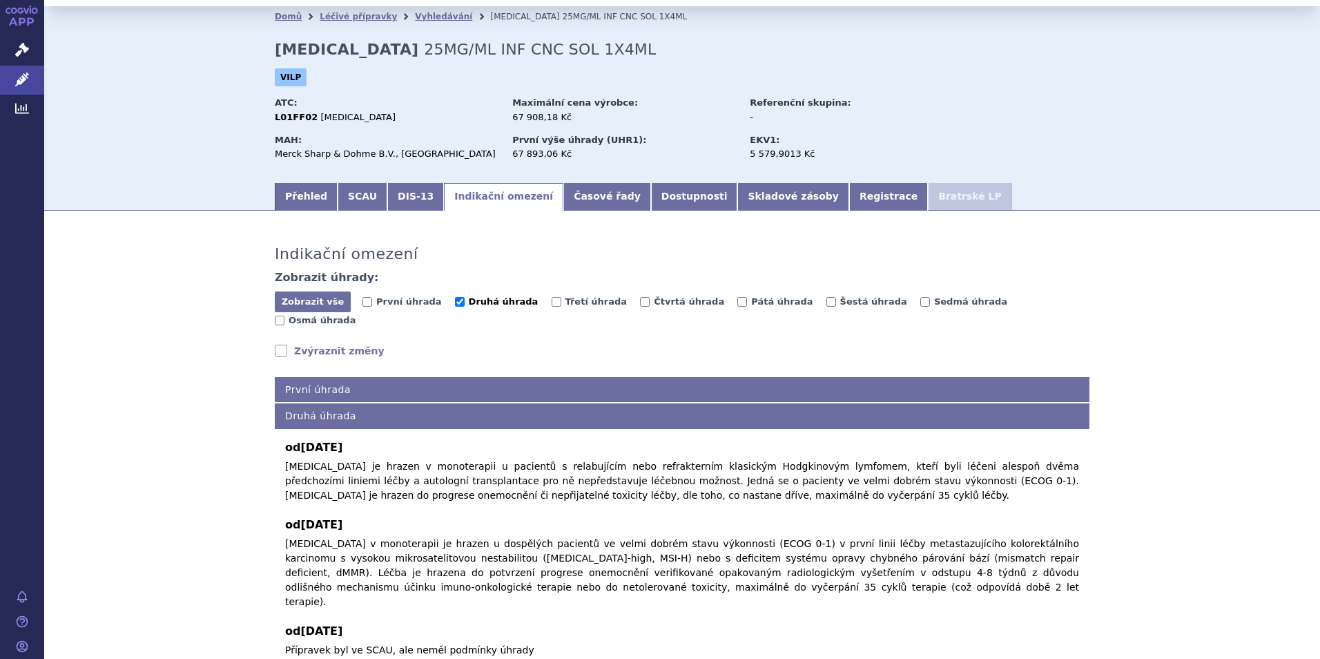
checkbox input "false"
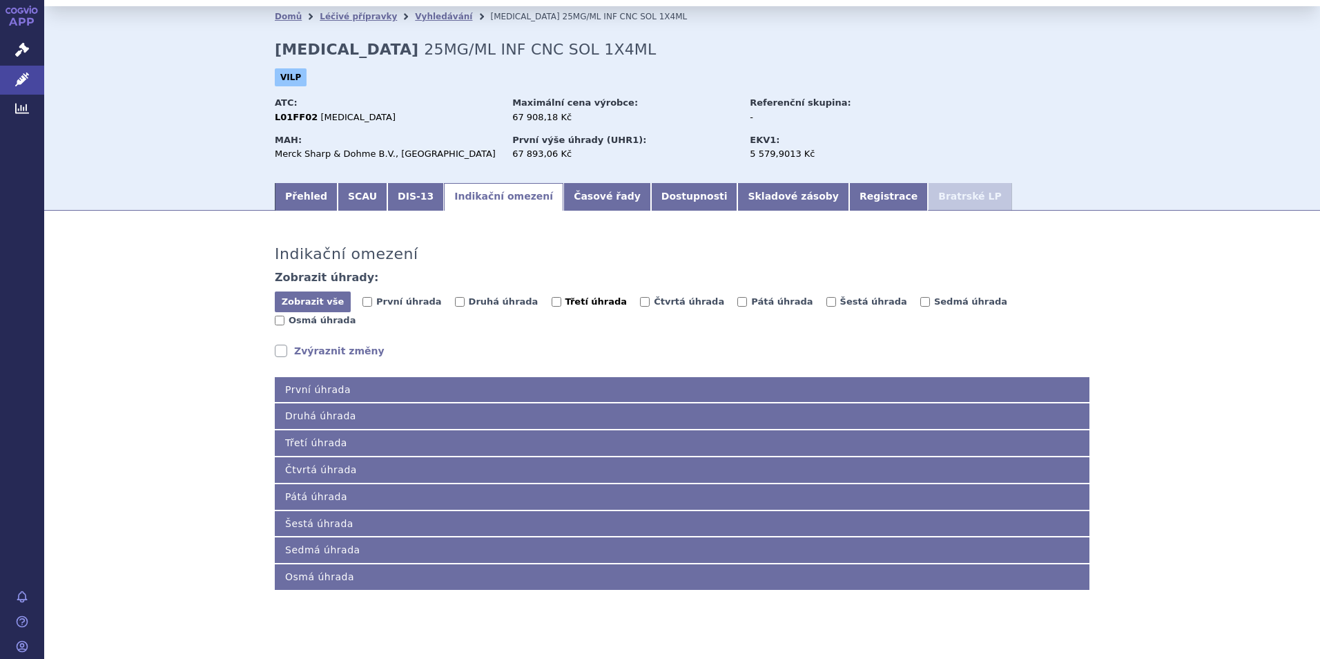
click at [565, 306] on span "Třetí úhrada" at bounding box center [596, 301] width 62 height 10
click at [552, 306] on input "Třetí úhrada" at bounding box center [557, 302] width 10 height 10
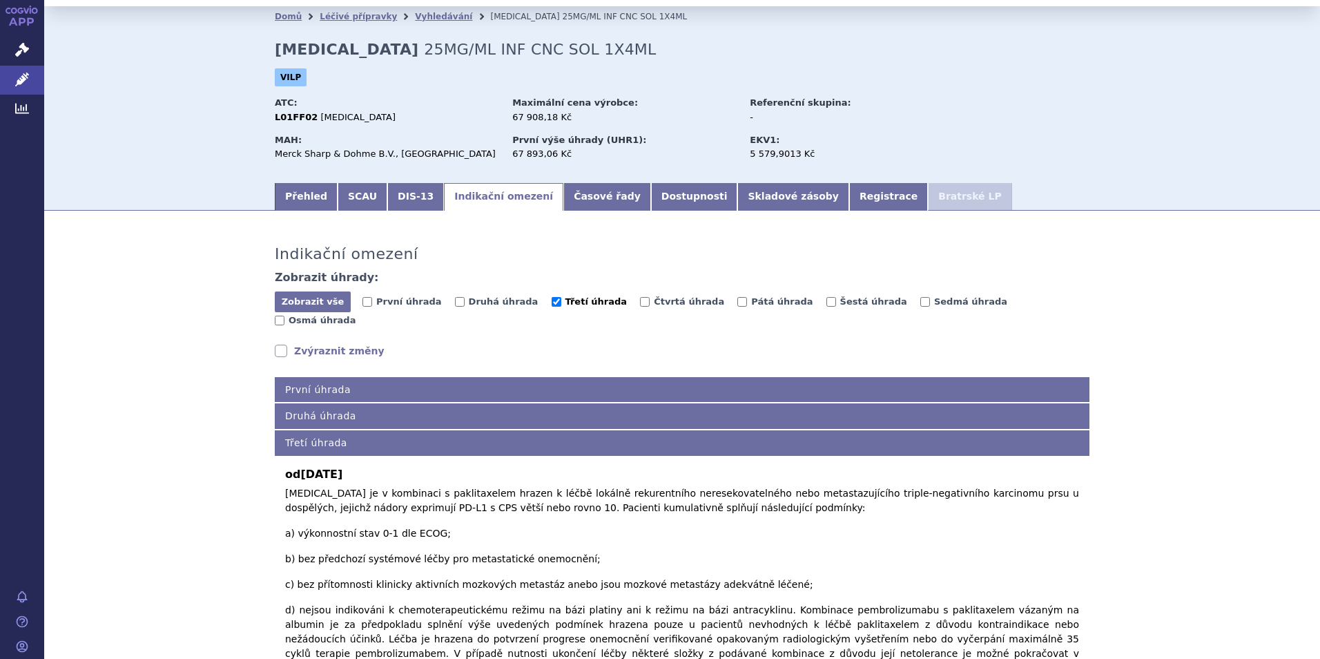
click at [565, 304] on span "Třetí úhrada" at bounding box center [596, 301] width 62 height 10
click at [561, 304] on input "Třetí úhrada" at bounding box center [557, 302] width 10 height 10
checkbox input "false"
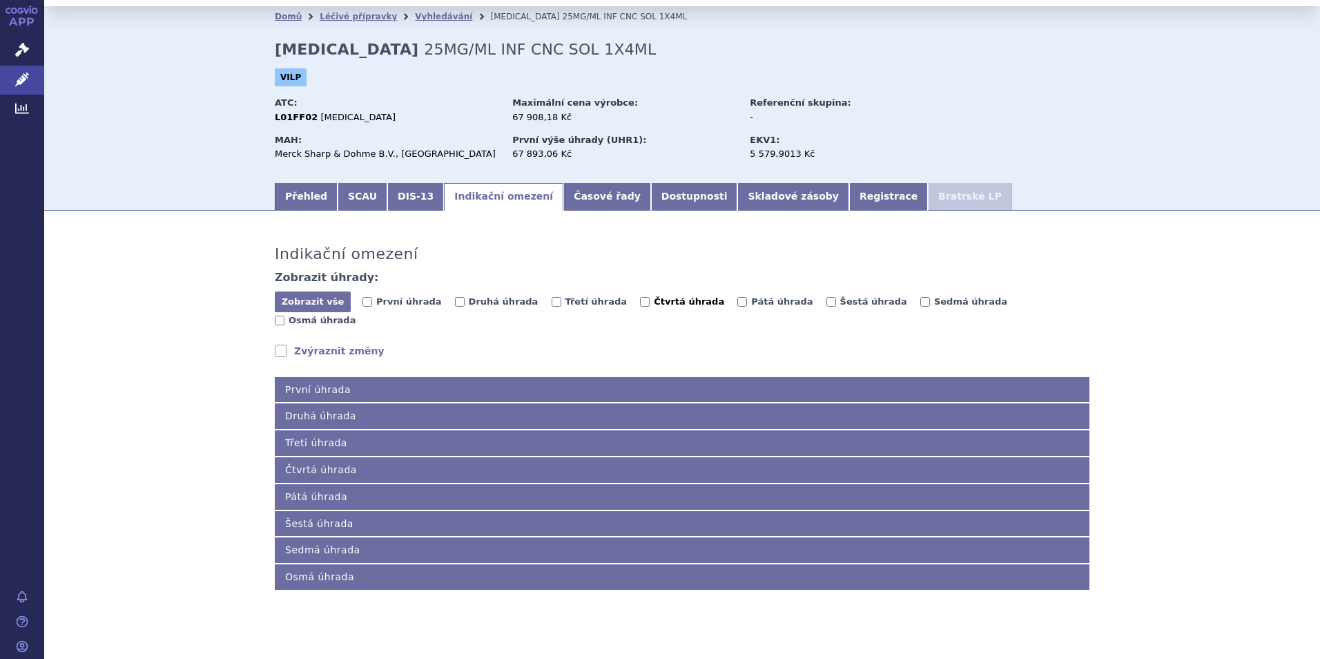
click at [654, 302] on span "Čtvrtá úhrada" at bounding box center [689, 301] width 70 height 10
click at [640, 302] on input "Čtvrtá úhrada" at bounding box center [645, 302] width 10 height 10
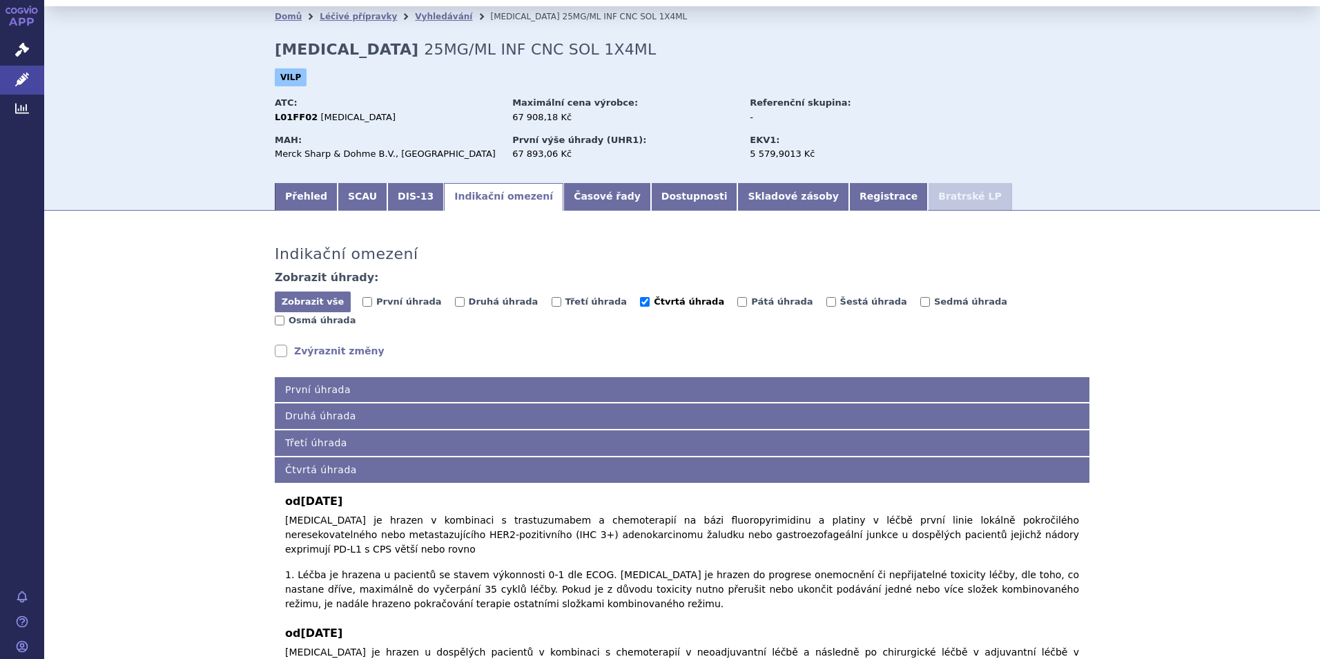
click at [654, 306] on span "Čtvrtá úhrada" at bounding box center [689, 301] width 70 height 10
click at [640, 306] on input "Čtvrtá úhrada" at bounding box center [645, 302] width 10 height 10
checkbox input "false"
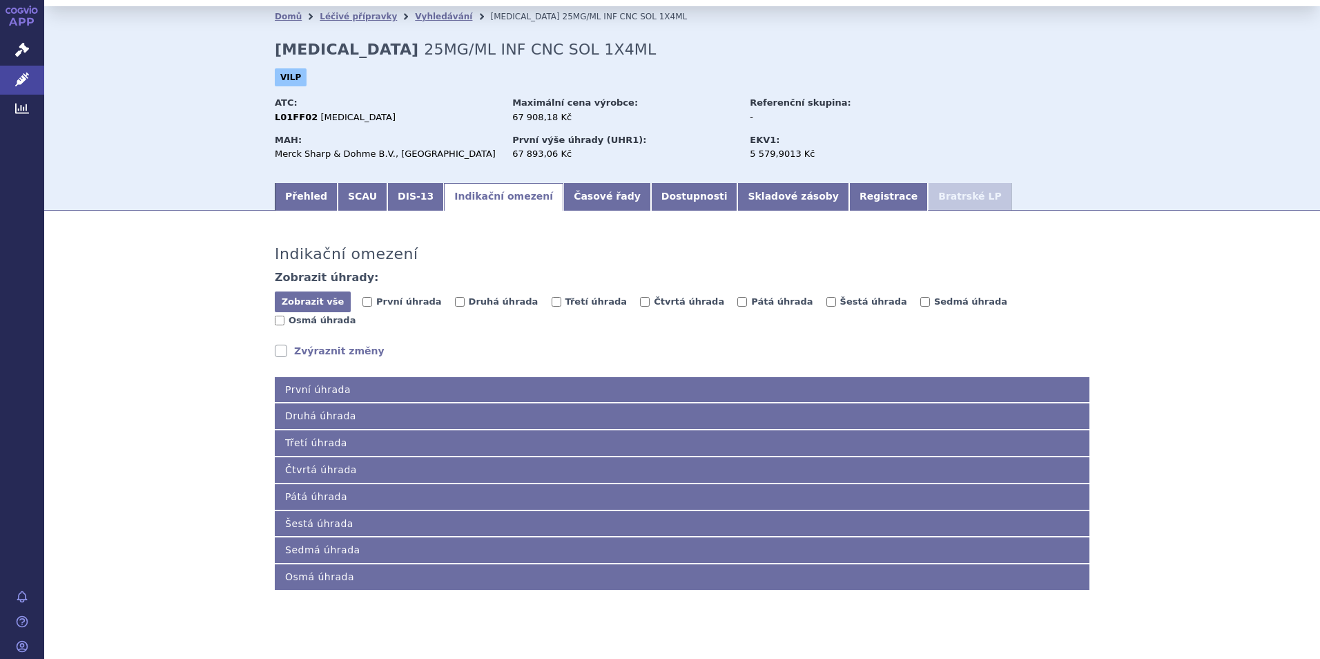
click at [703, 292] on div "Zobrazit vše Skrýt vše První úhrada Druhá úhrada Třetí úhrada Čtvrtá úhrada Pát…" at bounding box center [682, 310] width 815 height 39
click at [751, 298] on span "Pátá úhrada" at bounding box center [781, 301] width 61 height 10
click at [737, 298] on input "Pátá úhrada" at bounding box center [742, 302] width 10 height 10
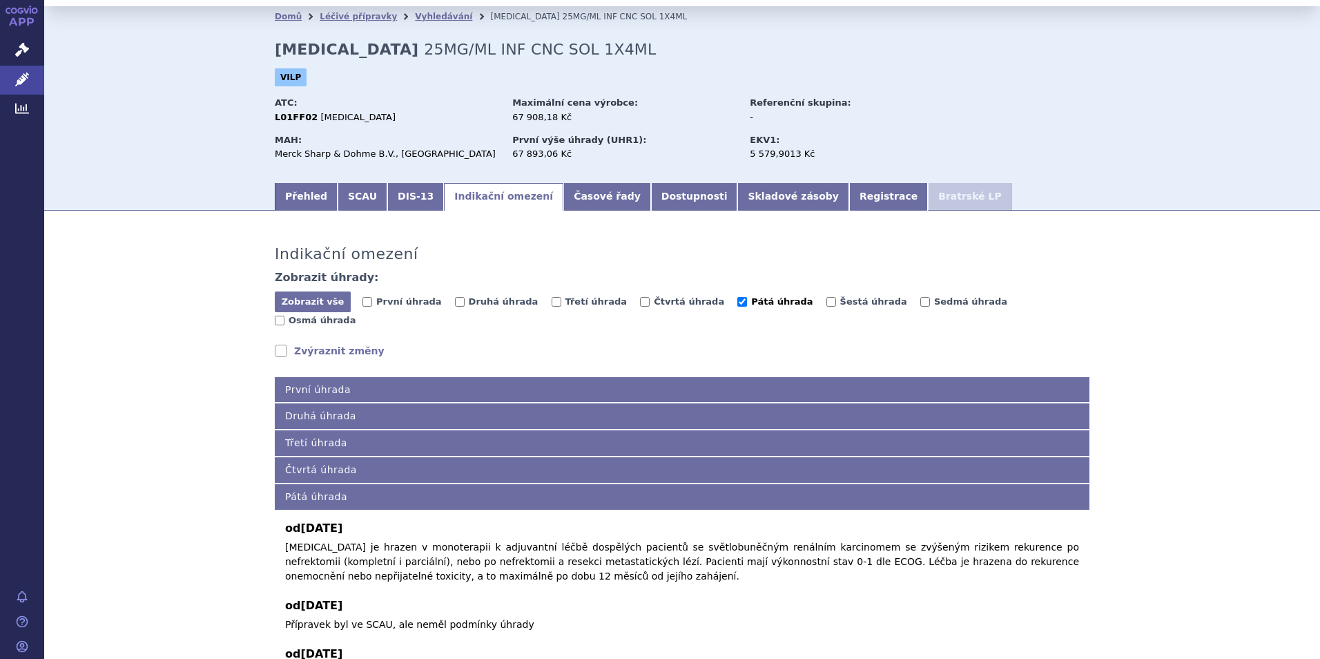
click at [751, 301] on span "Pátá úhrada" at bounding box center [781, 301] width 61 height 10
click at [737, 301] on input "Pátá úhrada" at bounding box center [742, 302] width 10 height 10
checkbox input "false"
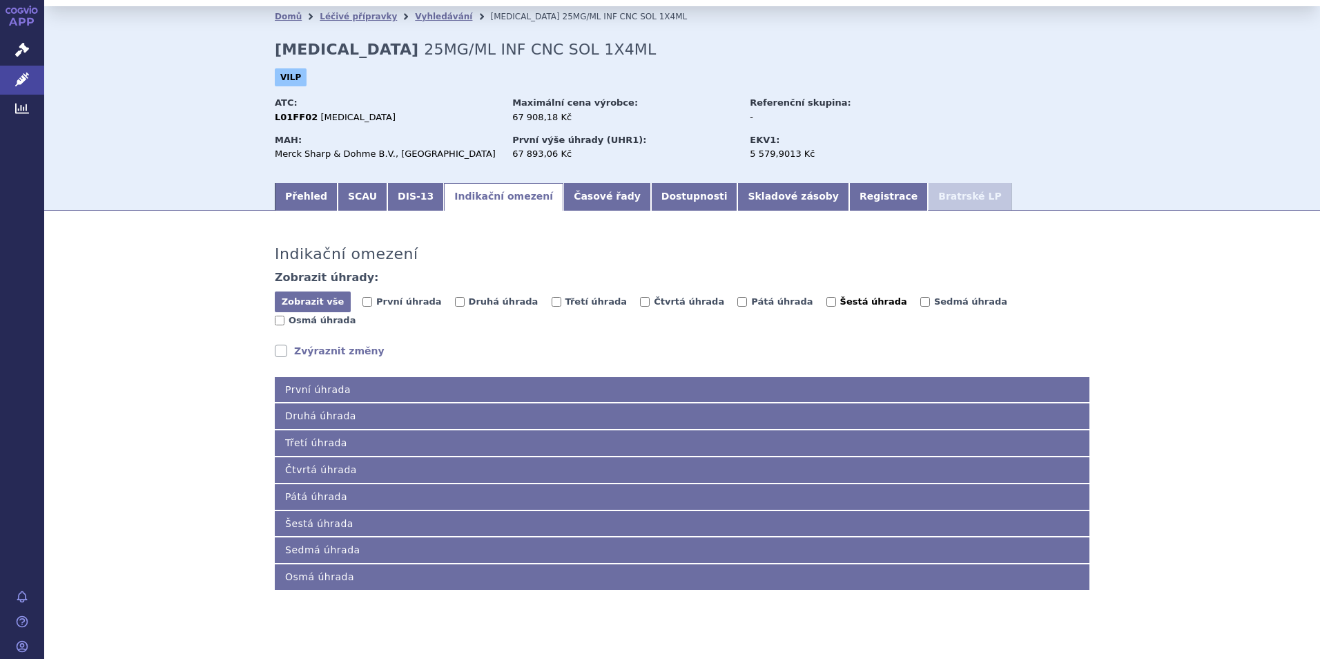
click at [840, 298] on span "Šestá úhrada" at bounding box center [873, 301] width 67 height 10
click at [826, 298] on input "Šestá úhrada" at bounding box center [831, 302] width 10 height 10
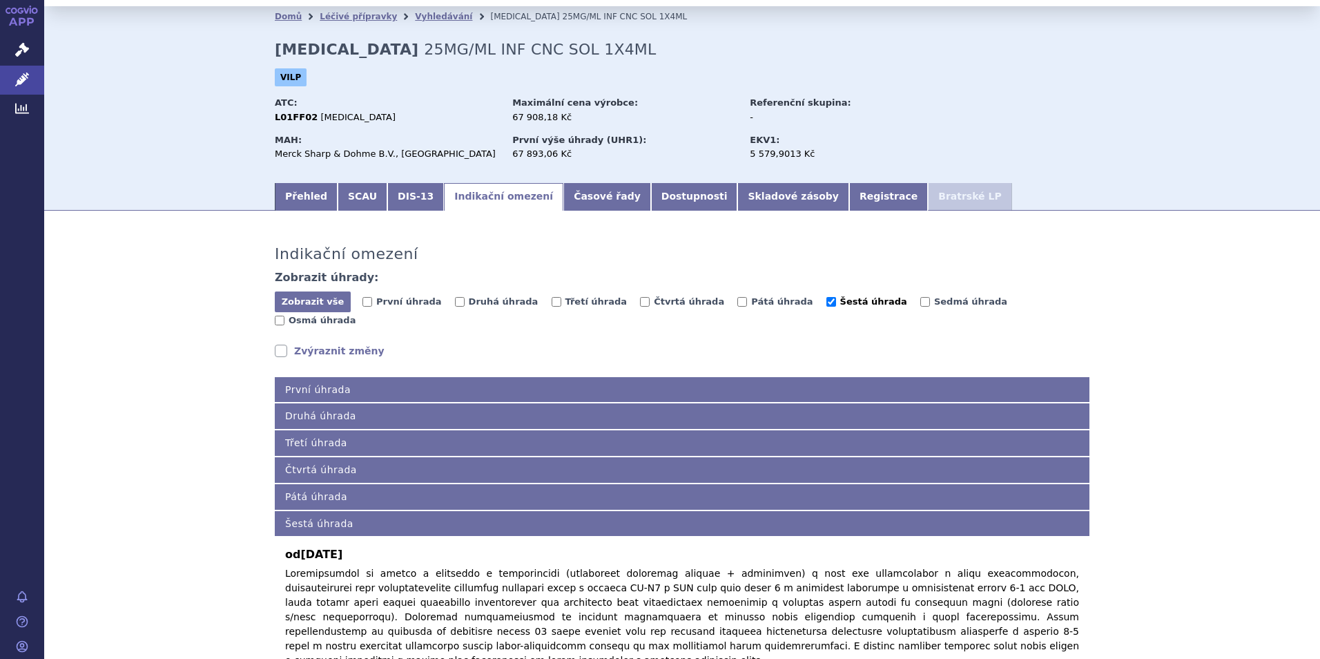
click at [840, 300] on span "Šestá úhrada" at bounding box center [873, 301] width 67 height 10
click at [826, 300] on input "Šestá úhrada" at bounding box center [831, 302] width 10 height 10
checkbox input "false"
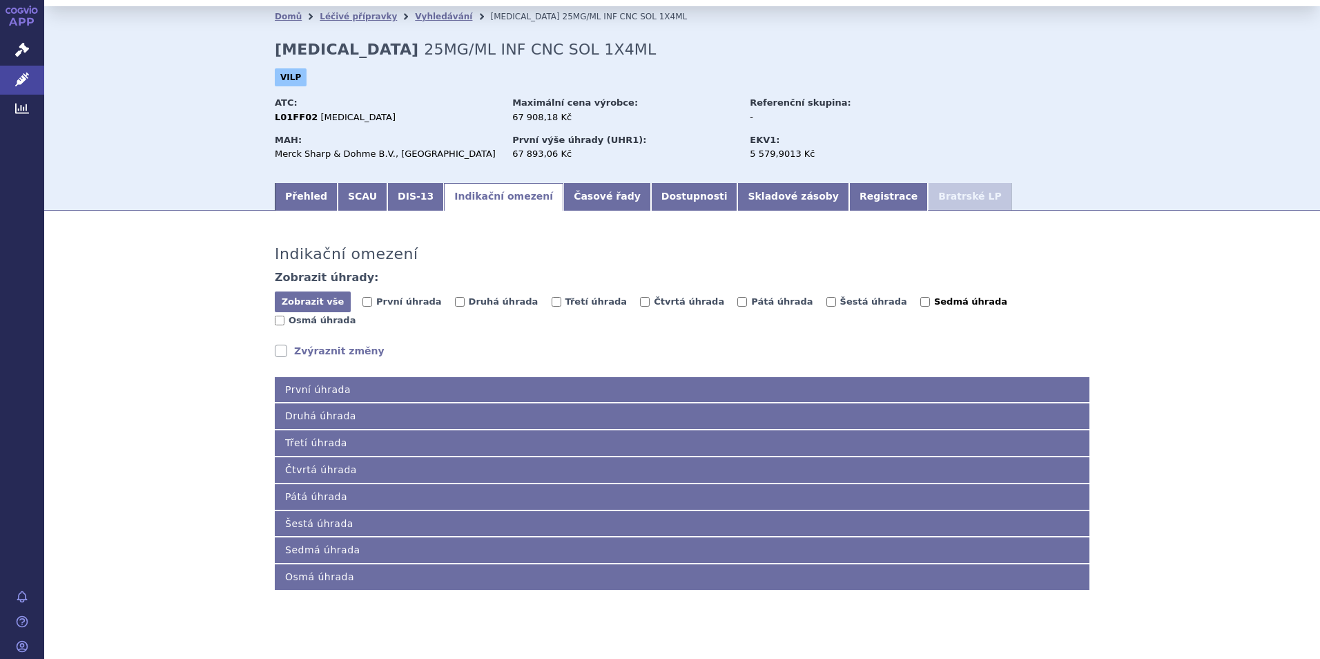
drag, startPoint x: 868, startPoint y: 304, endPoint x: 872, endPoint y: 310, distance: 7.5
click at [934, 305] on span "Sedmá úhrada" at bounding box center [970, 301] width 73 height 10
click at [920, 305] on input "Sedmá úhrada" at bounding box center [925, 302] width 10 height 10
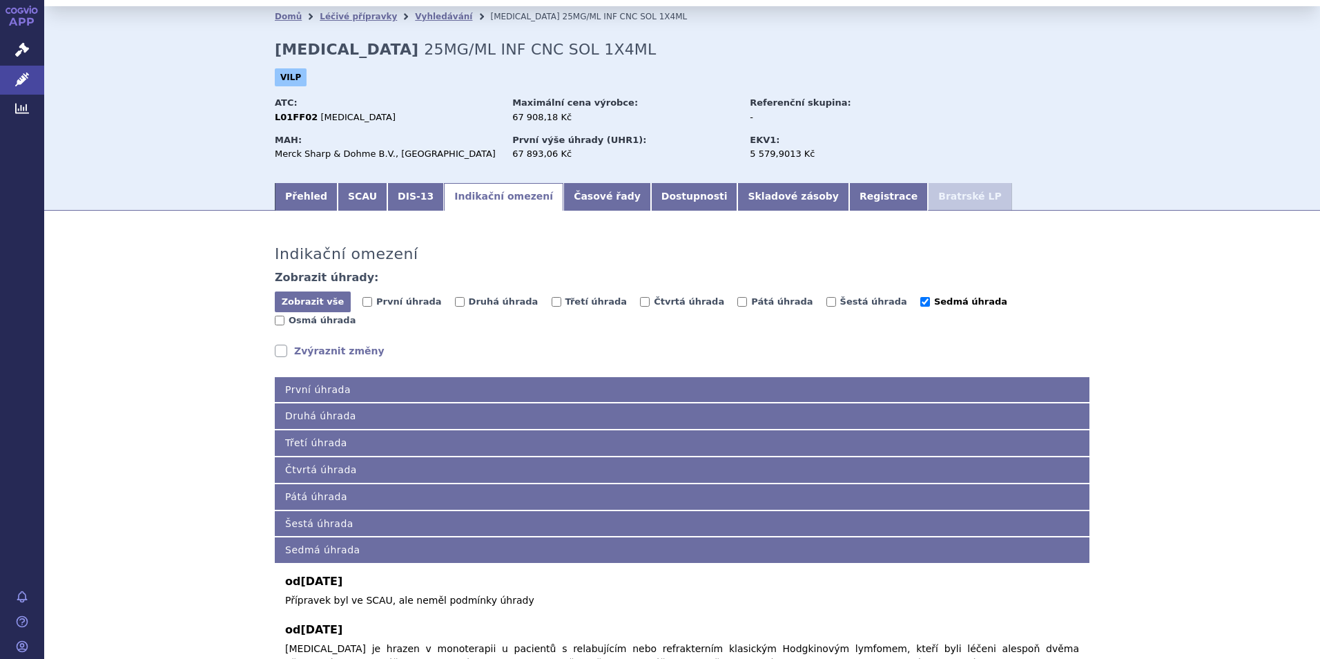
click at [934, 302] on span "Sedmá úhrada" at bounding box center [970, 301] width 73 height 10
click at [920, 302] on input "Sedmá úhrada" at bounding box center [925, 302] width 10 height 10
checkbox input "false"
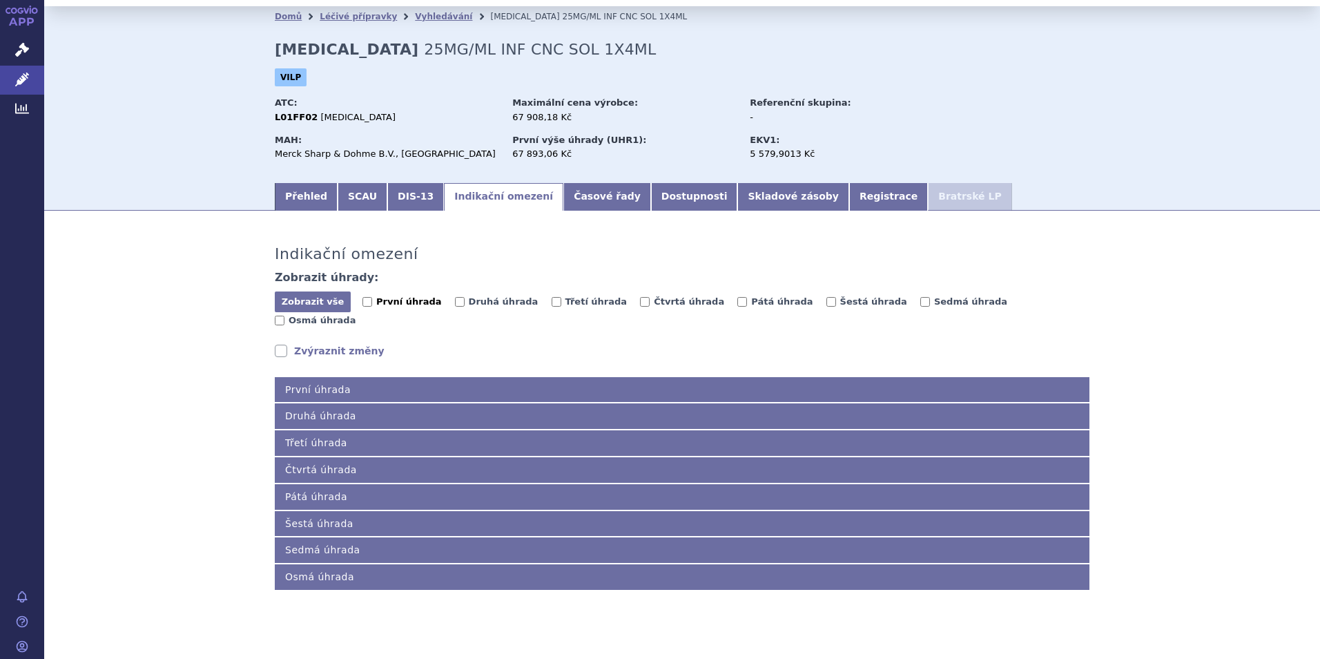
click at [395, 299] on span "První úhrada" at bounding box center [408, 301] width 65 height 10
click at [372, 299] on input "První úhrada" at bounding box center [367, 302] width 10 height 10
checkbox input "true"
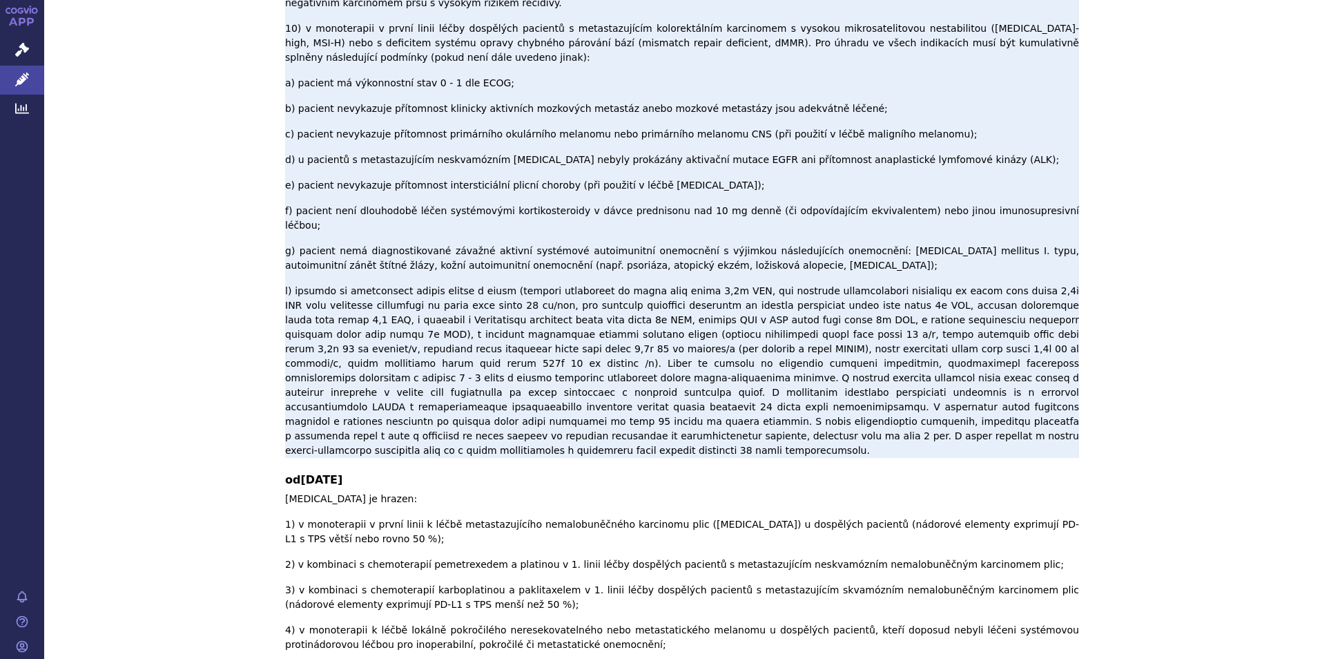
scroll to position [416, 0]
